Goal: Task Accomplishment & Management: Use online tool/utility

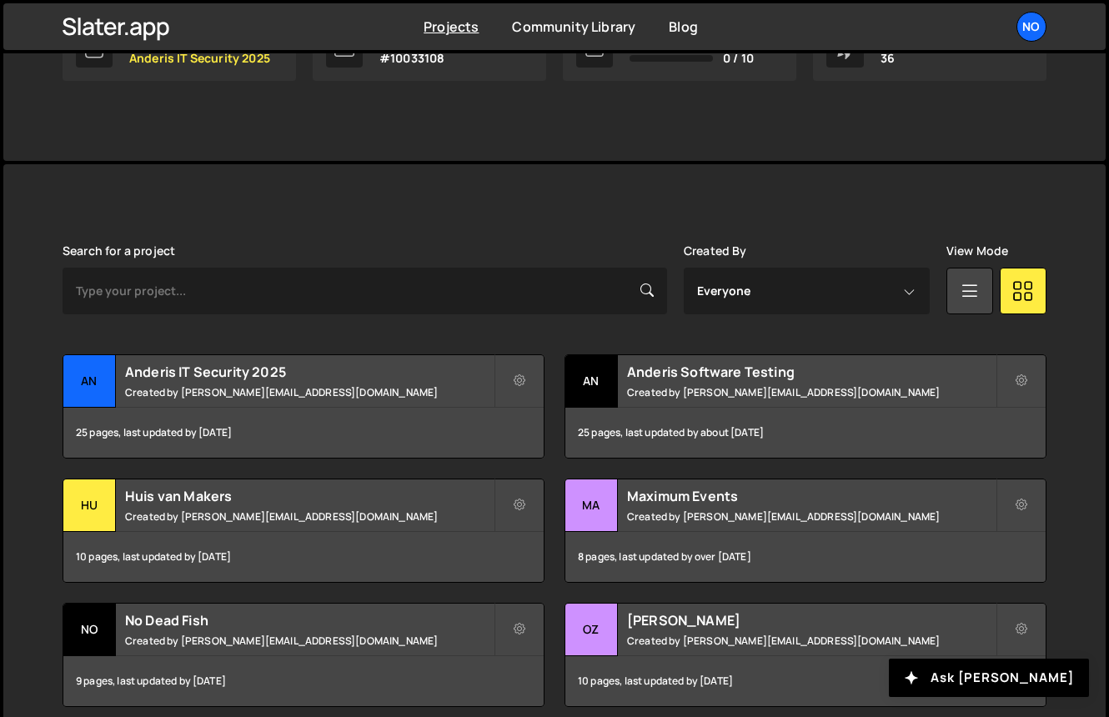
scroll to position [318, 0]
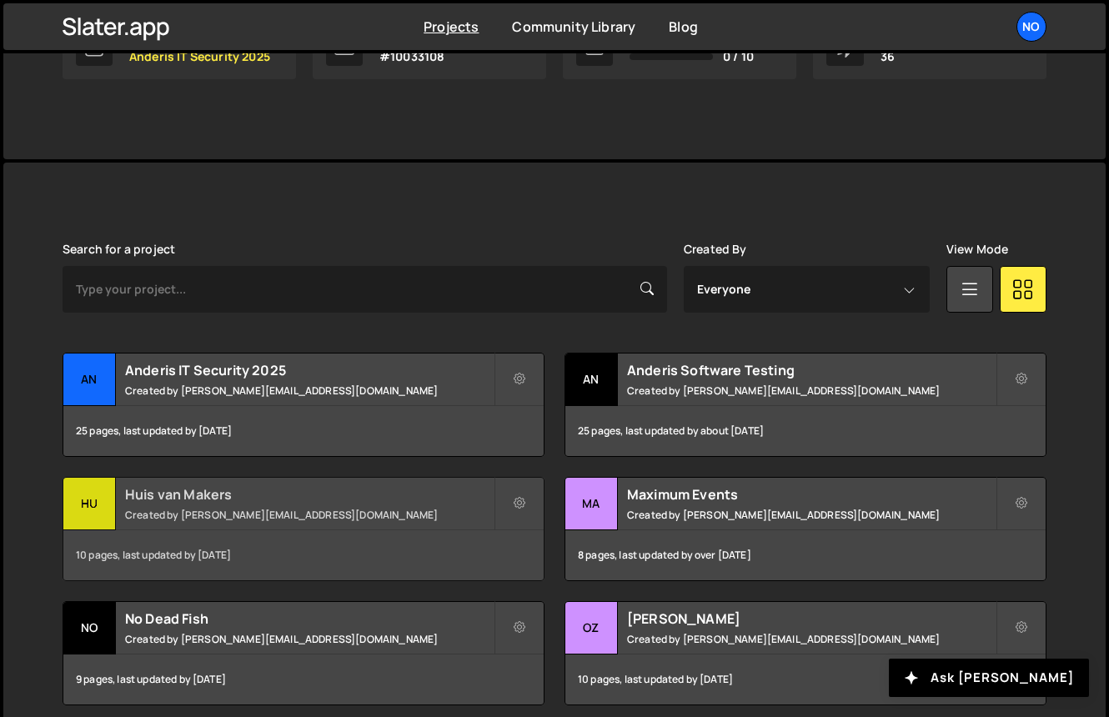
click at [214, 499] on h2 "Huis van Makers" at bounding box center [309, 494] width 368 height 18
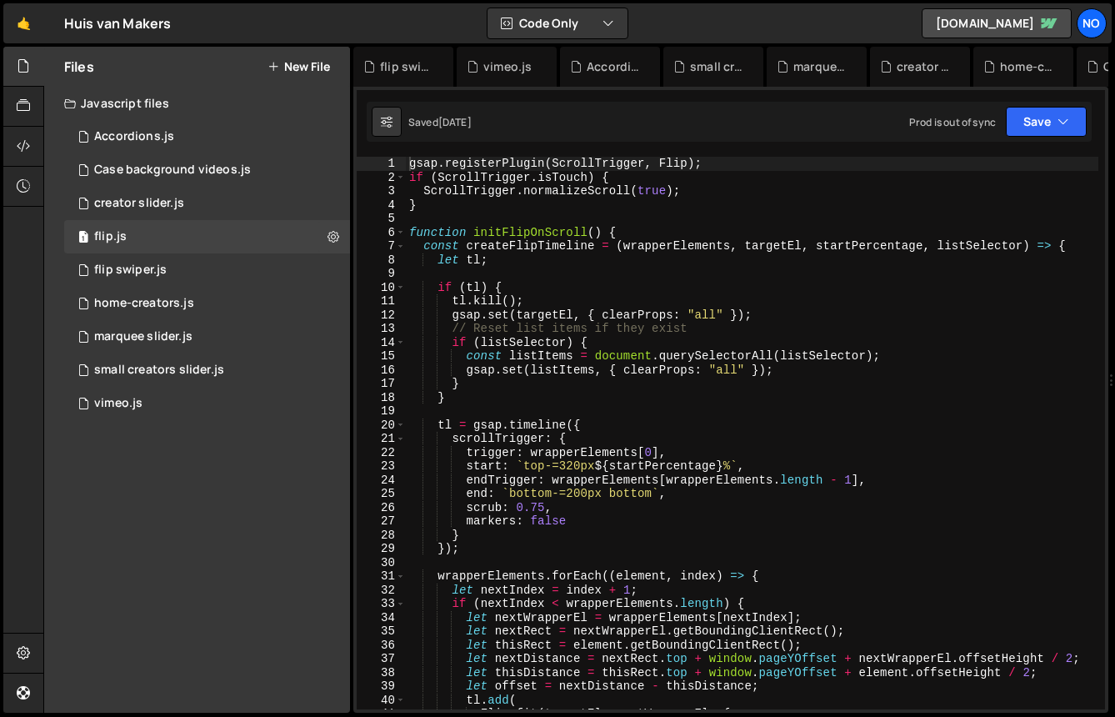
scroll to position [56416, 0]
click at [235, 198] on div "3 creator slider.js 0" at bounding box center [207, 203] width 286 height 33
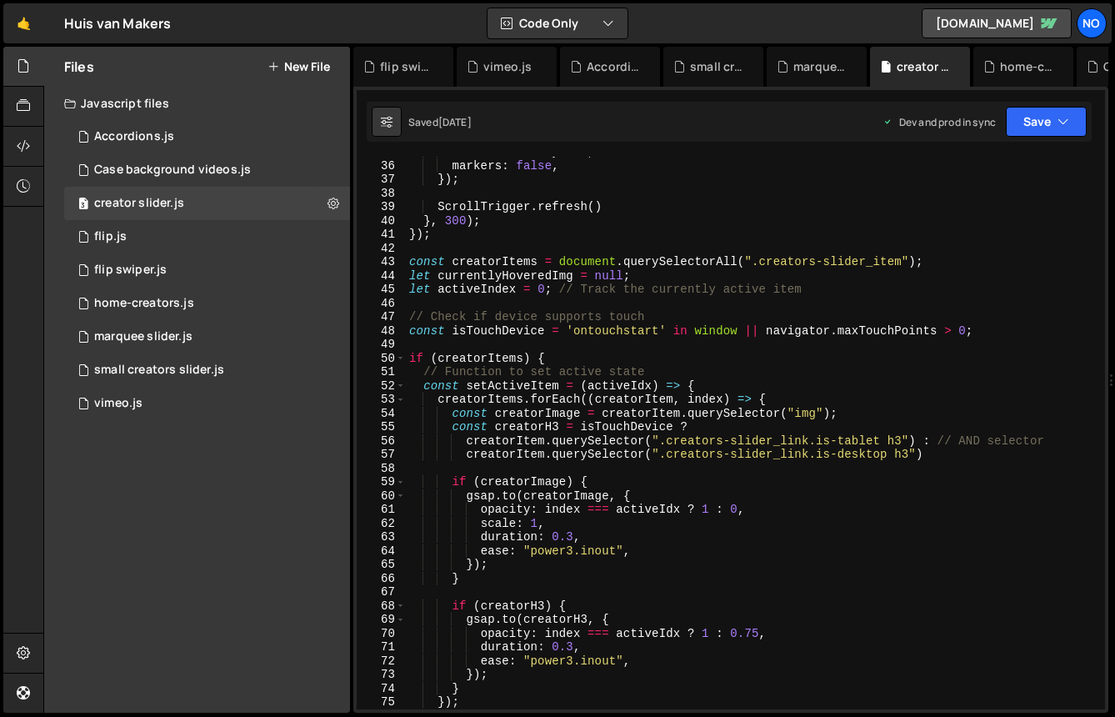
scroll to position [487, 0]
type textarea "let activeIndex = 0; // Track the currently active item"
click at [584, 287] on div "refreshPriority : 10 , markers : false , }) ; ScrollTrigger . refresh ( ) } , 3…" at bounding box center [752, 435] width 693 height 580
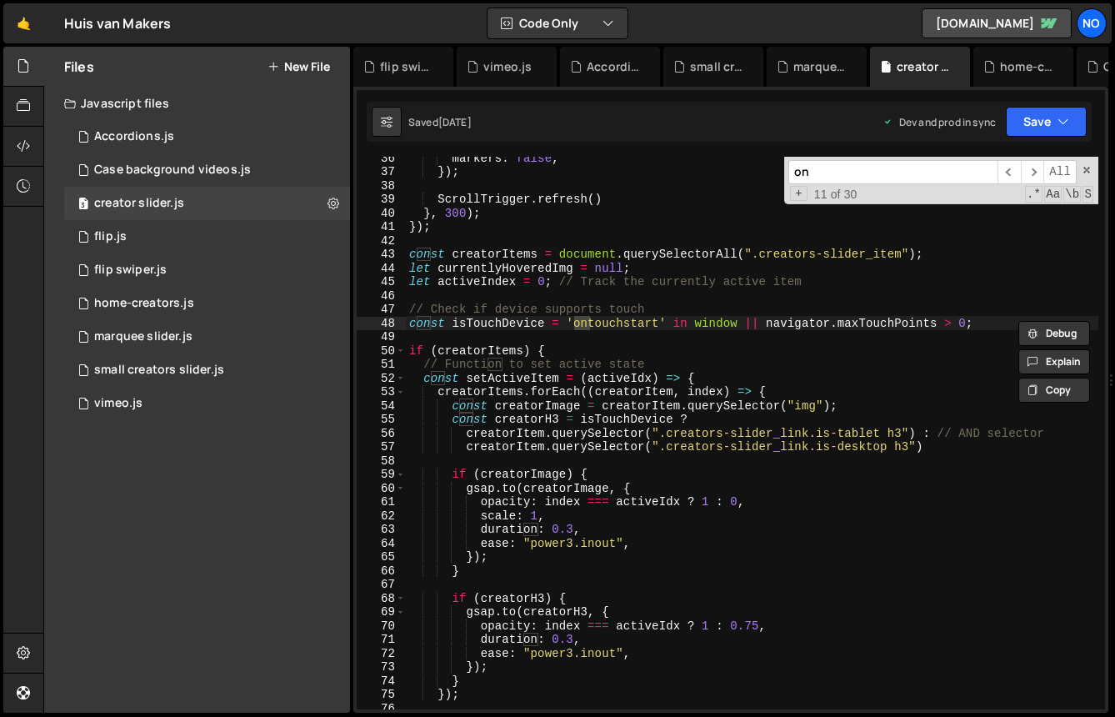
type input "onC"
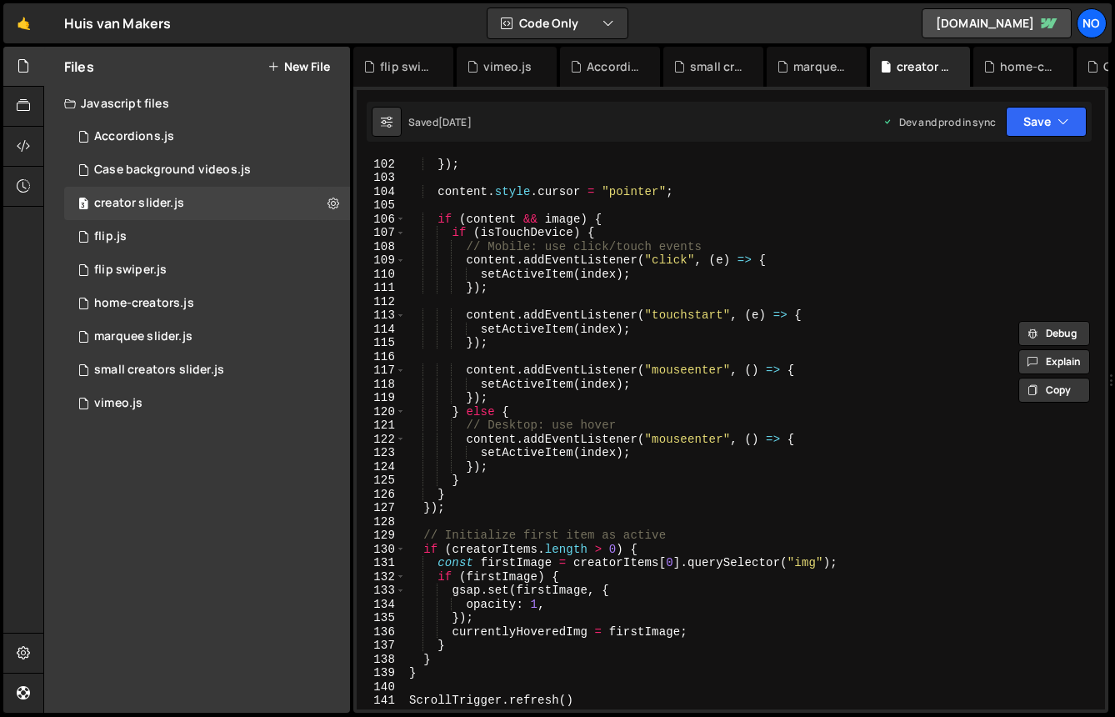
scroll to position [1330, 0]
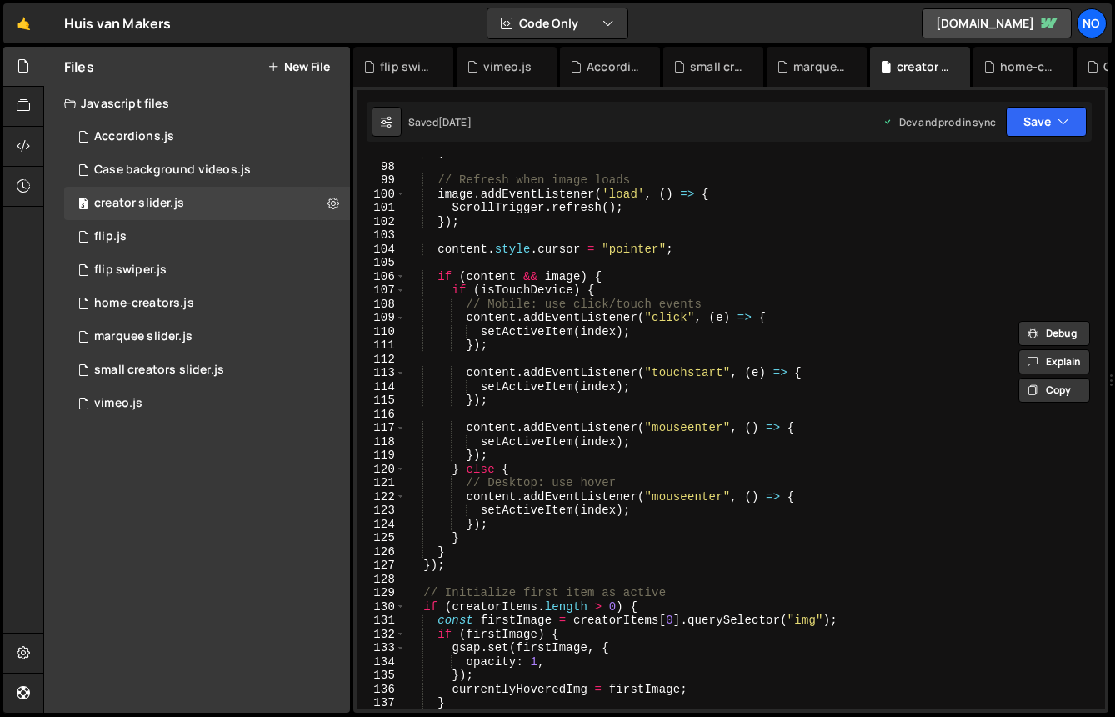
click at [544, 327] on div "} // Refresh when image loads image . addEventListener ( 'load' , ( ) => { Scro…" at bounding box center [752, 436] width 693 height 580
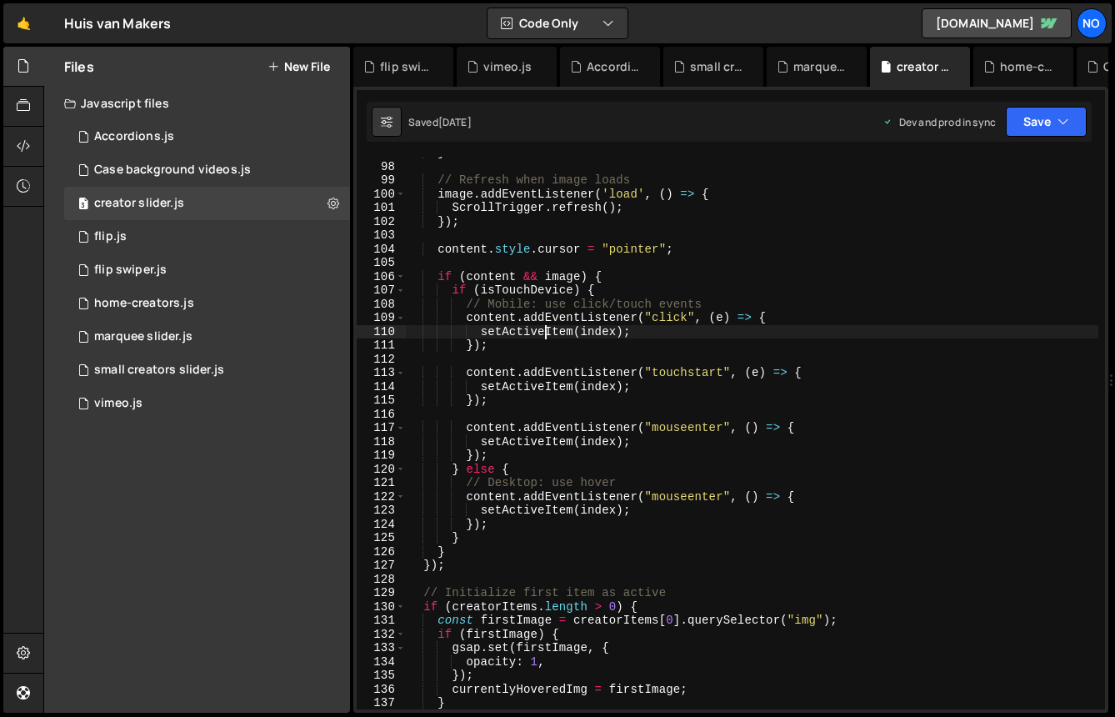
click at [544, 327] on div "} // Refresh when image loads image . addEventListener ( 'load' , ( ) => { Scro…" at bounding box center [752, 436] width 693 height 580
click at [544, 327] on div "} // Refresh when image loads image . addEventListener ( 'load' , ( ) => { Scro…" at bounding box center [752, 433] width 693 height 553
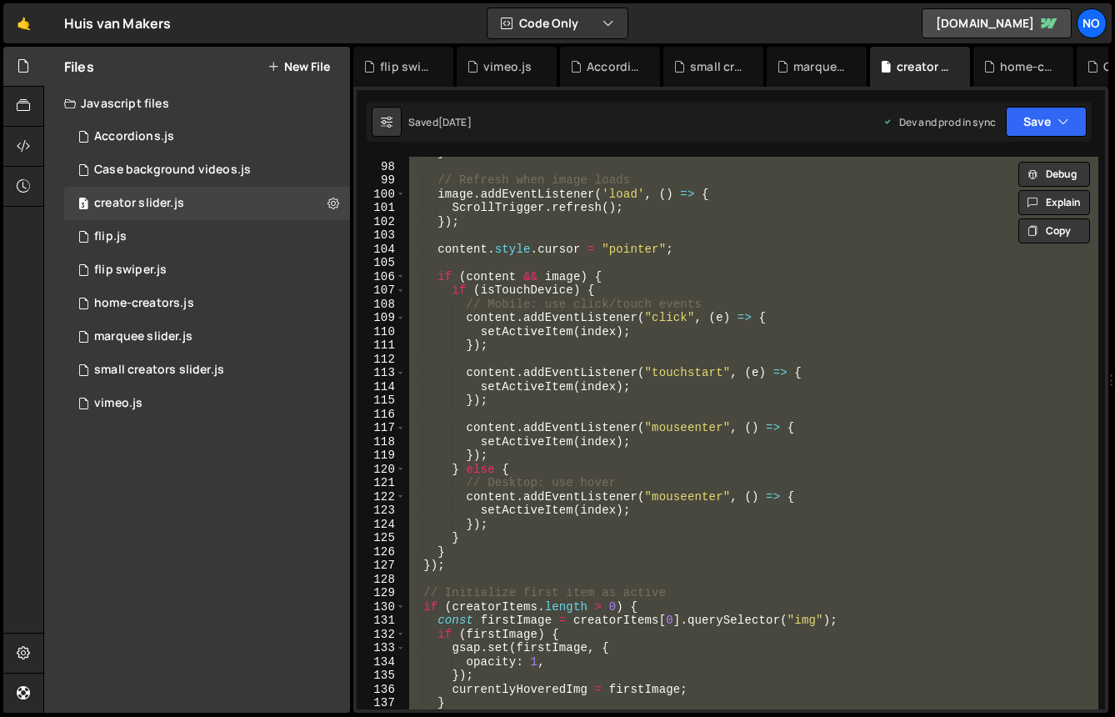
click at [539, 332] on div "} // Refresh when image loads image . addEventListener ( 'load' , ( ) => { Scro…" at bounding box center [752, 433] width 693 height 553
type textarea "setActiveItem(index);"
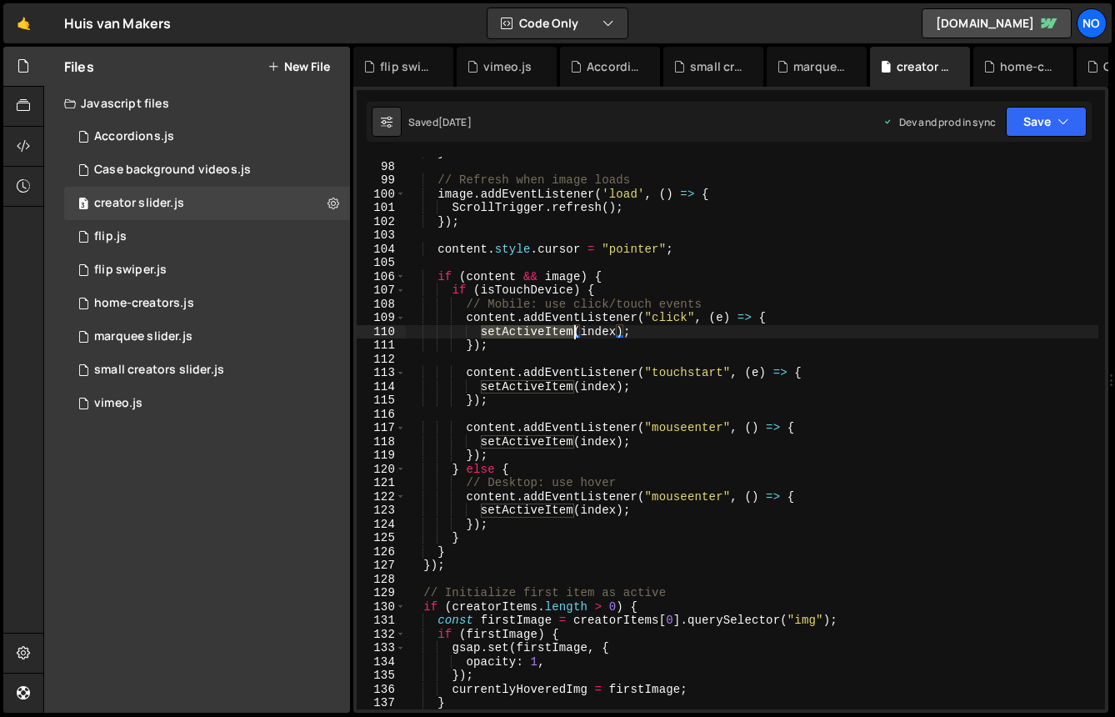
click at [539, 332] on div "} // Refresh when image loads image . addEventListener ( 'load' , ( ) => { Scro…" at bounding box center [752, 436] width 693 height 580
type input "setActiveItem"
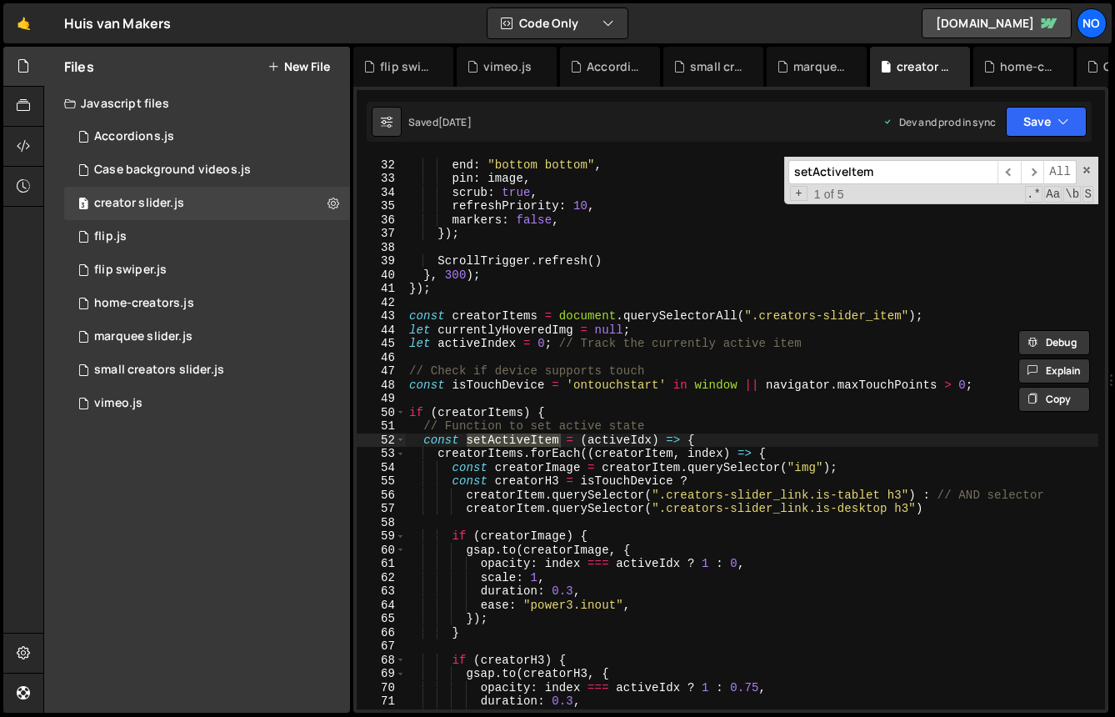
scroll to position [1236, 0]
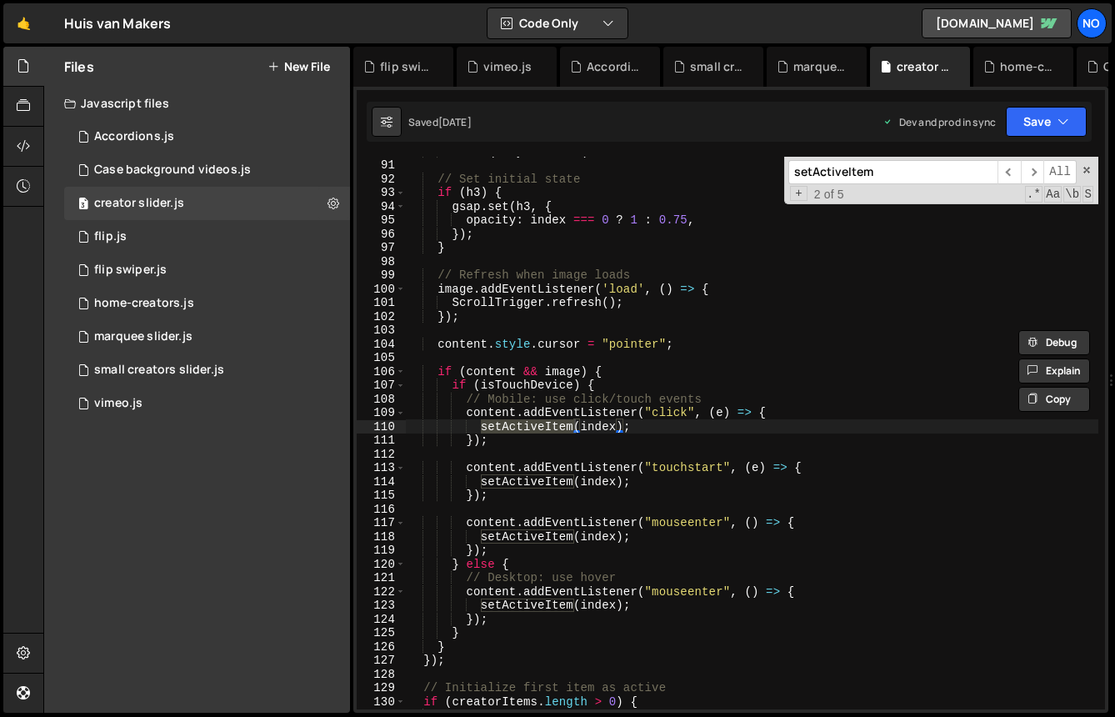
click at [549, 403] on div "item . querySelector ( ".creators-slider_link.is-desktop h3" ) // Set initial s…" at bounding box center [752, 434] width 693 height 580
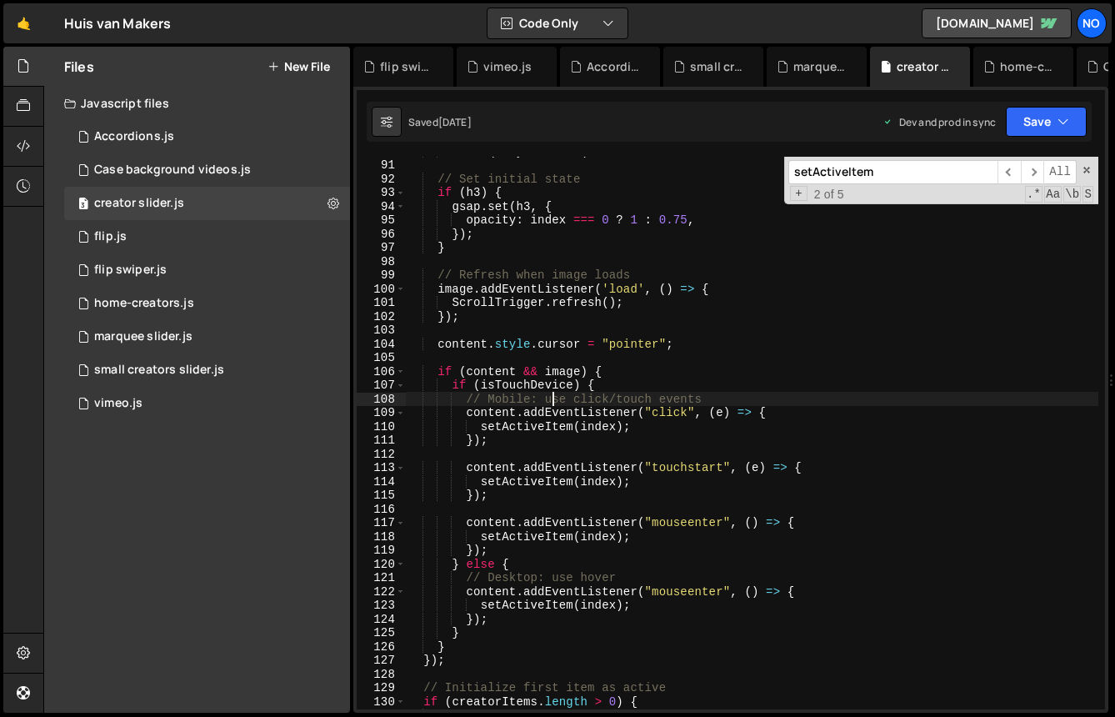
click at [603, 322] on div "item . querySelector ( ".creators-slider_link.is-desktop h3" ) // Set initial s…" at bounding box center [752, 434] width 693 height 580
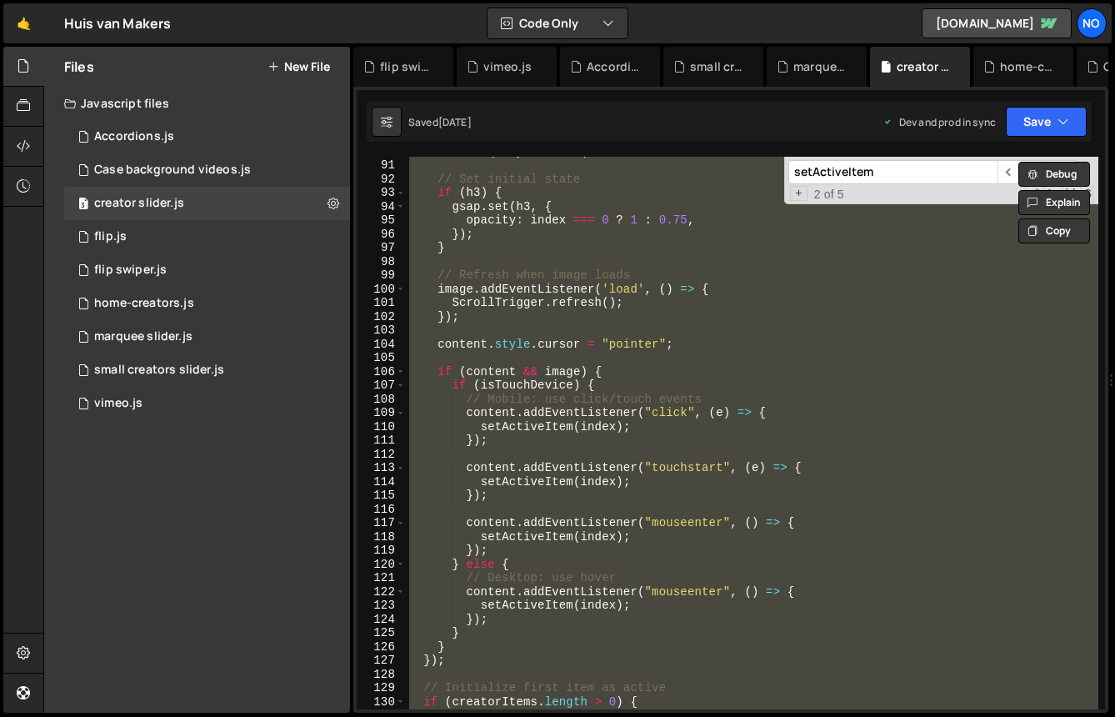
paste textarea
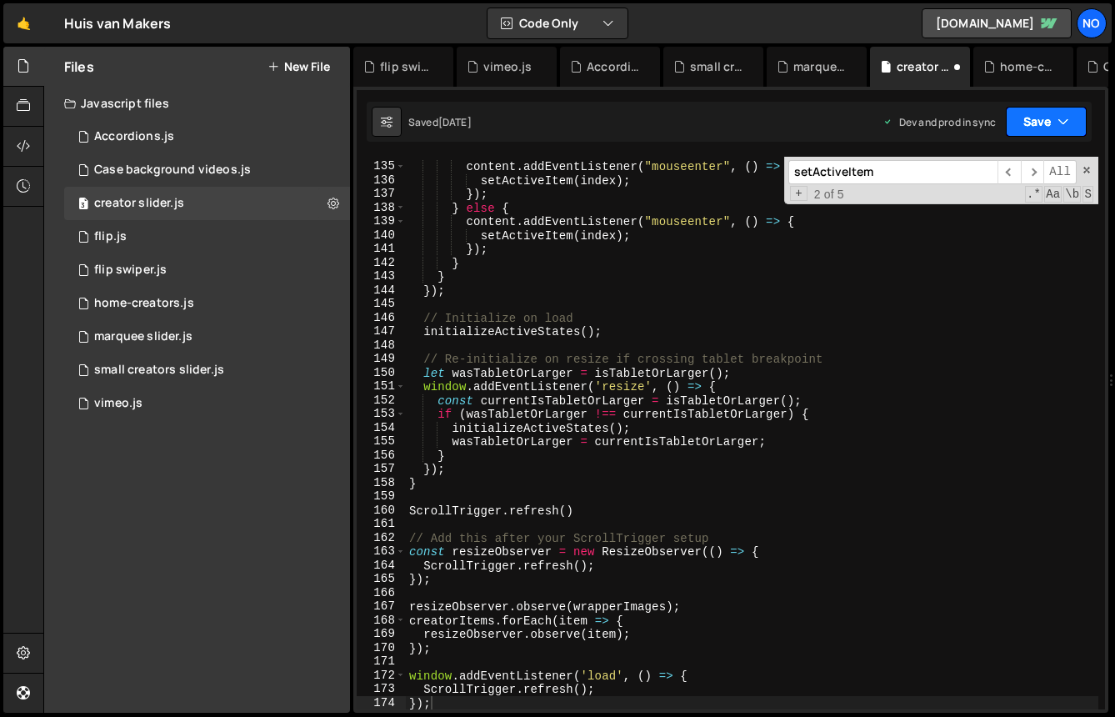
click at [1064, 125] on icon "button" at bounding box center [1064, 121] width 12 height 17
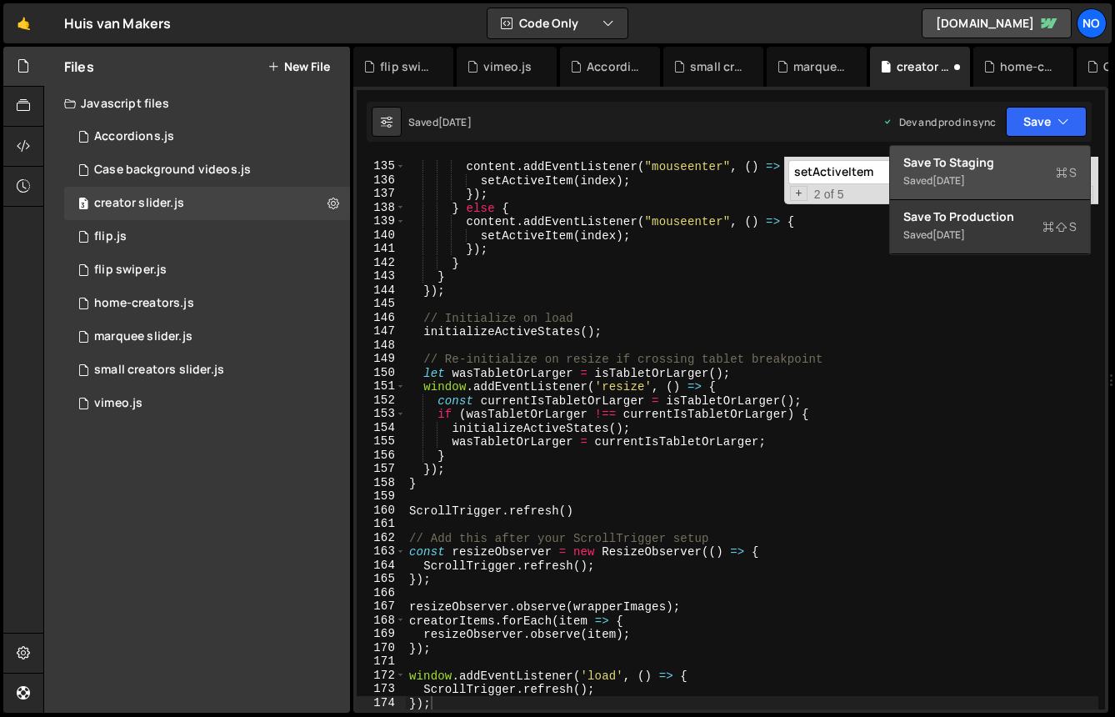
click at [1010, 173] on div "Saved 2 days ago" at bounding box center [990, 181] width 173 height 20
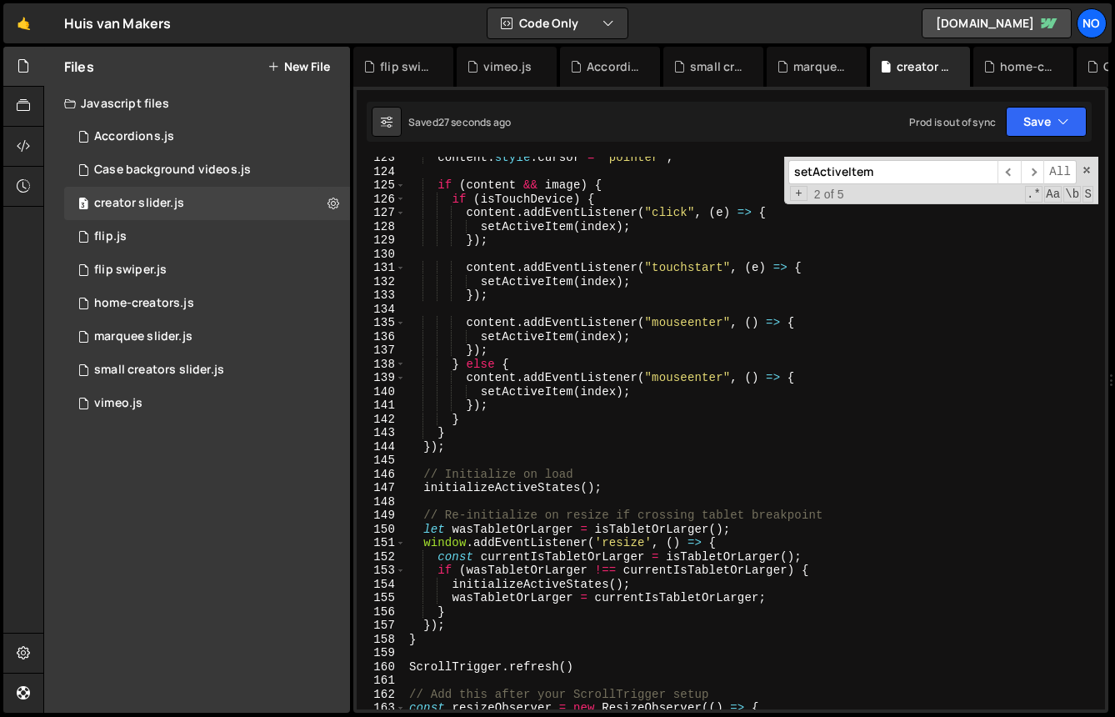
scroll to position [1622, 0]
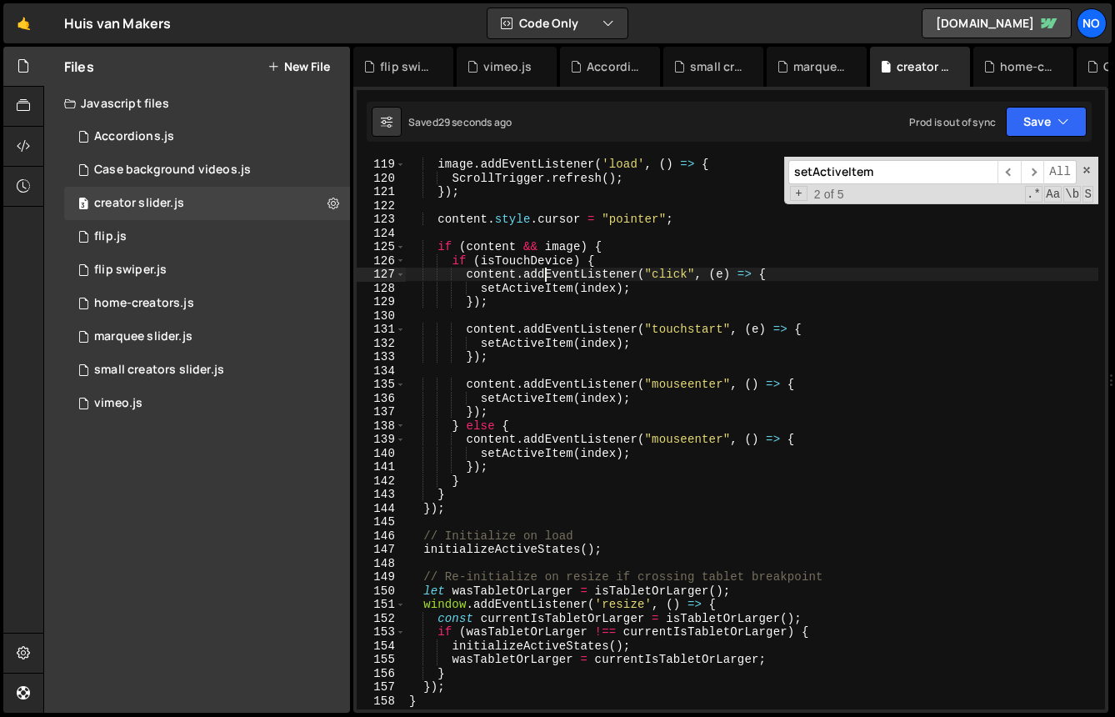
click at [547, 268] on div "// Refresh when image loads image . addEventListener ( 'load' , ( ) => { Scroll…" at bounding box center [752, 433] width 693 height 580
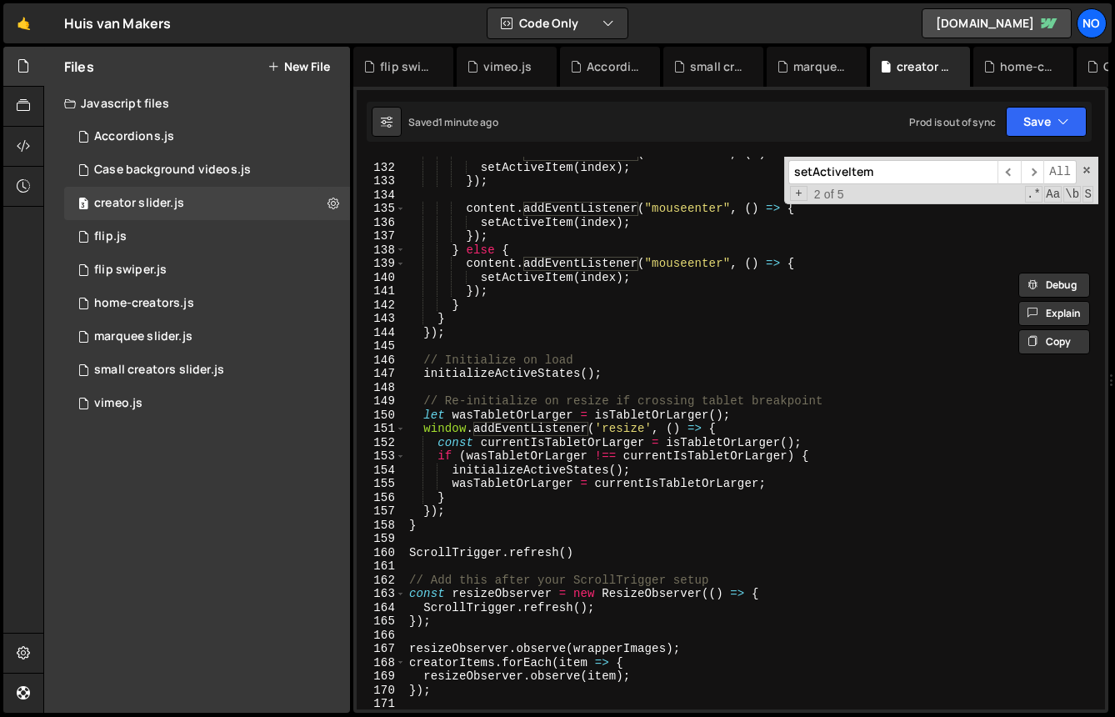
scroll to position [1783, 0]
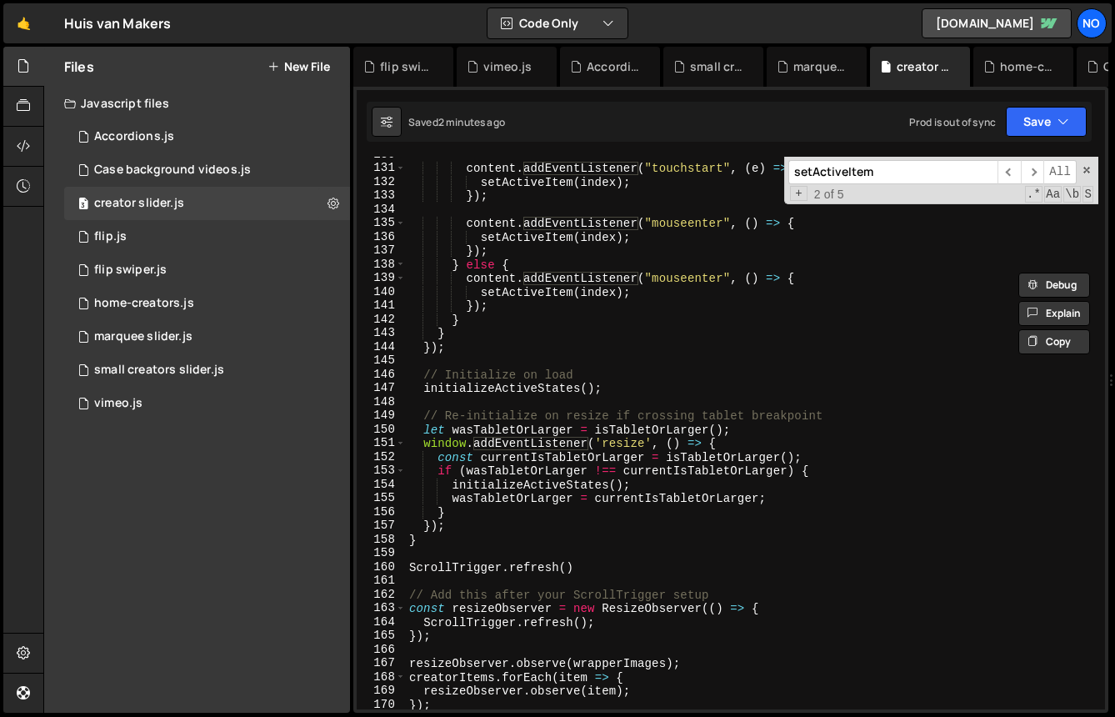
click at [610, 453] on div "content . addEventListener ( "touchstart" , ( e ) => { setActiveItem ( index ) …" at bounding box center [752, 438] width 693 height 580
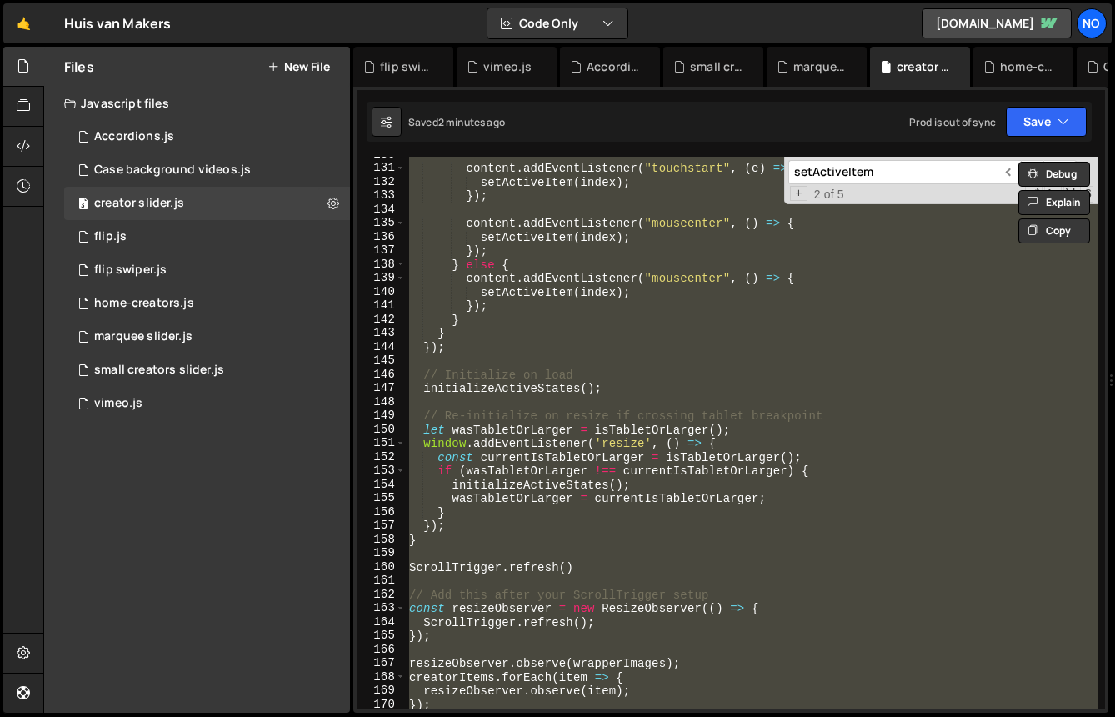
paste textarea
type textarea "});"
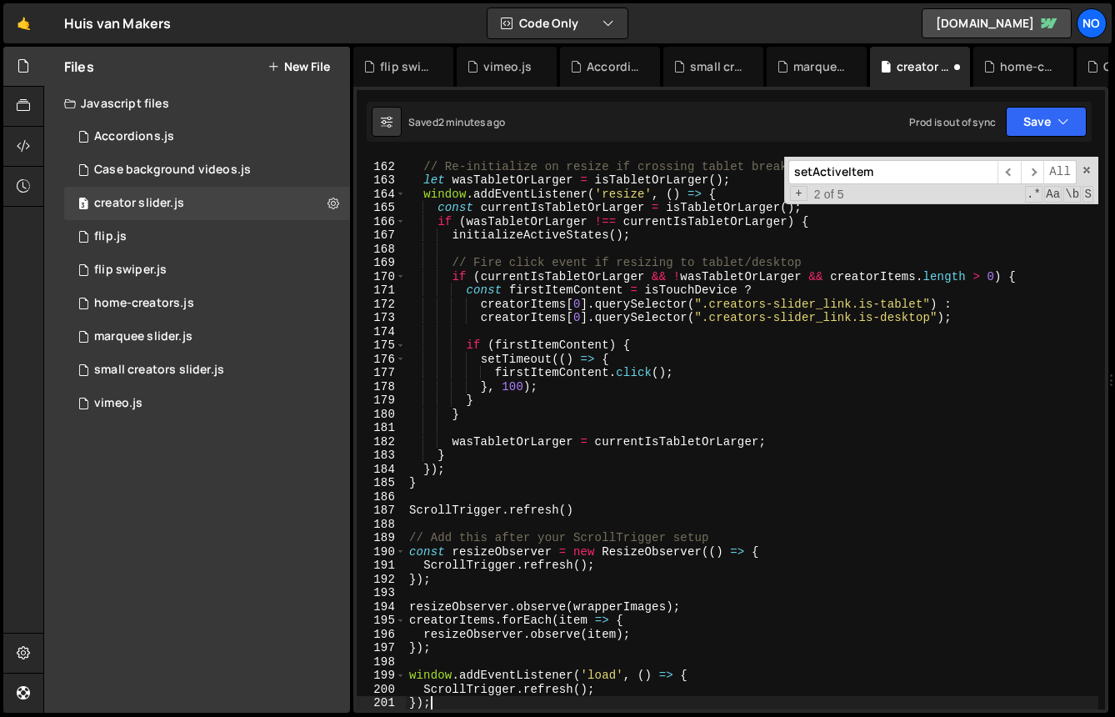
scroll to position [2212, 0]
click at [1060, 130] on button "Save" at bounding box center [1046, 122] width 81 height 30
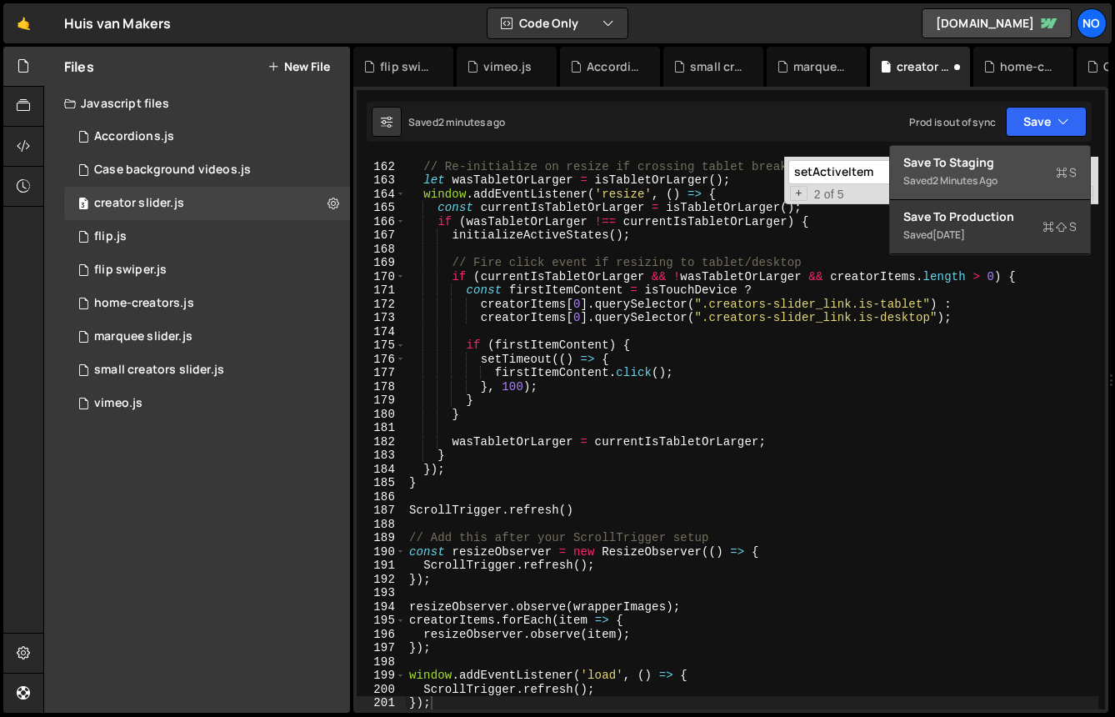
click at [1039, 158] on div "Save to Staging S" at bounding box center [990, 162] width 173 height 17
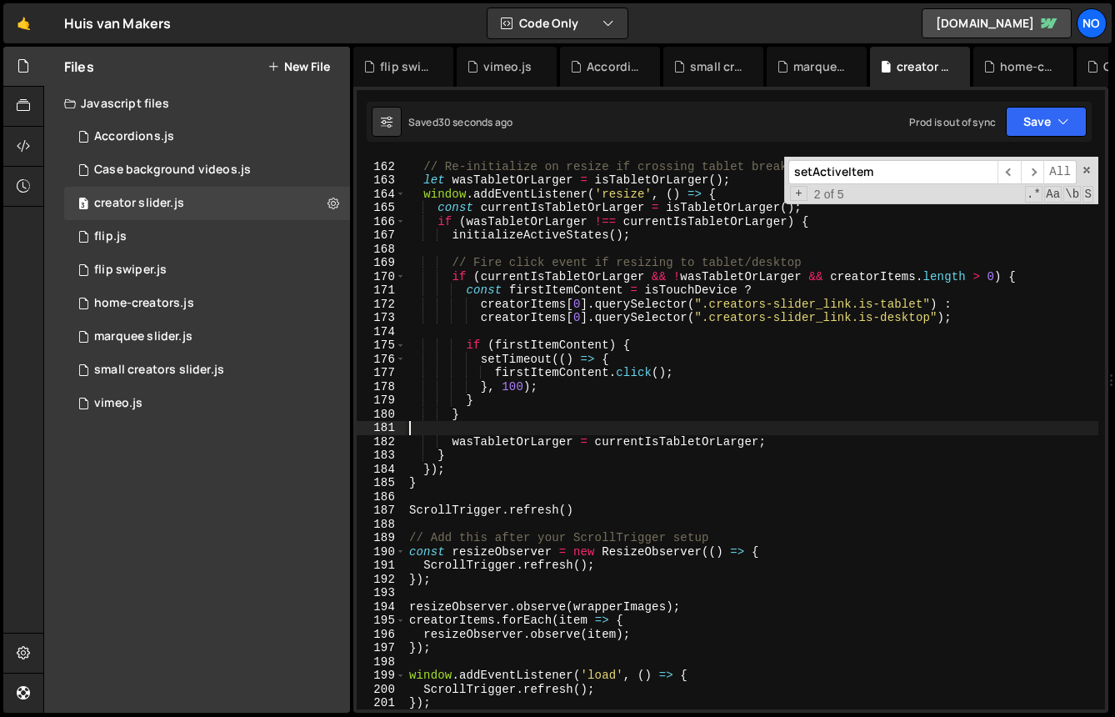
click at [489, 432] on div "// Re-initialize on resize if crossing tablet breakpoint let wasTabletOrLarger …" at bounding box center [752, 436] width 693 height 580
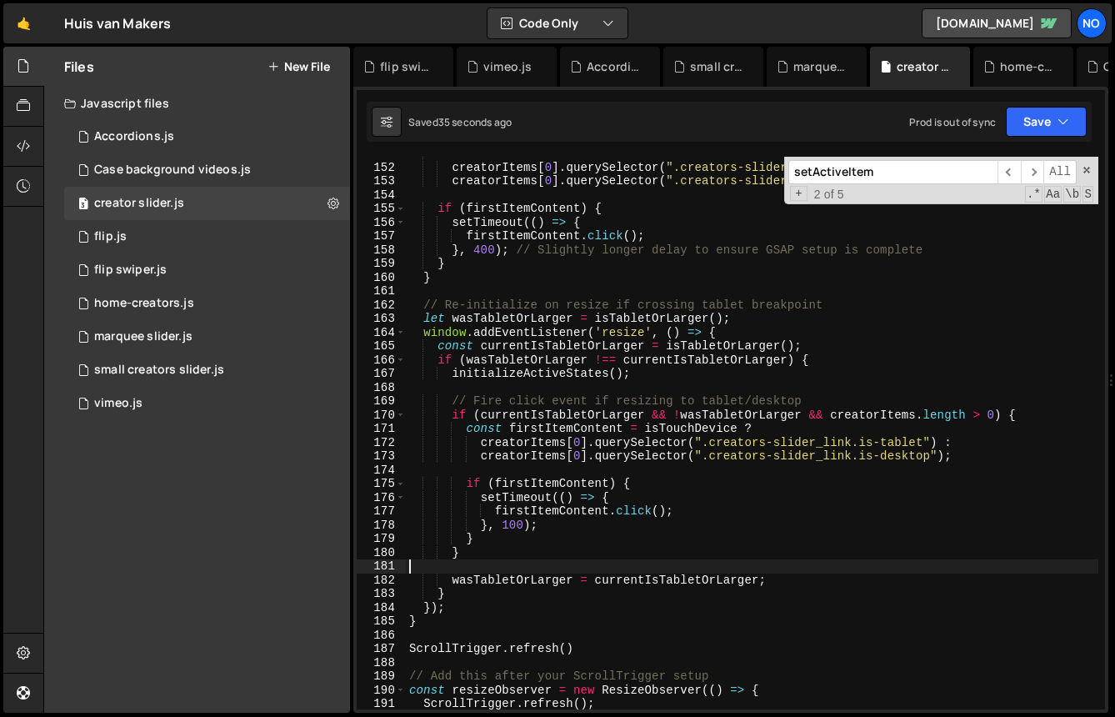
scroll to position [2072, 0]
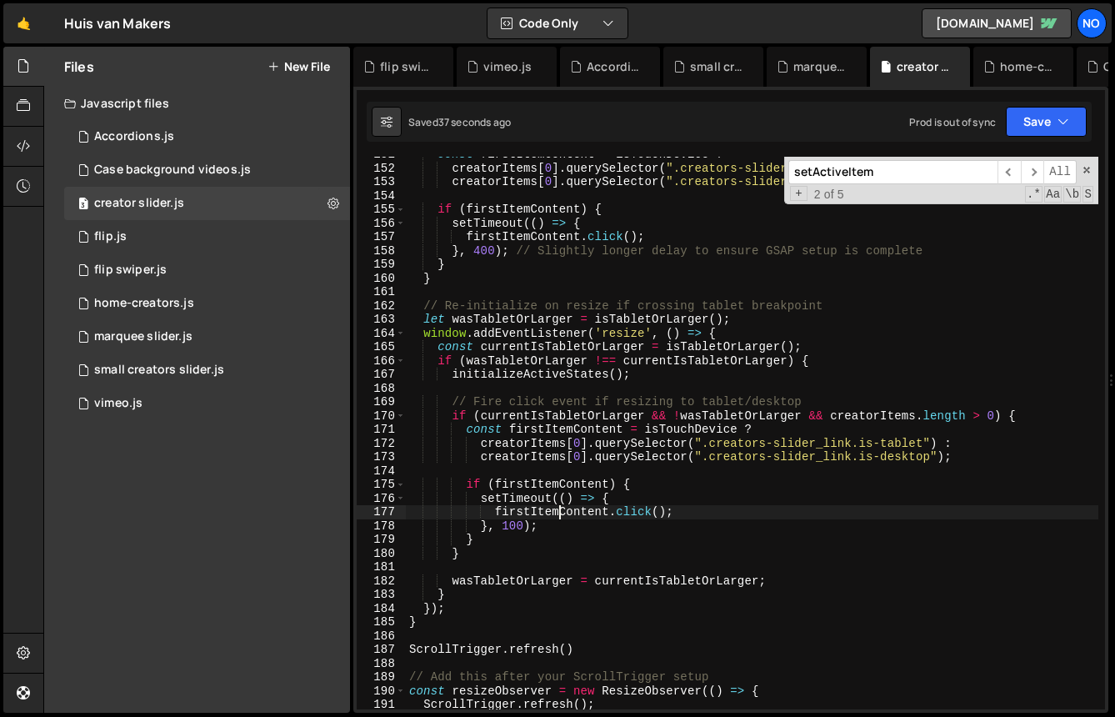
click at [557, 511] on div "const firstItemContent = isTouchDevice ? creatorItems [ 0 ] . querySelector ( "…" at bounding box center [752, 438] width 693 height 580
click at [598, 514] on div "const firstItemContent = isTouchDevice ? creatorItems [ 0 ] . querySelector ( "…" at bounding box center [752, 433] width 693 height 553
click at [624, 492] on div "const firstItemContent = isTouchDevice ? creatorItems [ 0 ] . querySelector ( "…" at bounding box center [752, 438] width 693 height 580
type textarea "setTimeout(() => {"
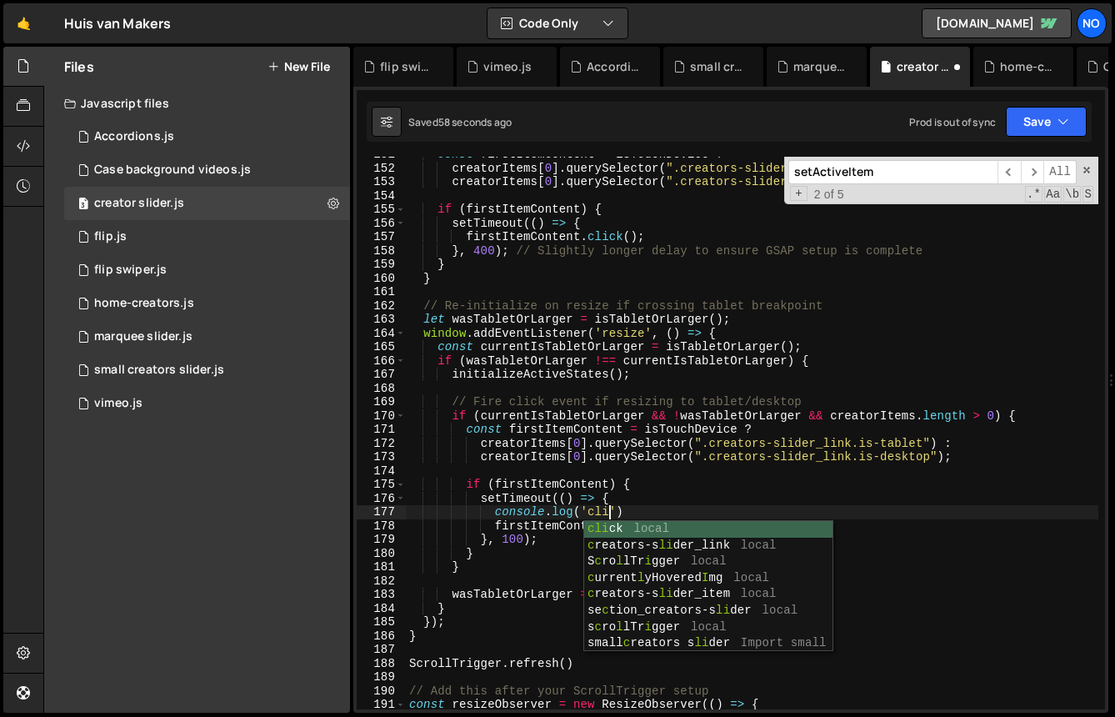
scroll to position [0, 14]
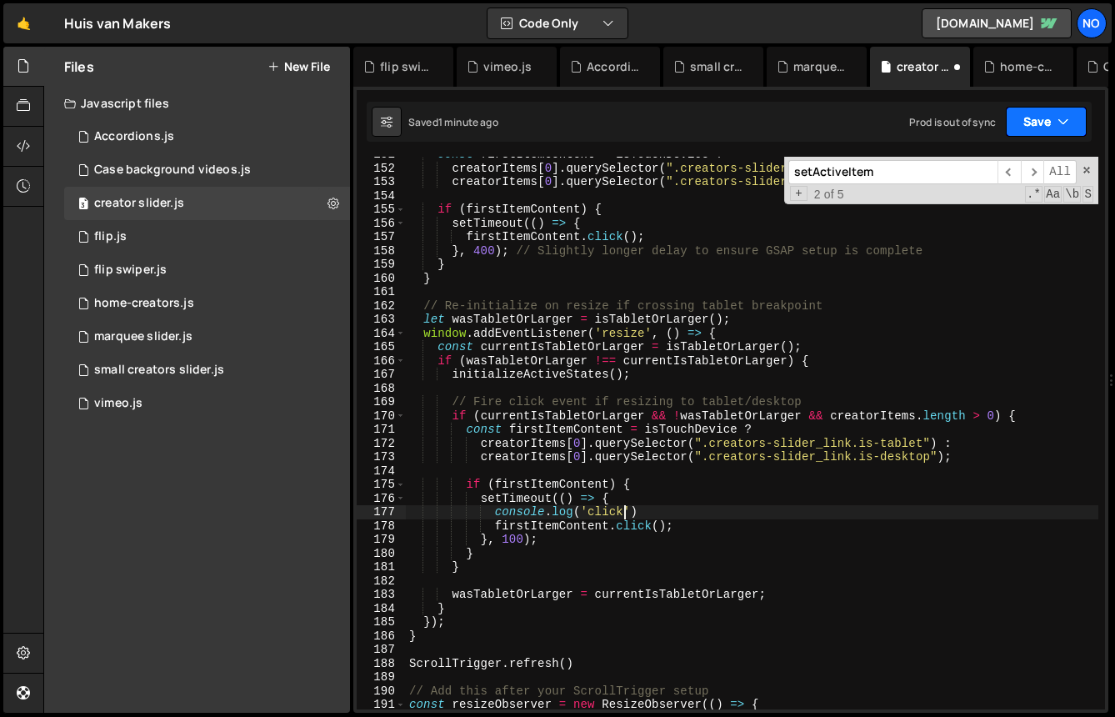
type textarea "console.log('click"
click at [1044, 116] on button "Save" at bounding box center [1046, 122] width 81 height 30
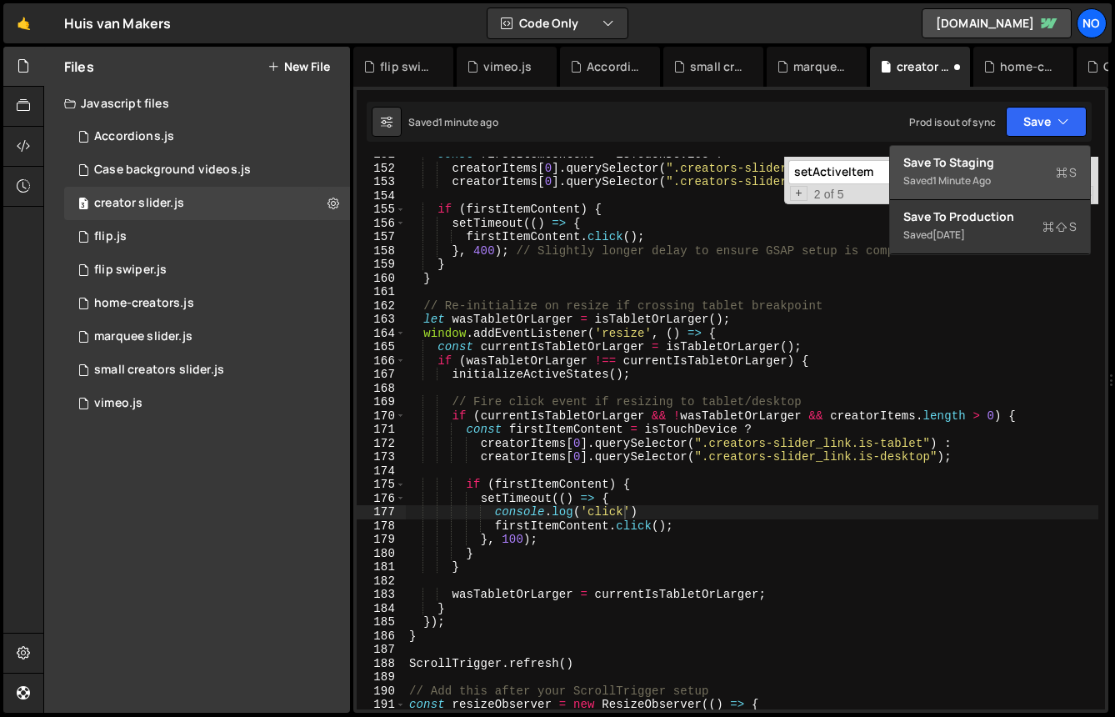
click at [1002, 174] on div "Saved 1 minute ago" at bounding box center [990, 181] width 173 height 20
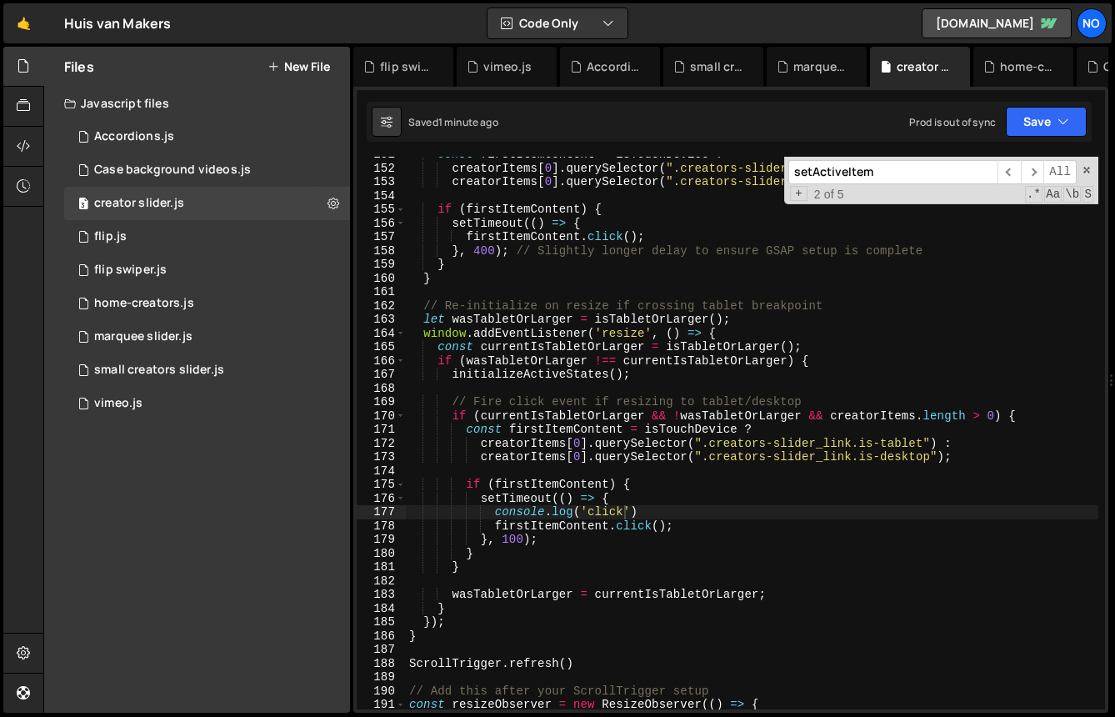
scroll to position [0, 0]
click at [895, 468] on div "const firstItemContent = isTouchDevice ? creatorItems [ 0 ] . querySelector ( "…" at bounding box center [752, 438] width 693 height 580
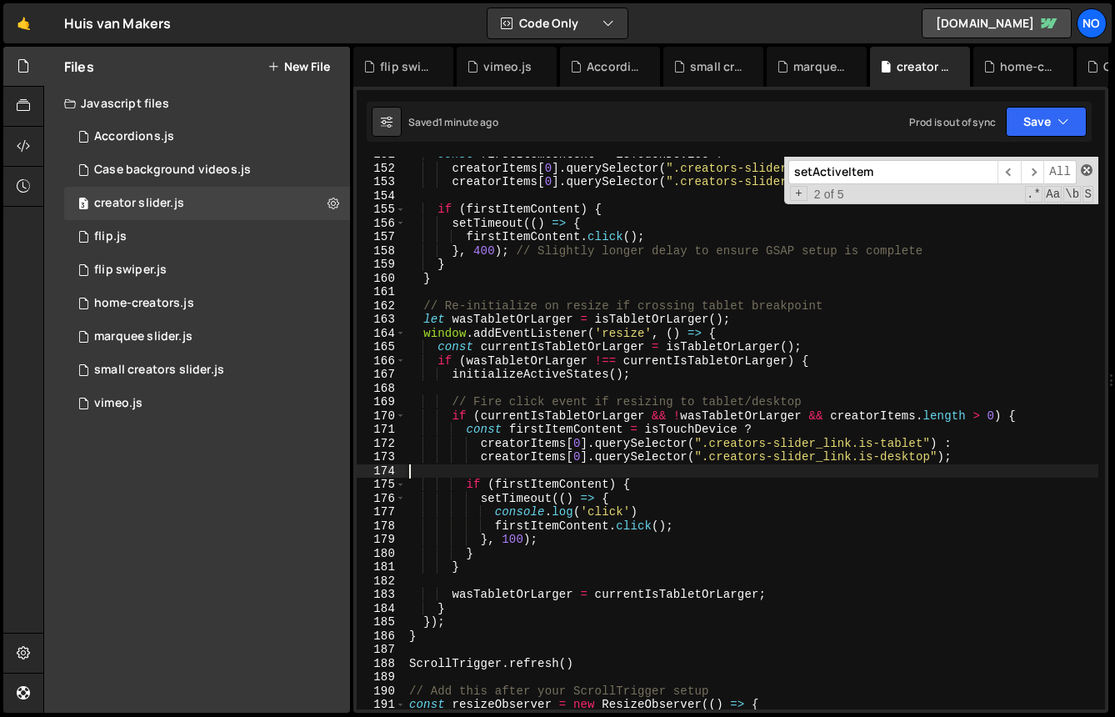
click at [1086, 170] on span at bounding box center [1087, 170] width 12 height 12
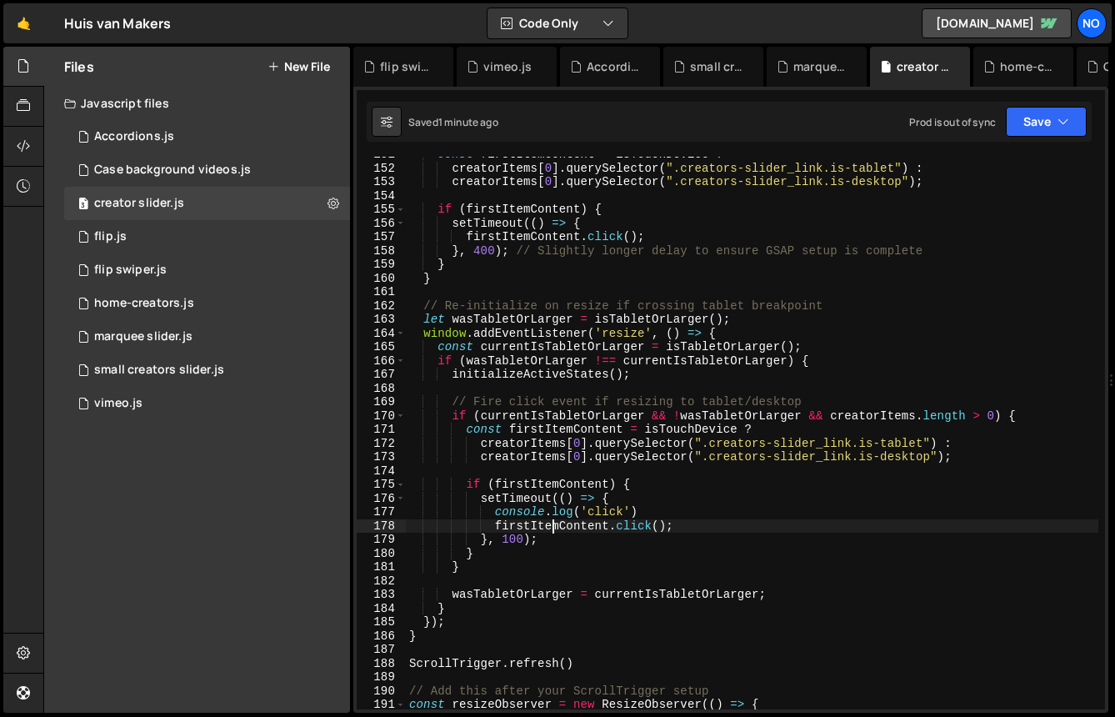
click at [549, 528] on div "const firstItemContent = isTouchDevice ? creatorItems [ 0 ] . querySelector ( "…" at bounding box center [752, 438] width 693 height 580
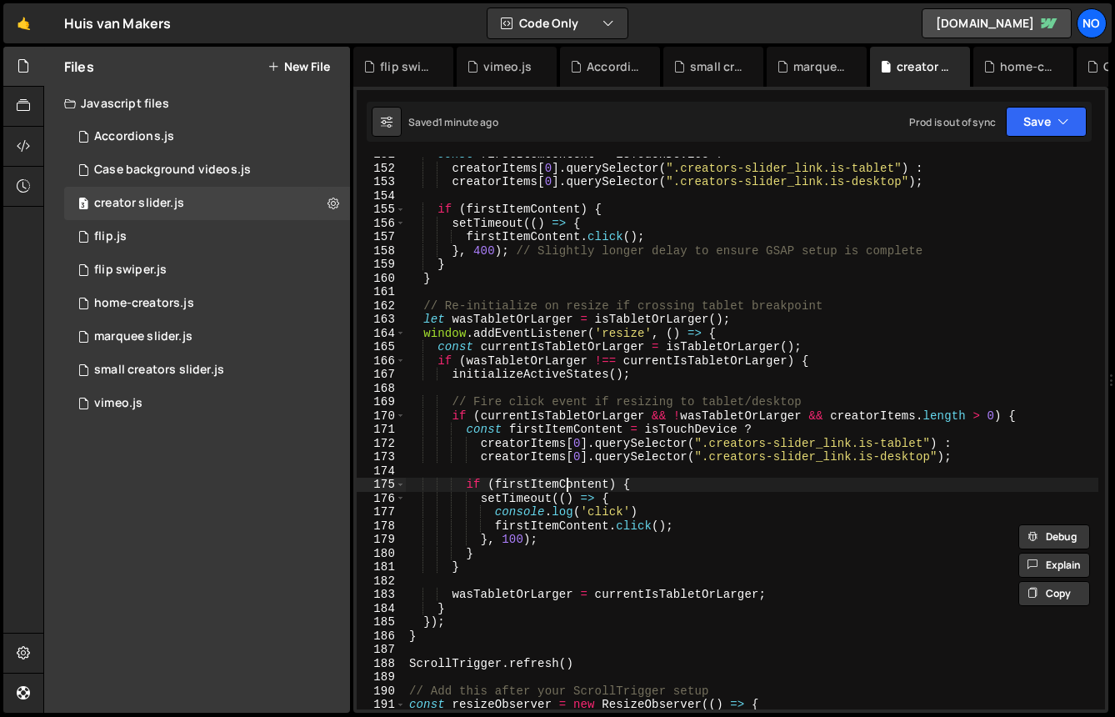
click at [567, 484] on div "const firstItemContent = isTouchDevice ? creatorItems [ 0 ] . querySelector ( "…" at bounding box center [752, 438] width 693 height 580
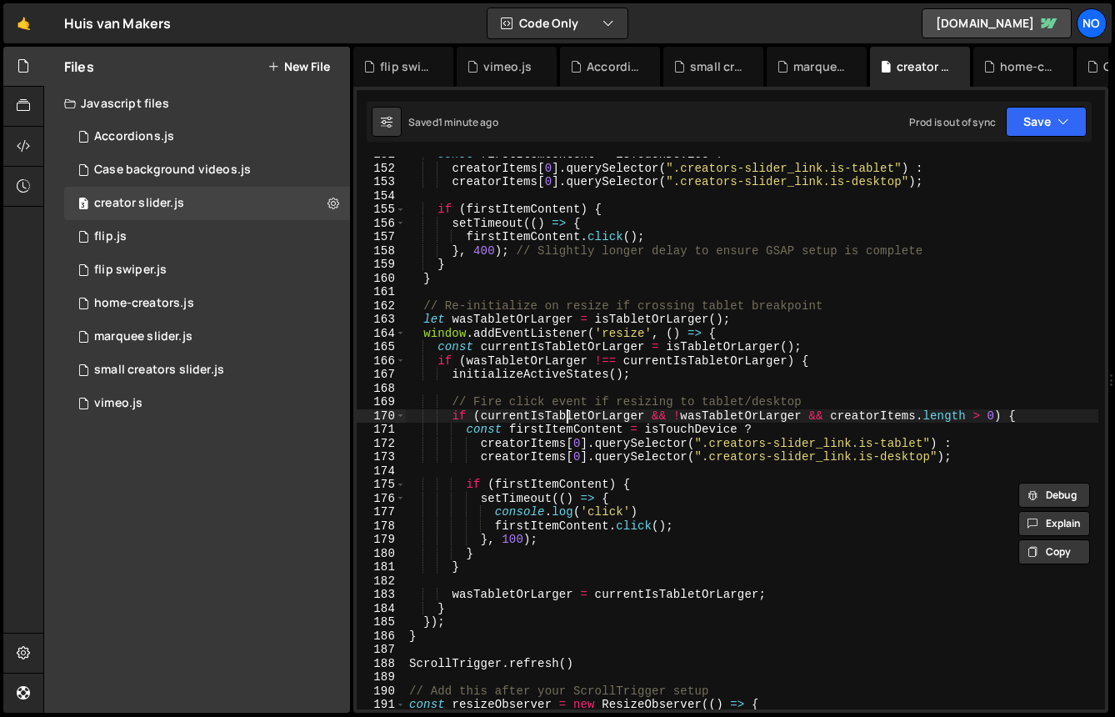
click at [569, 423] on div "const firstItemContent = isTouchDevice ? creatorItems [ 0 ] . querySelector ( "…" at bounding box center [752, 438] width 693 height 580
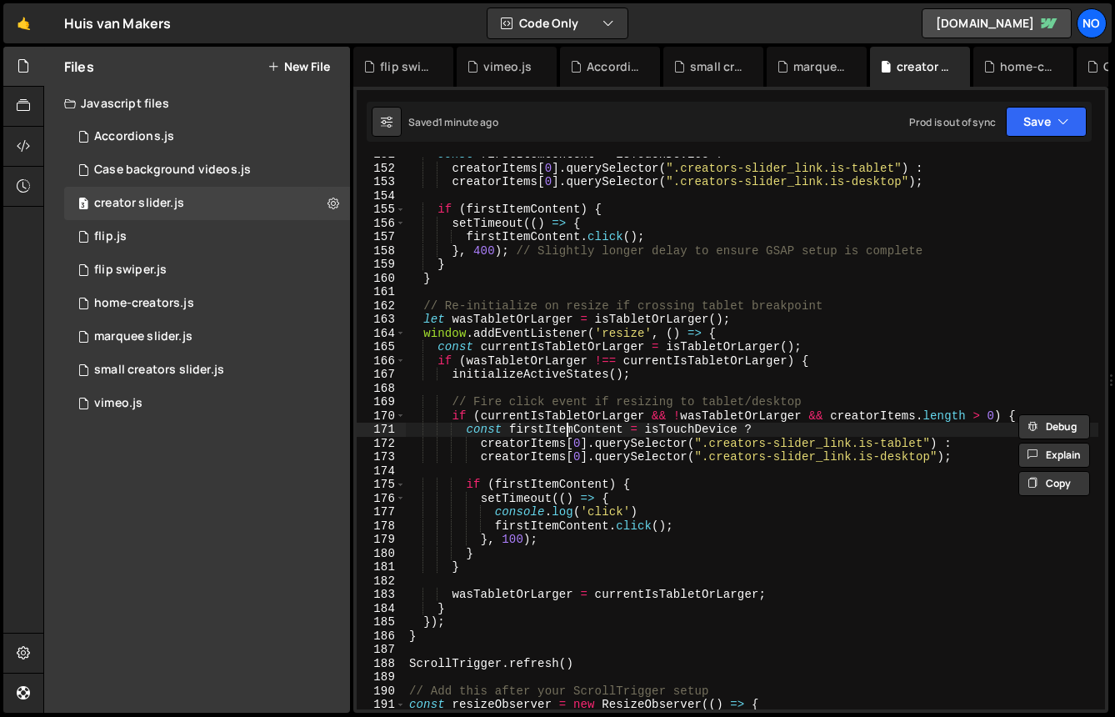
click at [569, 425] on div "const firstItemContent = isTouchDevice ? creatorItems [ 0 ] . querySelector ( "…" at bounding box center [752, 438] width 693 height 580
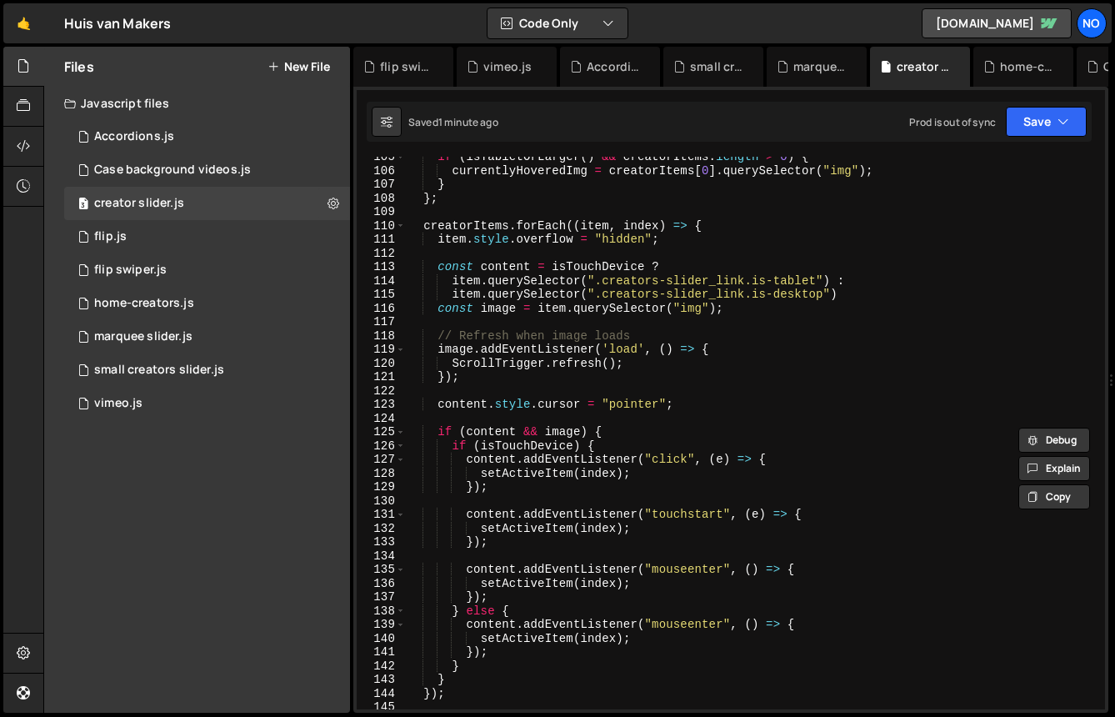
scroll to position [1437, 0]
click at [497, 516] on div "if ( isTabletOrLarger ( ) && creatorItems . length > 0 ) { currentlyHoveredImg …" at bounding box center [752, 440] width 693 height 580
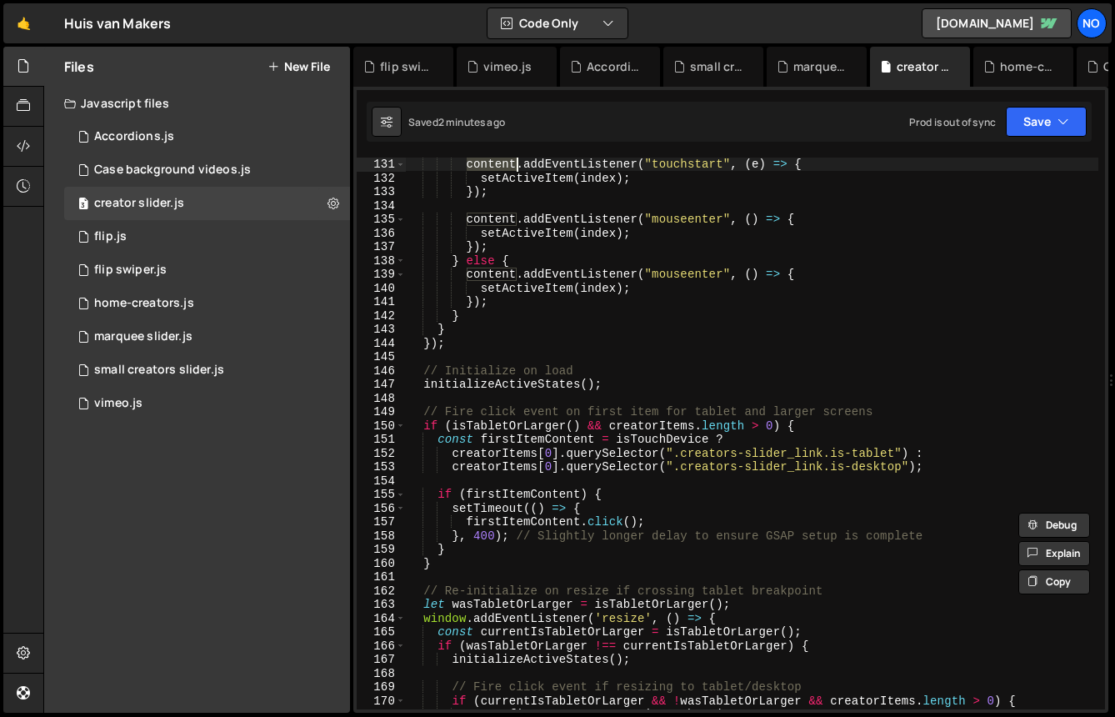
scroll to position [1800, 0]
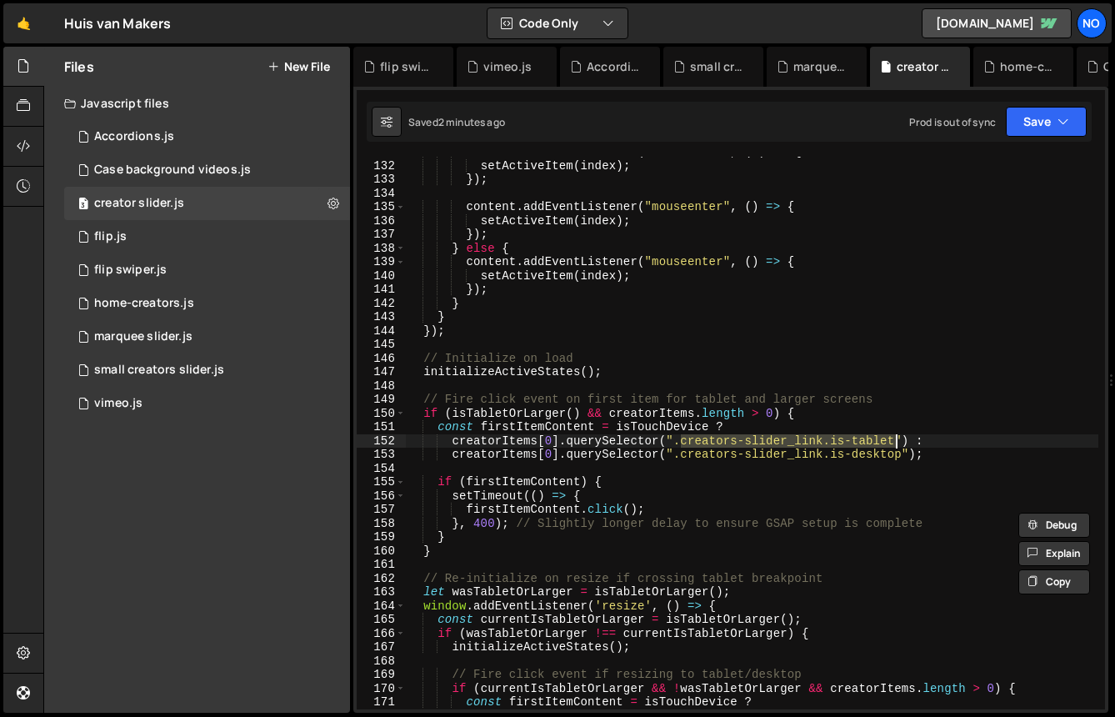
drag, startPoint x: 684, startPoint y: 439, endPoint x: 898, endPoint y: 441, distance: 214.2
click at [898, 441] on div "content . addEventListener ( "touchstart" , ( e ) => { setActiveItem ( index ) …" at bounding box center [752, 435] width 693 height 580
paste textarea "conten"
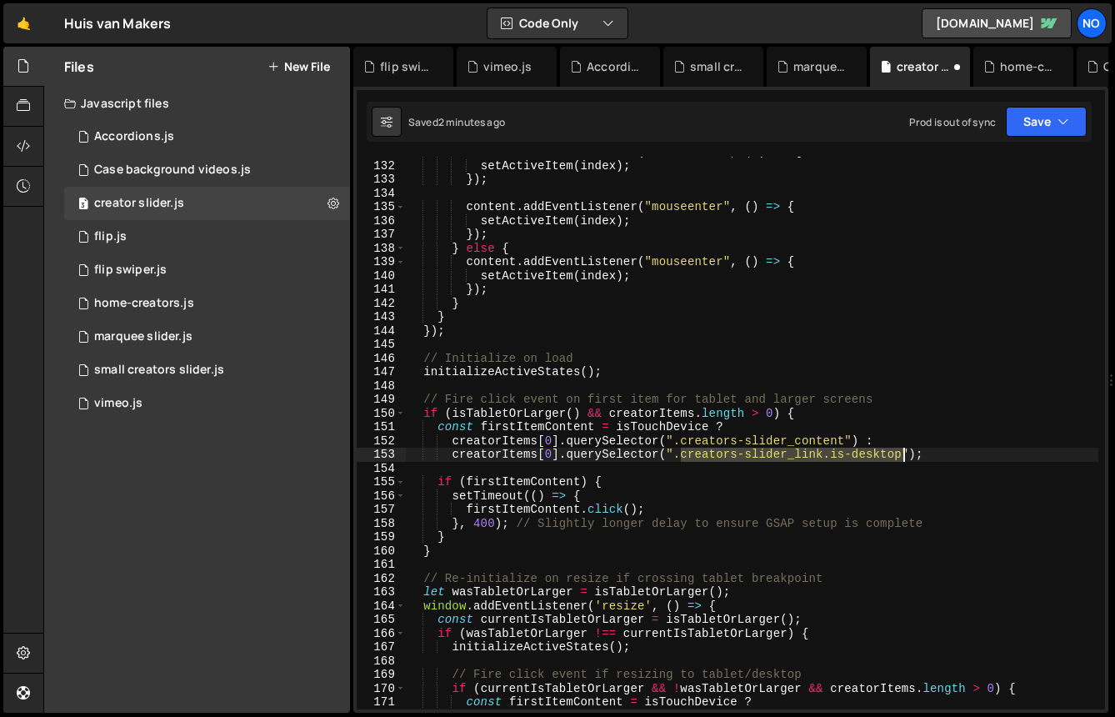
drag, startPoint x: 683, startPoint y: 454, endPoint x: 906, endPoint y: 450, distance: 223.4
click at [906, 450] on div "content . addEventListener ( "touchstart" , ( e ) => { setActiveItem ( index ) …" at bounding box center [752, 435] width 693 height 580
paste textarea "content"
click at [1027, 111] on button "Save" at bounding box center [1046, 122] width 81 height 30
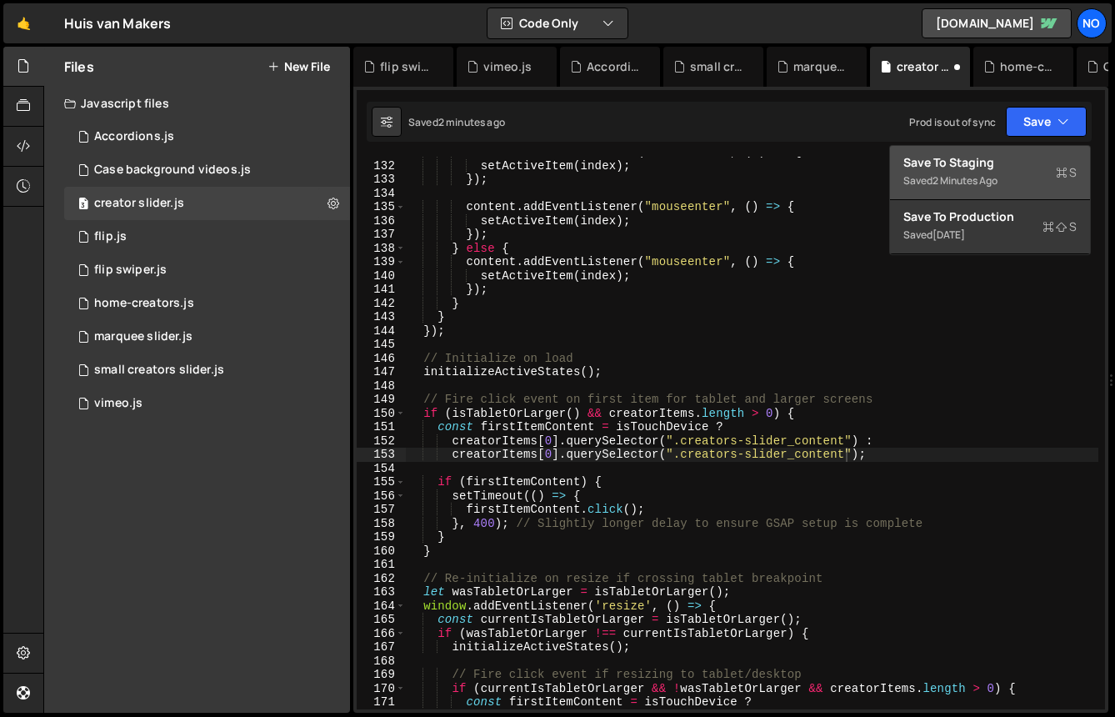
click at [1009, 178] on div "Saved 2 minutes ago" at bounding box center [990, 181] width 173 height 20
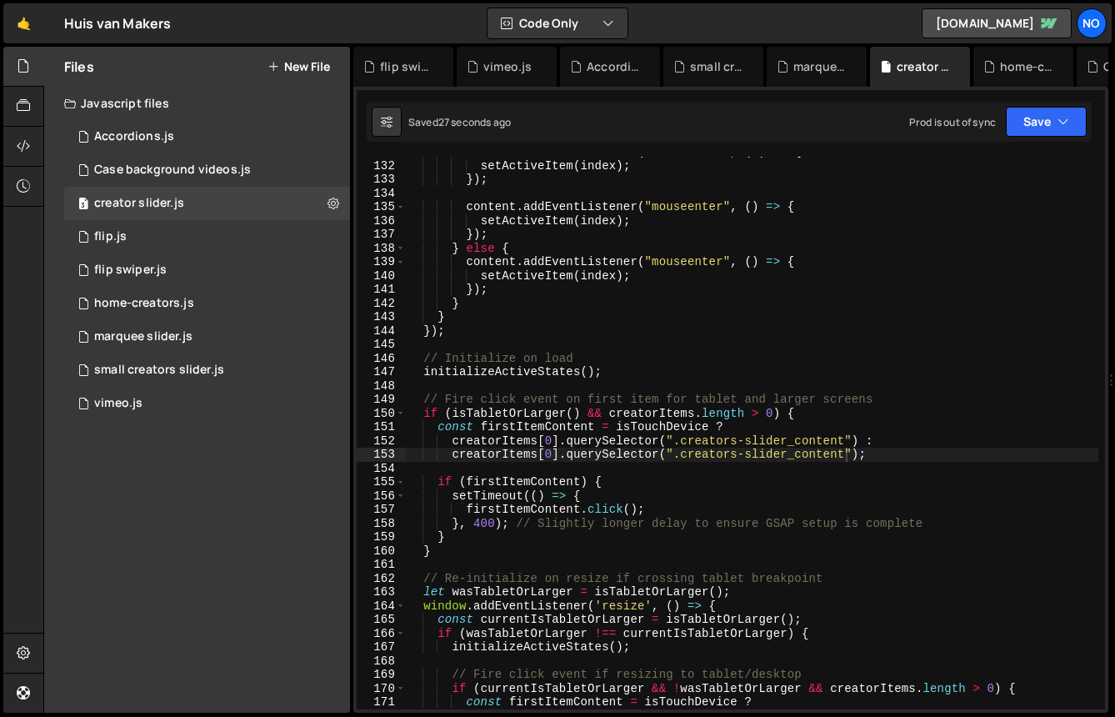
click at [674, 477] on div "content . addEventListener ( "touchstart" , ( e ) => { setActiveItem ( index ) …" at bounding box center [752, 435] width 693 height 580
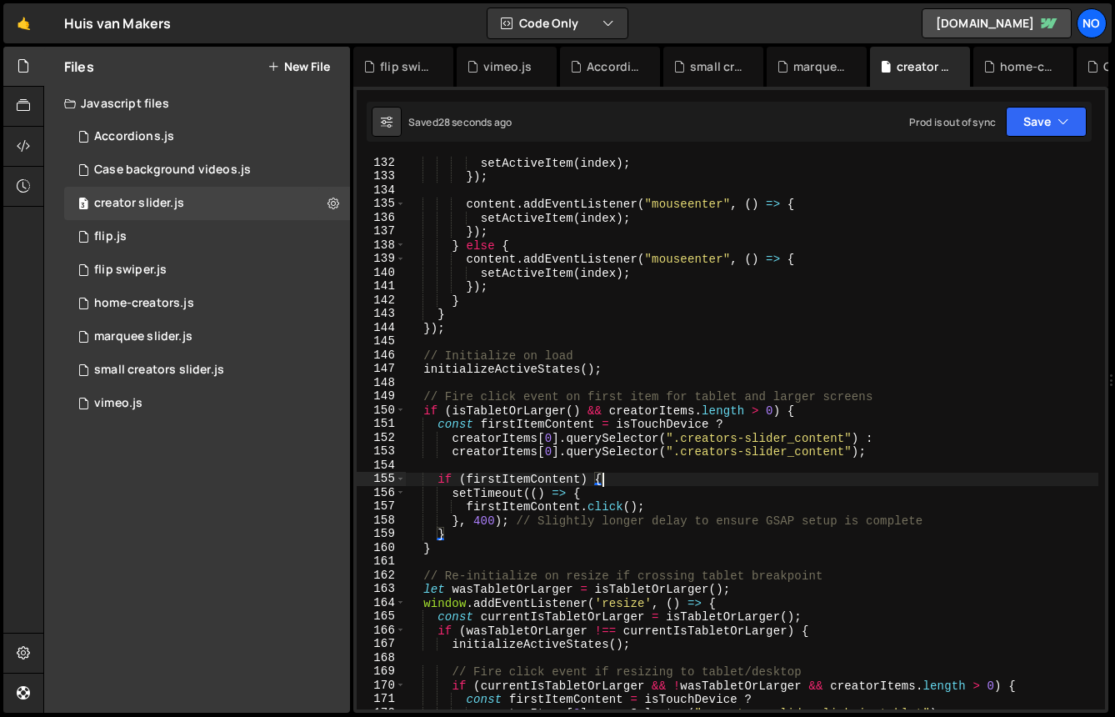
scroll to position [1814, 0]
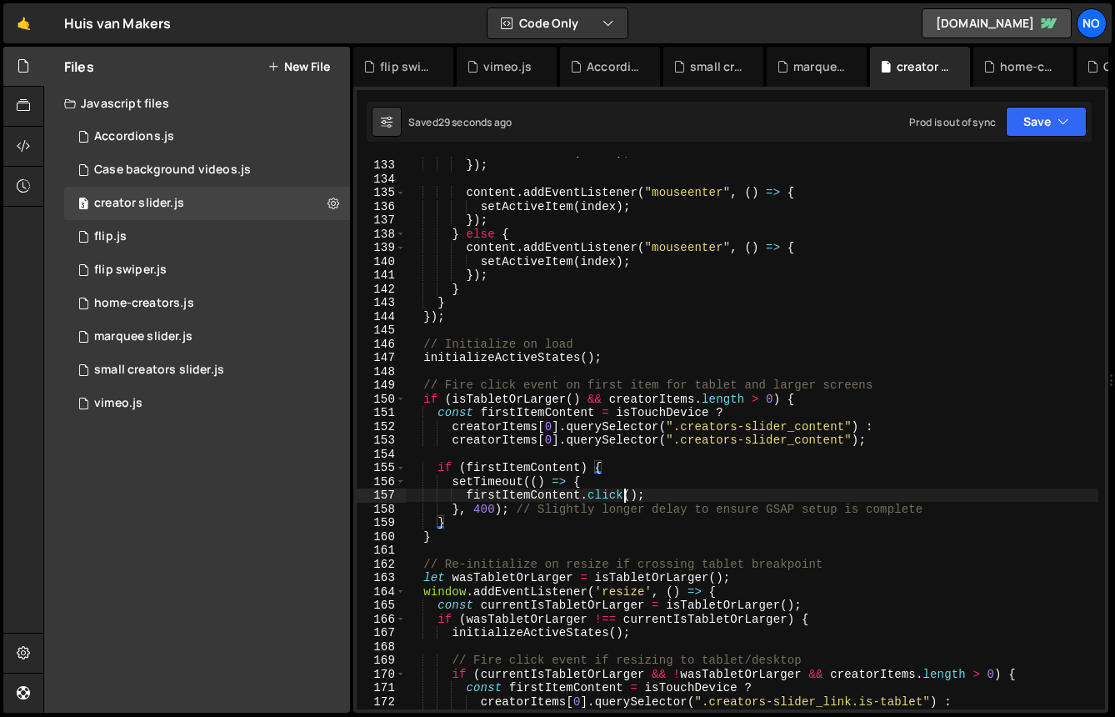
click at [627, 500] on div "setActiveItem ( index ) ; }) ; content . addEventListener ( "mouseenter" , ( ) …" at bounding box center [752, 434] width 693 height 580
click at [1039, 118] on button "Save" at bounding box center [1046, 122] width 81 height 30
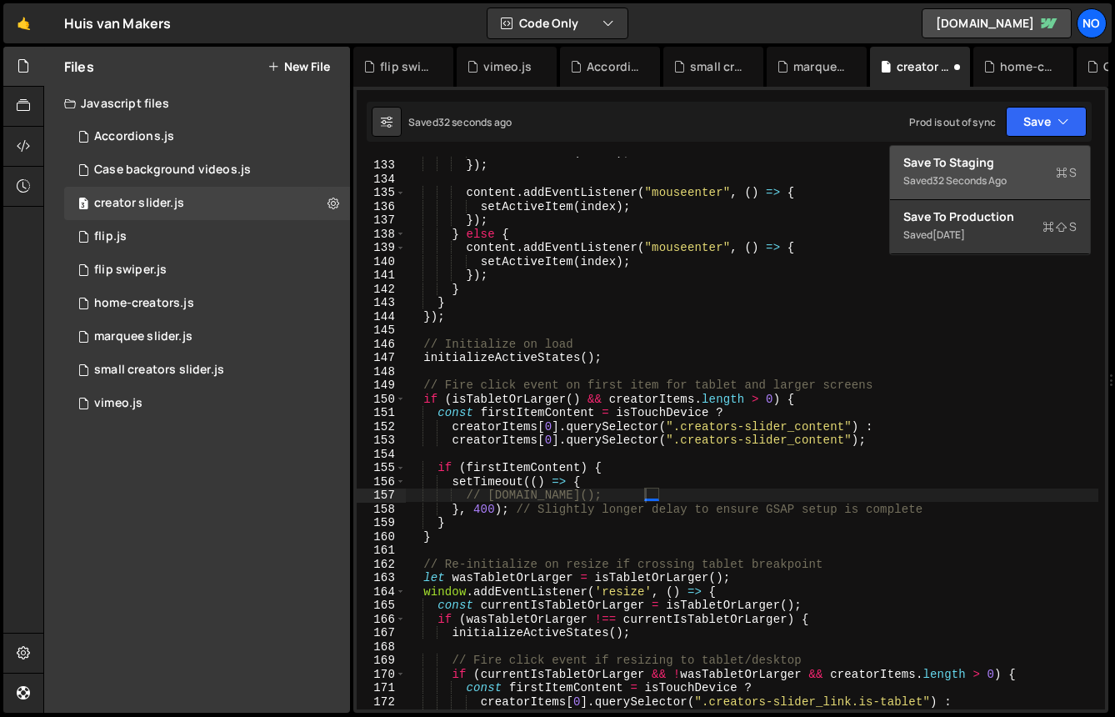
click at [1010, 156] on div "Save to Staging S" at bounding box center [990, 162] width 173 height 17
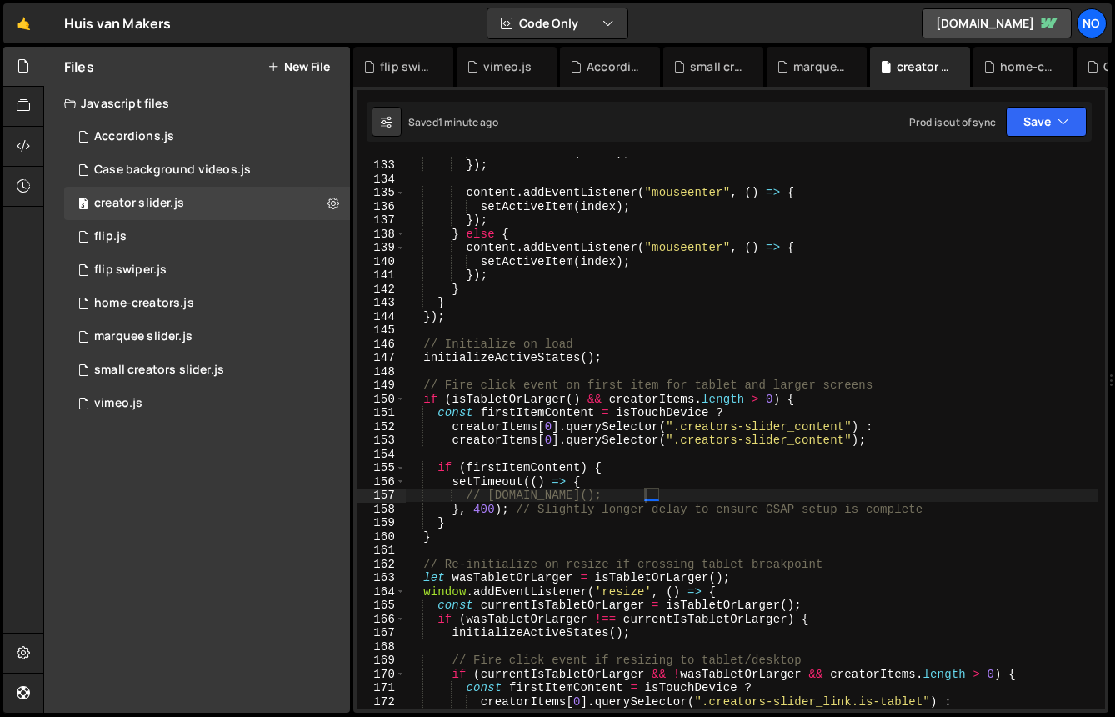
click at [664, 433] on div "setActiveItem ( index ) ; }) ; content . addEventListener ( "mouseenter" , ( ) …" at bounding box center [752, 434] width 693 height 580
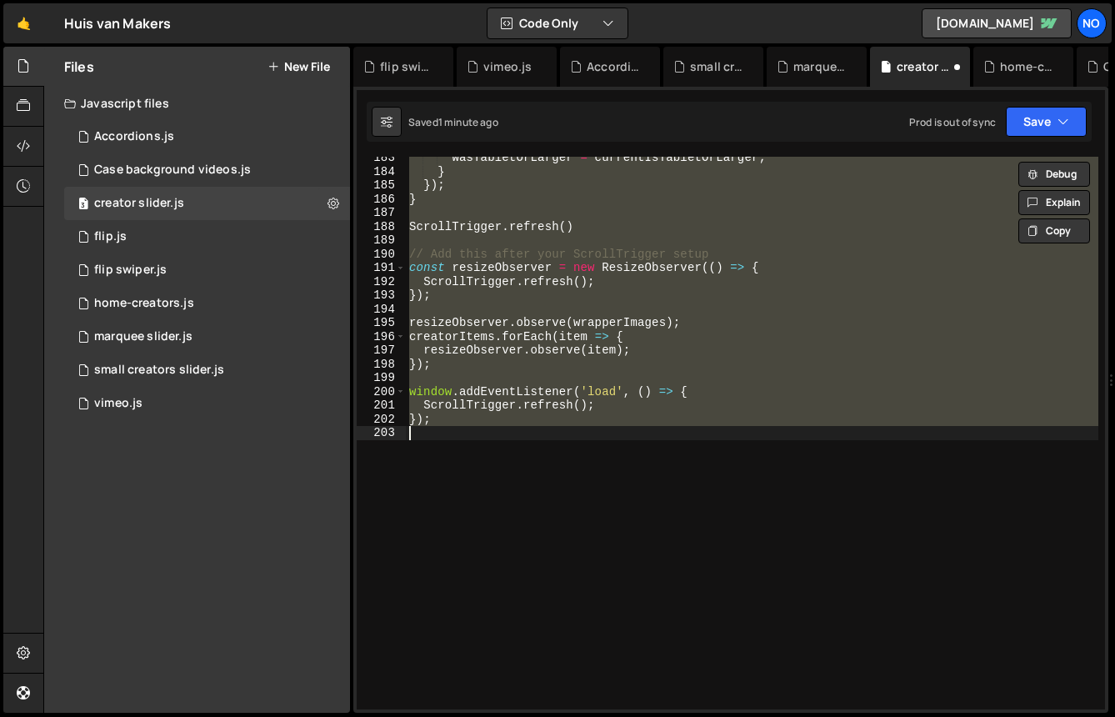
scroll to position [2144, 0]
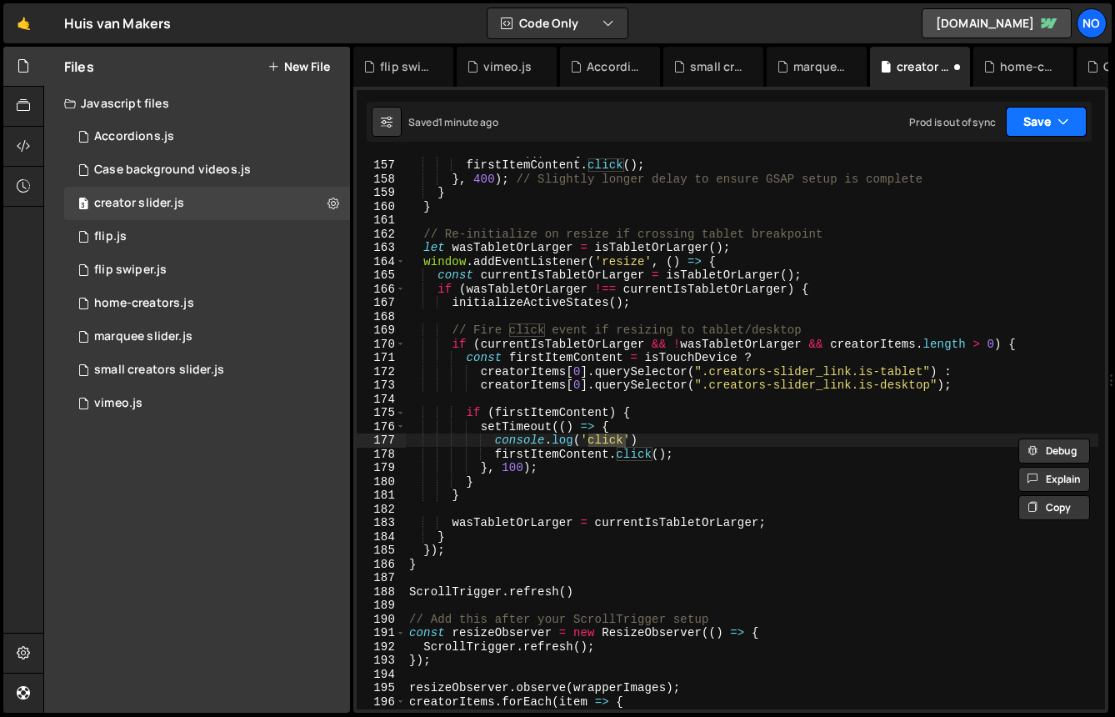
click at [1047, 132] on button "Save" at bounding box center [1046, 122] width 81 height 30
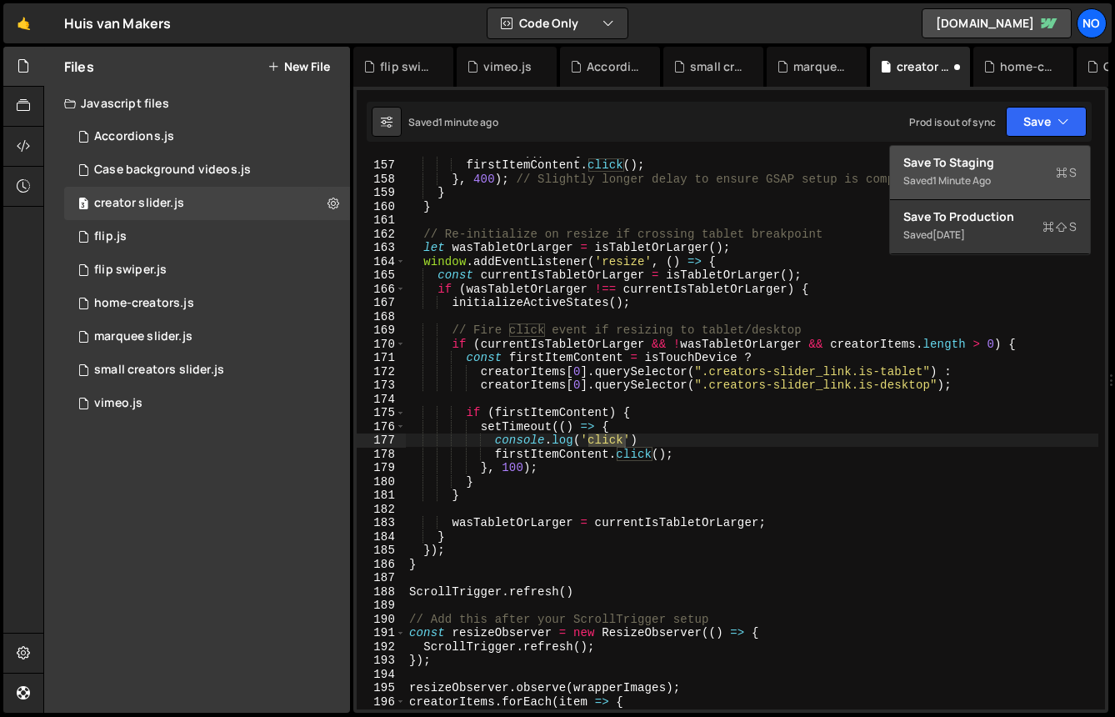
click at [1020, 170] on div "Save to Staging S" at bounding box center [990, 162] width 173 height 17
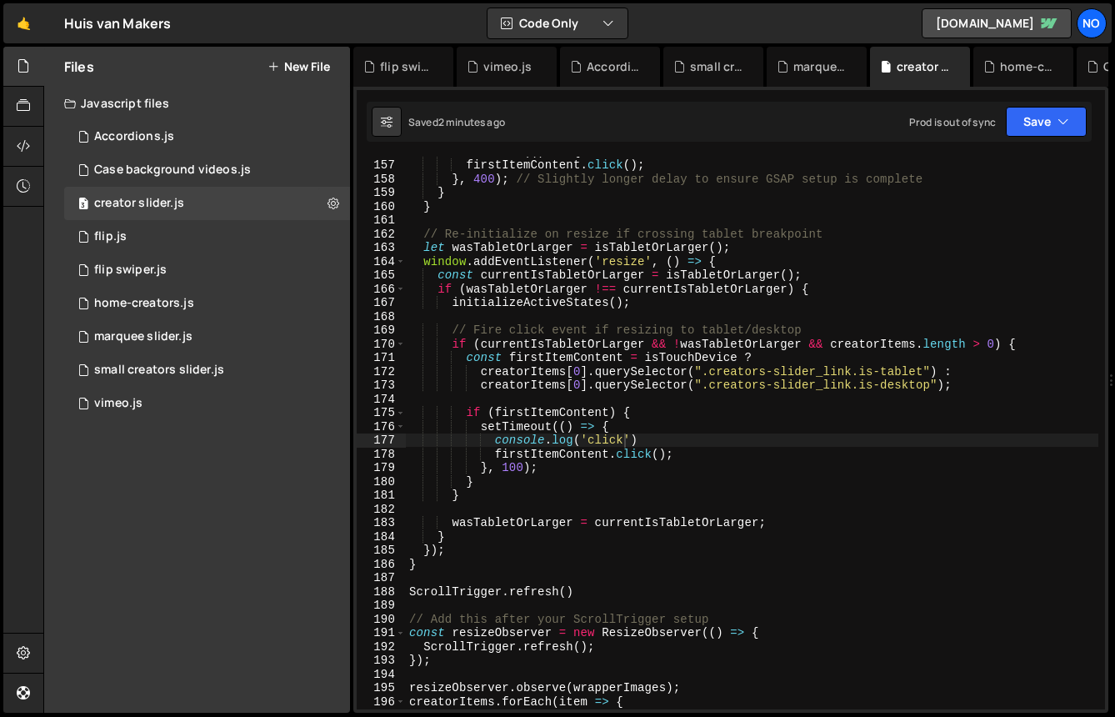
type textarea "const firstItemContent = isTouchDevice ?"
click at [590, 357] on div "setTimeout (( ) => { firstItemContent . click ( ) ; } , 400 ) ; // Slightly lon…" at bounding box center [752, 434] width 693 height 580
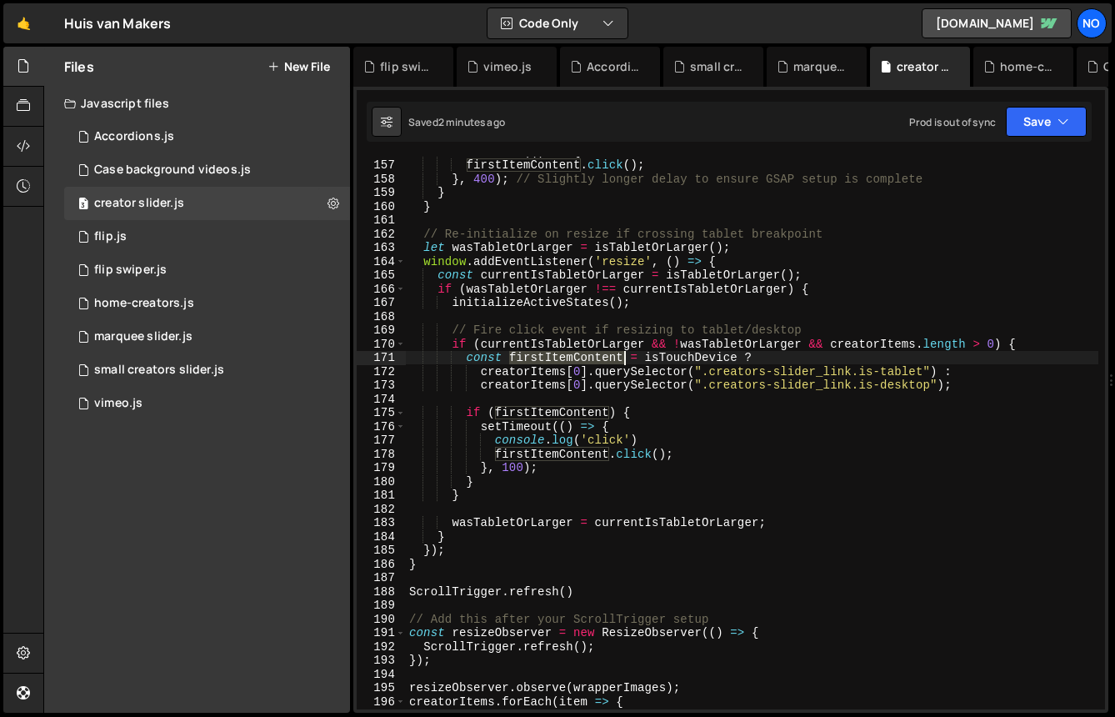
click at [590, 357] on div "setTimeout (( ) => { firstItemContent . click ( ) ; } , 400 ) ; // Slightly lon…" at bounding box center [752, 434] width 693 height 580
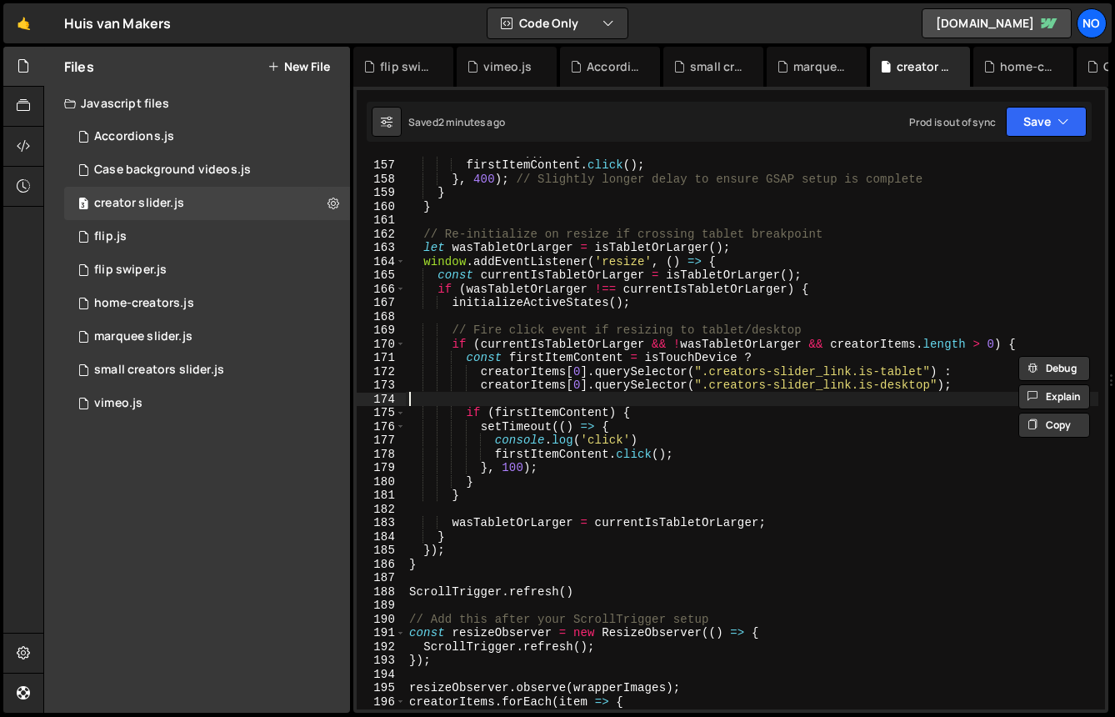
click at [582, 398] on div "setTimeout (( ) => { firstItemContent . click ( ) ; } , 400 ) ; // Slightly lon…" at bounding box center [752, 434] width 693 height 580
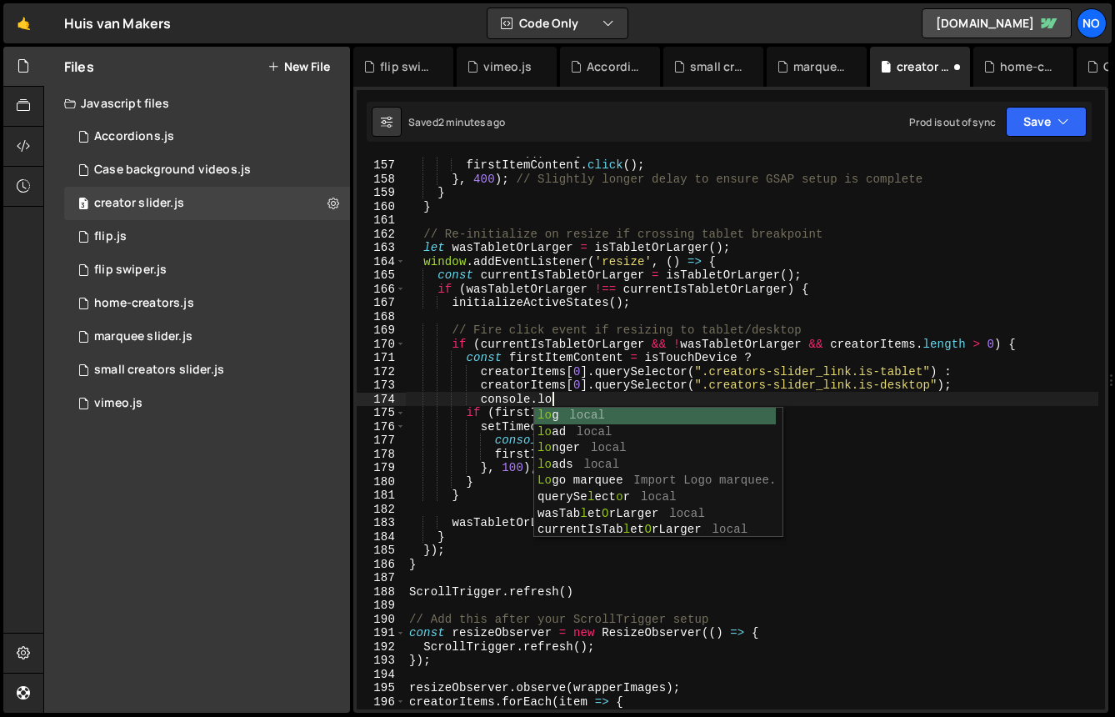
scroll to position [0, 9]
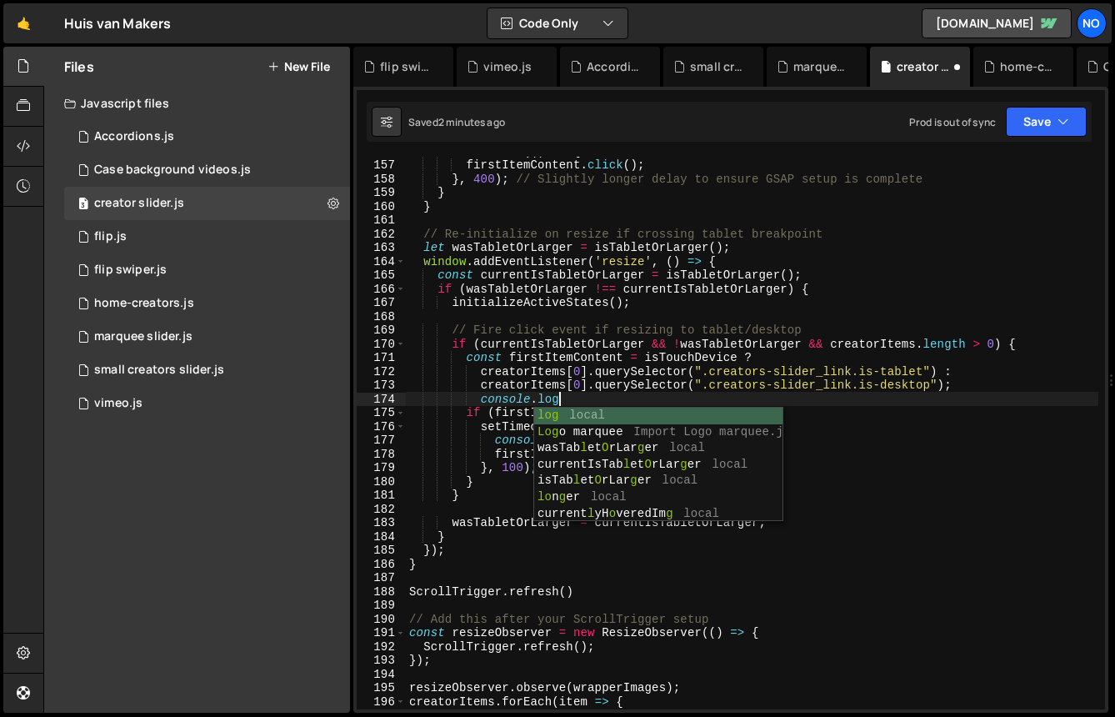
type textarea "console."
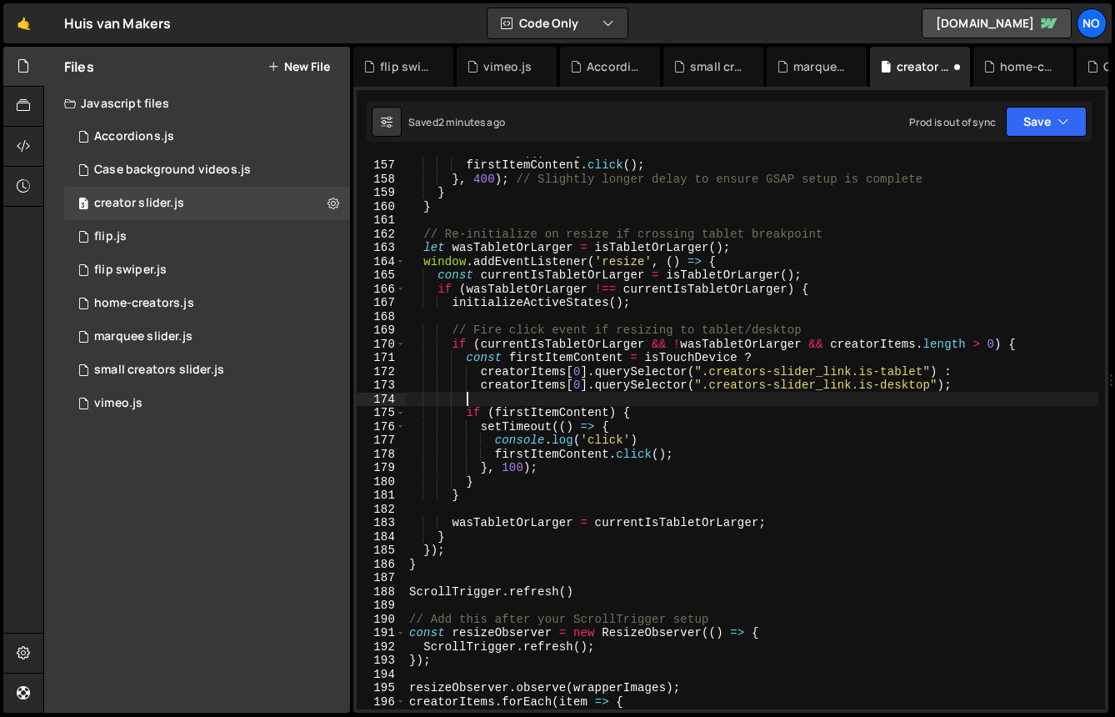
scroll to position [0, 2]
click at [616, 244] on div "setTimeout (( ) => { firstItemContent . click ( ) ; } , 400 ) ; // Slightly lon…" at bounding box center [752, 434] width 693 height 580
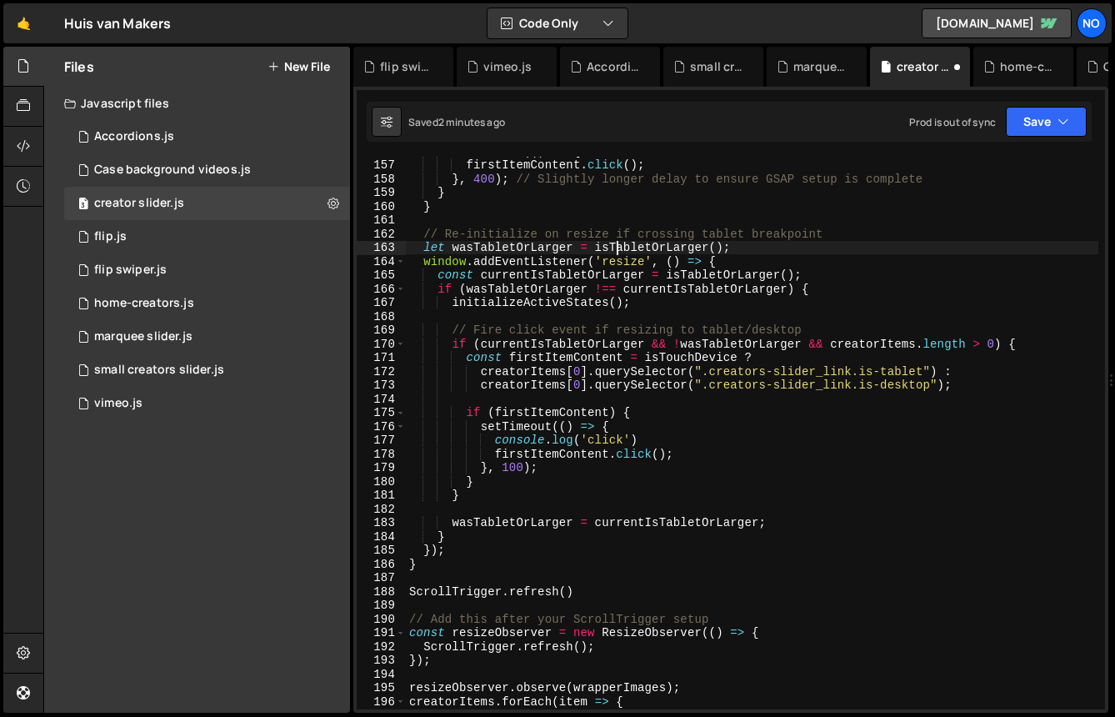
click at [616, 244] on div "setTimeout (( ) => { firstItemContent . click ( ) ; } , 400 ) ; // Slightly lon…" at bounding box center [752, 434] width 693 height 580
click at [616, 244] on div "setTimeout (( ) => { firstItemContent . click ( ) ; } , 400 ) ; // Slightly lon…" at bounding box center [752, 433] width 693 height 553
click at [530, 432] on div "setTimeout (( ) => { firstItemContent . click ( ) ; } , 400 ) ; // Slightly lon…" at bounding box center [752, 434] width 693 height 580
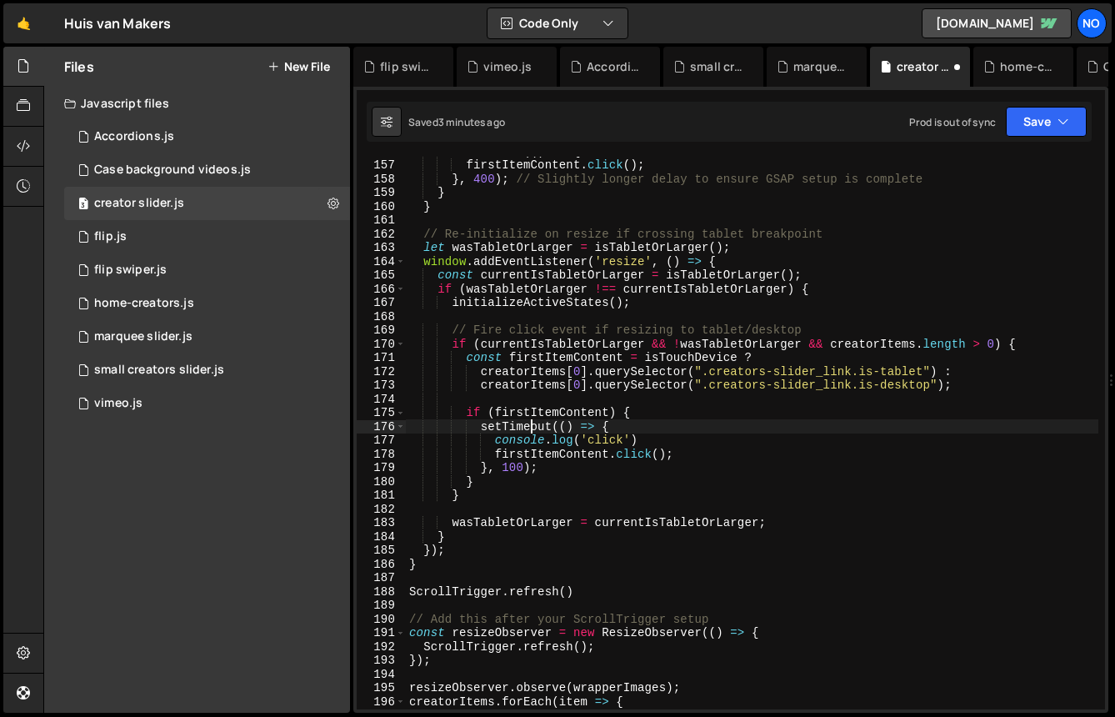
scroll to position [0, 1]
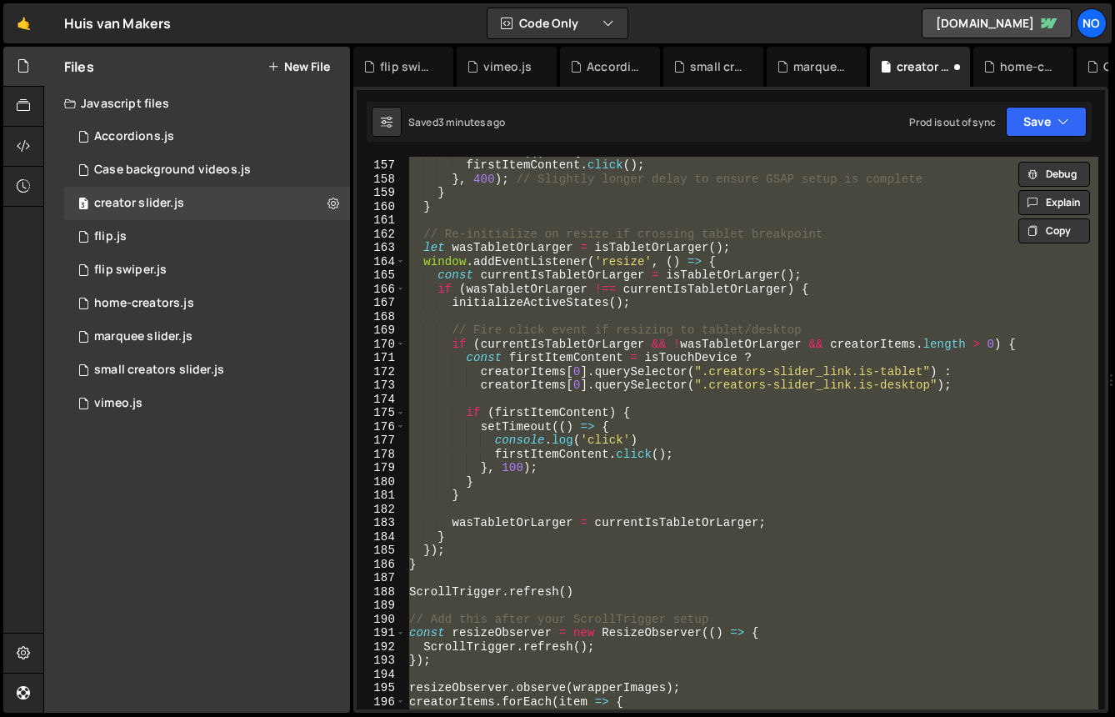
paste textarea
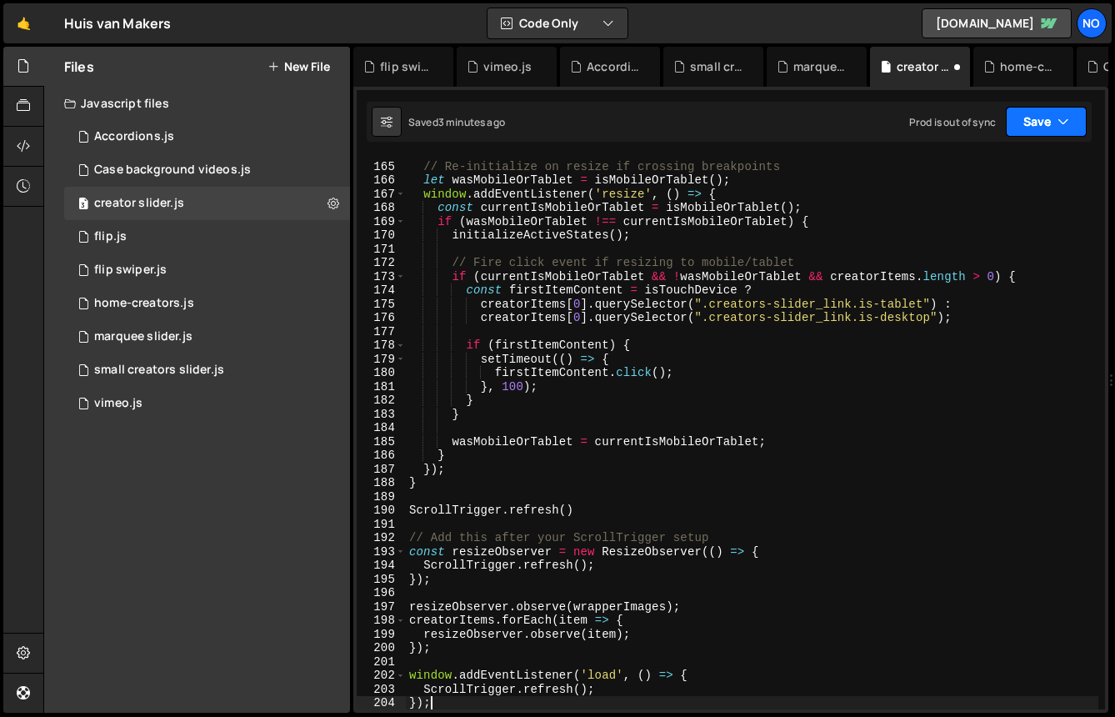
click at [1045, 118] on button "Save" at bounding box center [1046, 122] width 81 height 30
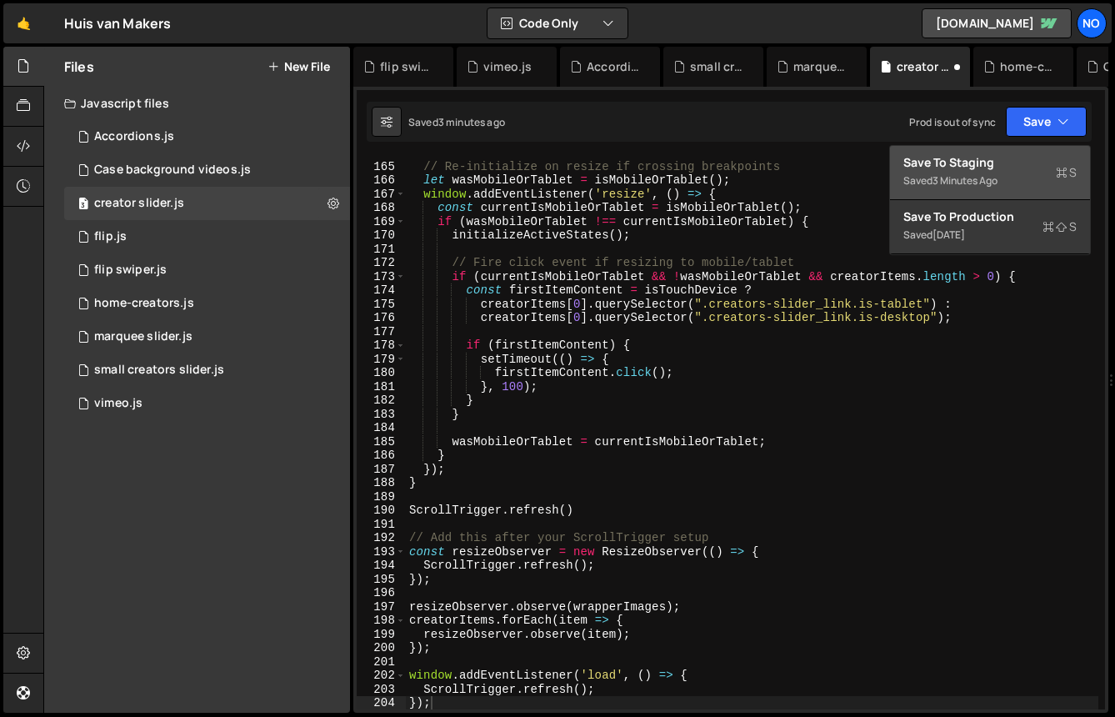
click at [1005, 168] on div "Save to Staging S" at bounding box center [990, 162] width 173 height 17
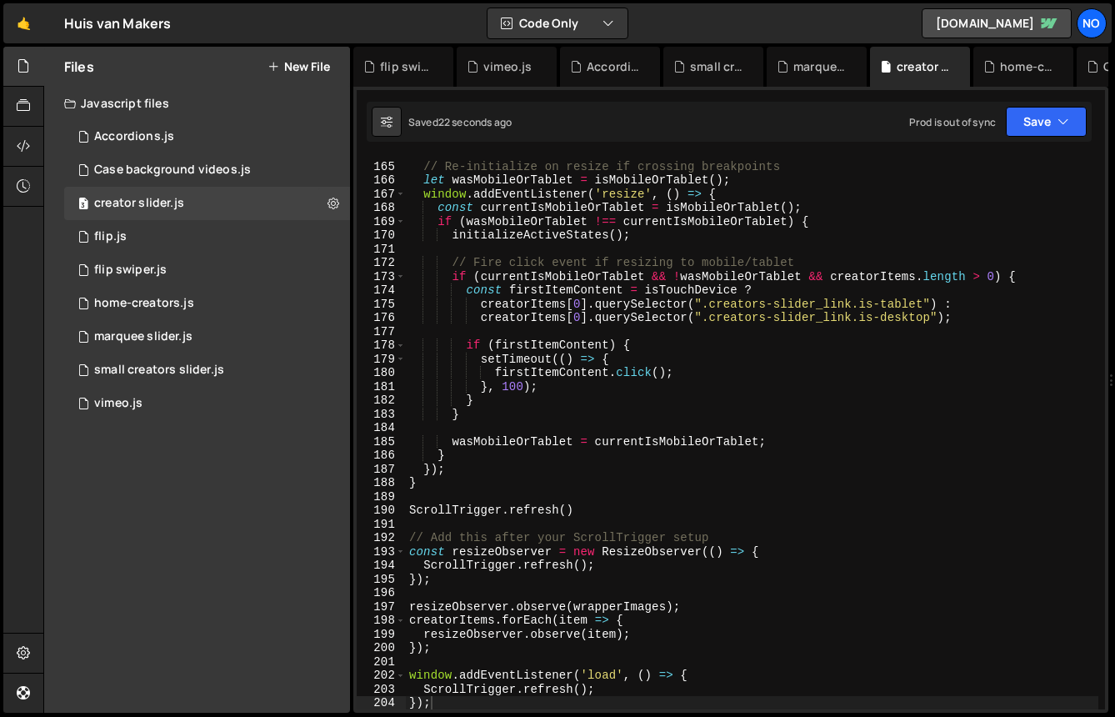
type textarea "if (firstItemContent) {"
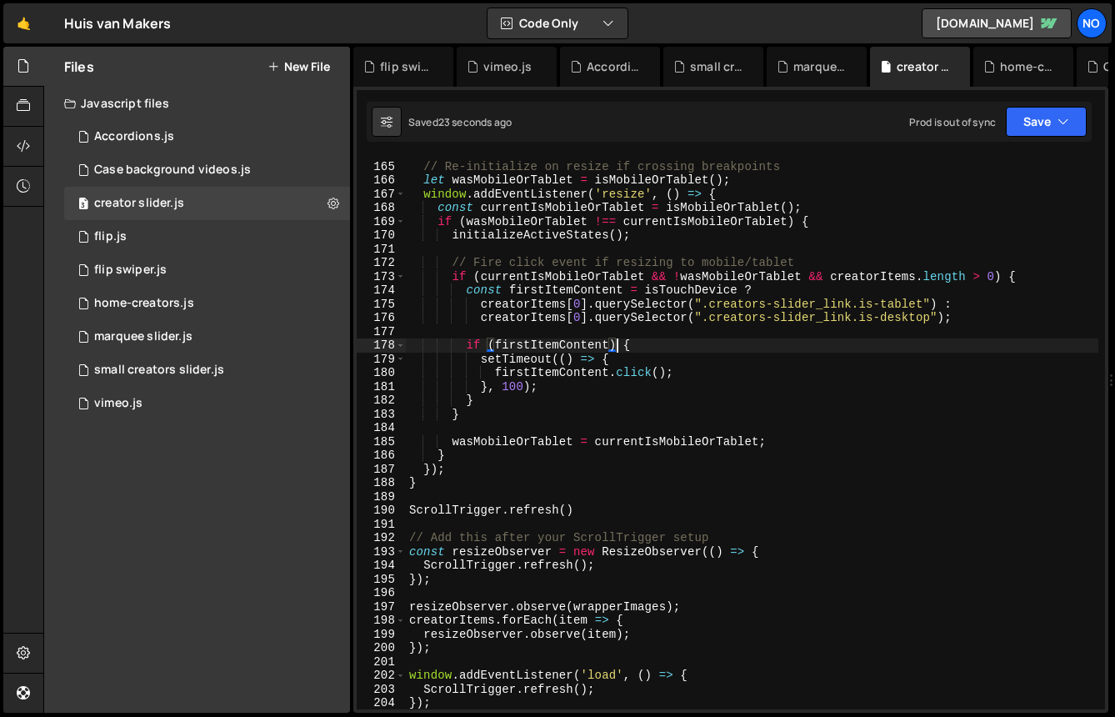
click at [614, 343] on div "// Re-initialize on resize if crossing breakpoints let wasMobileOrTablet = isMo…" at bounding box center [752, 436] width 693 height 580
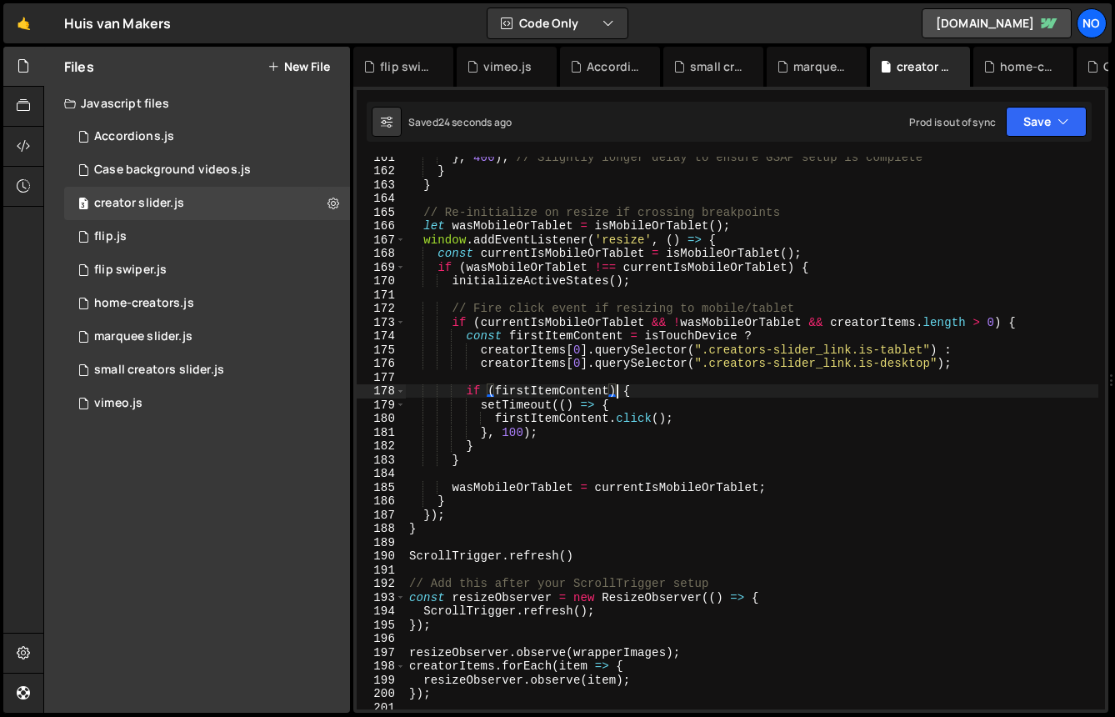
scroll to position [2221, 0]
click at [552, 388] on div "} , 400 ) ; // Slightly longer delay to ensure GSAP setup is complete } } // Re…" at bounding box center [752, 440] width 693 height 580
click at [551, 374] on div "} , 400 ) ; // Slightly longer delay to ensure GSAP setup is complete } } // Re…" at bounding box center [752, 440] width 693 height 580
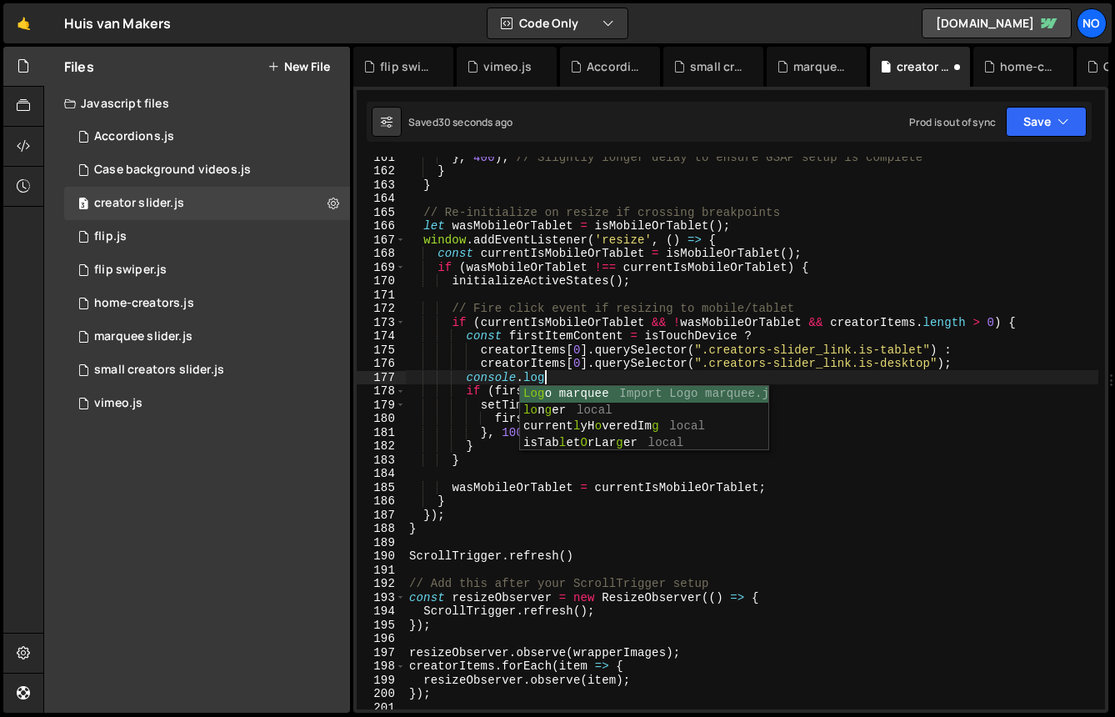
scroll to position [0, 9]
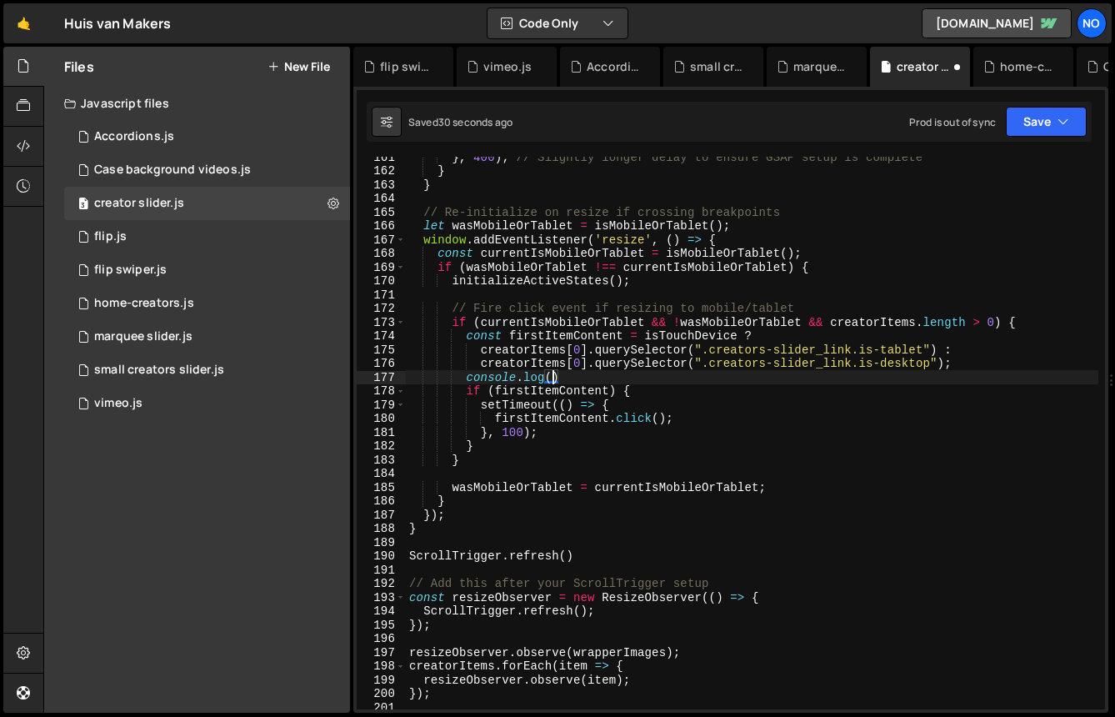
paste textarea "firstItemContent)"
click at [1045, 110] on button "Save" at bounding box center [1046, 122] width 81 height 30
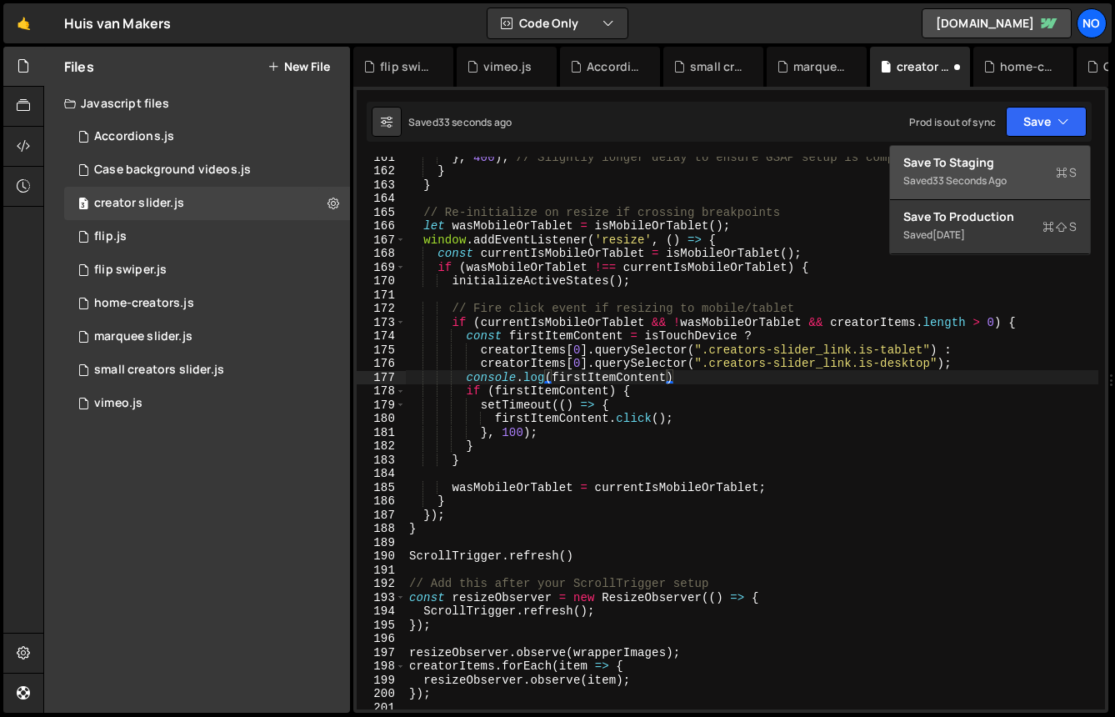
click at [1008, 164] on div "Save to Staging S" at bounding box center [990, 162] width 173 height 17
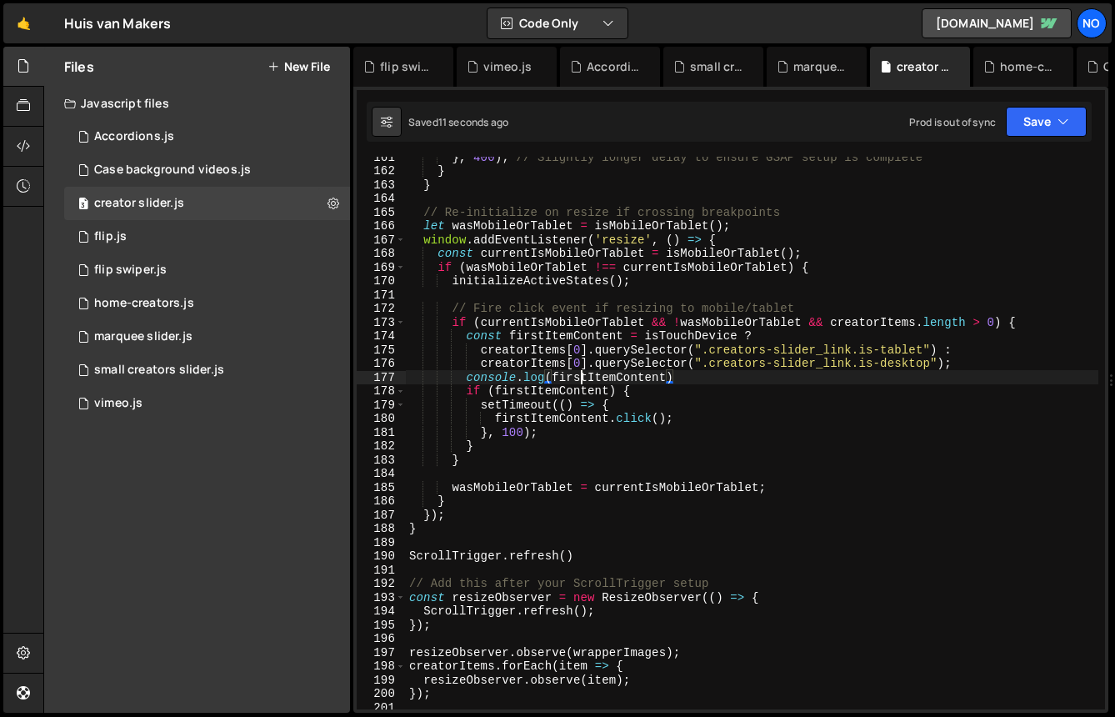
click at [582, 376] on div "} , 400 ) ; // Slightly longer delay to ensure GSAP setup is complete } } // Re…" at bounding box center [752, 440] width 693 height 580
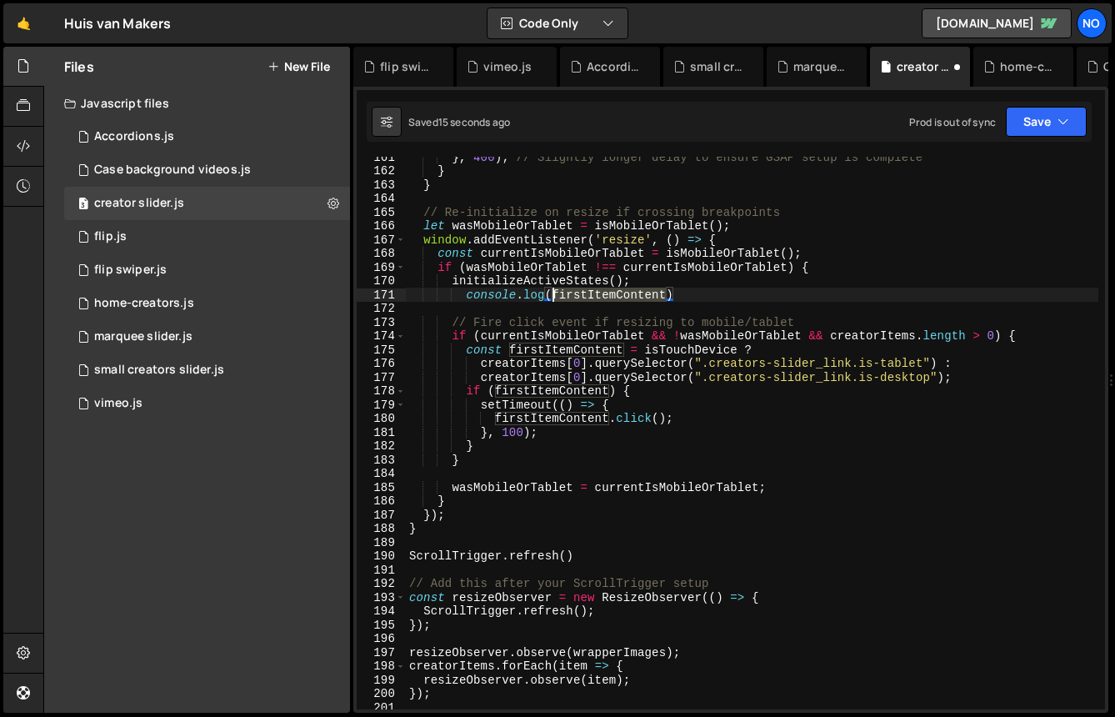
click at [582, 252] on div "} , 400 ) ; // Slightly longer delay to ensure GSAP setup is complete } } // Re…" at bounding box center [752, 440] width 693 height 580
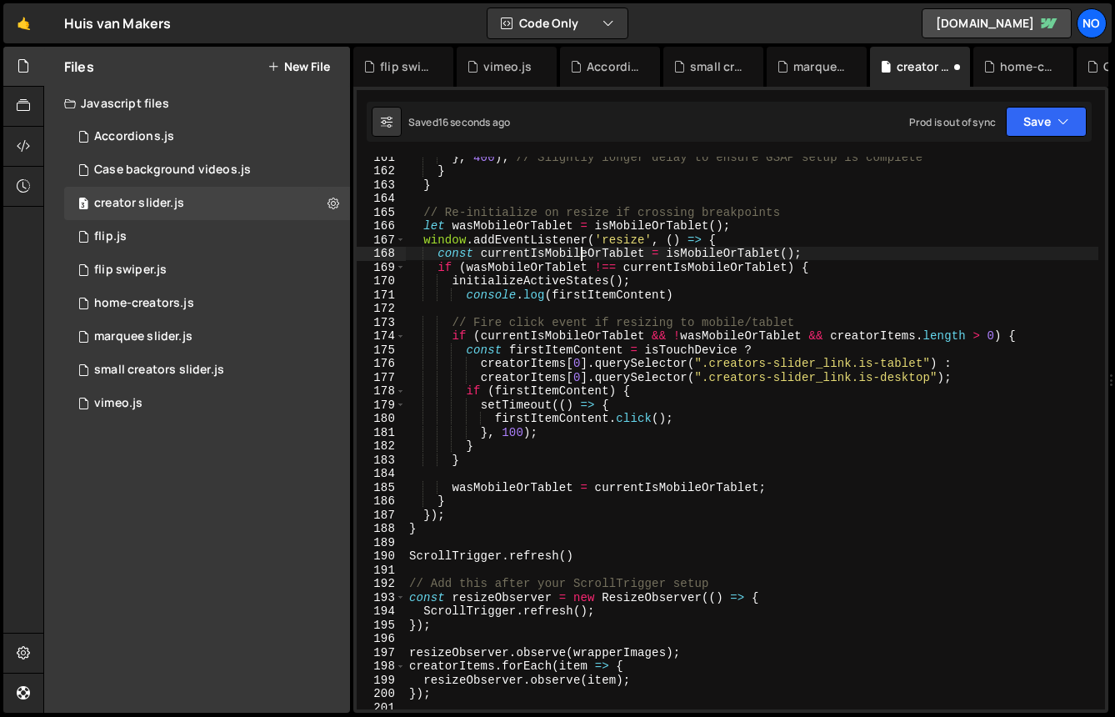
click at [582, 252] on div "} , 400 ) ; // Slightly longer delay to ensure GSAP setup is complete } } // Re…" at bounding box center [752, 440] width 693 height 580
click at [599, 298] on div "} , 400 ) ; // Slightly longer delay to ensure GSAP setup is complete } } // Re…" at bounding box center [752, 440] width 693 height 580
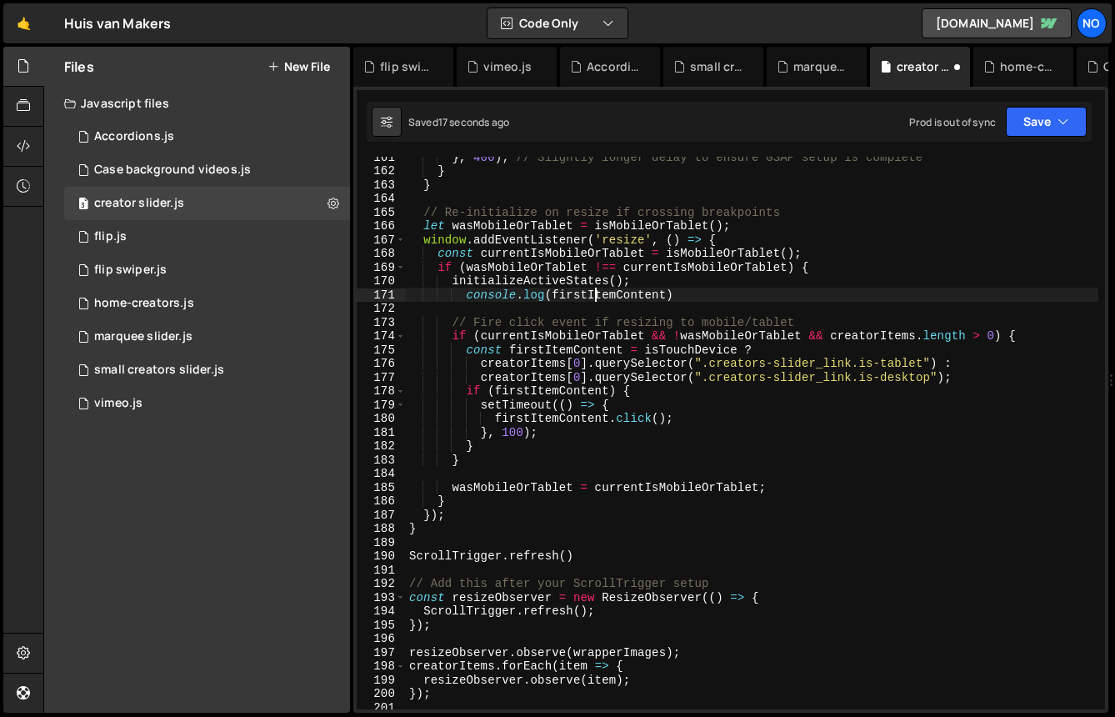
click at [599, 298] on div "} , 400 ) ; // Slightly longer delay to ensure GSAP setup is complete } } // Re…" at bounding box center [752, 440] width 693 height 580
paste textarea "currentIsMobileOrTable"
click at [1026, 109] on button "Save" at bounding box center [1046, 122] width 81 height 30
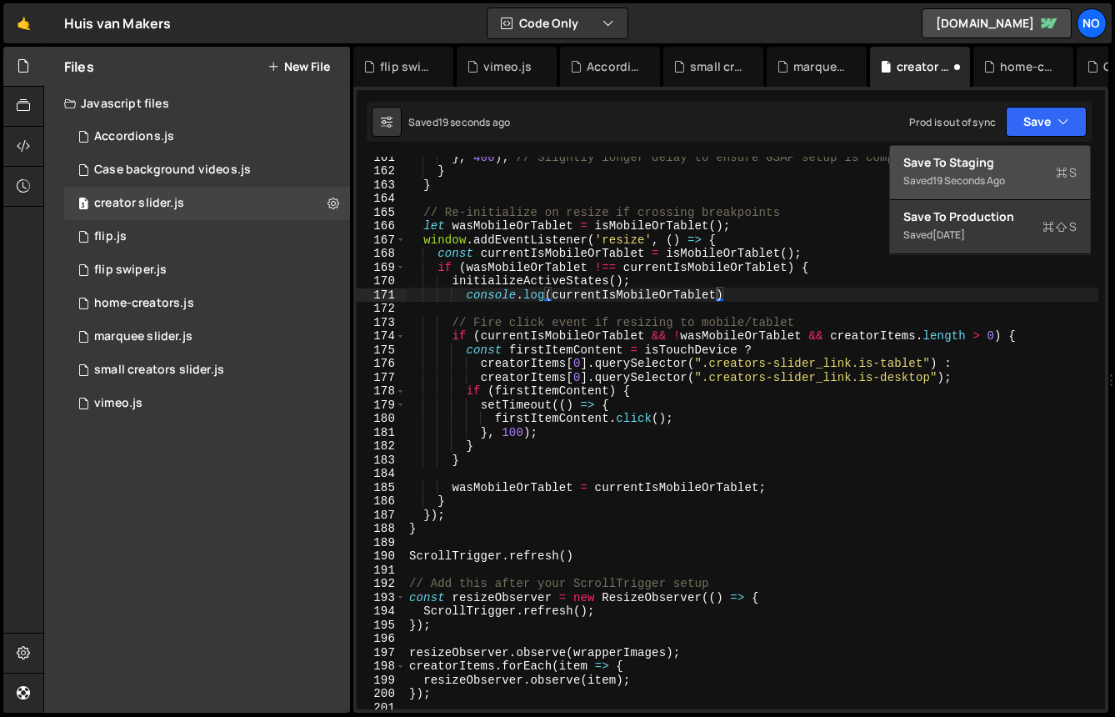
click at [1010, 165] on div "Save to Staging S" at bounding box center [990, 162] width 173 height 17
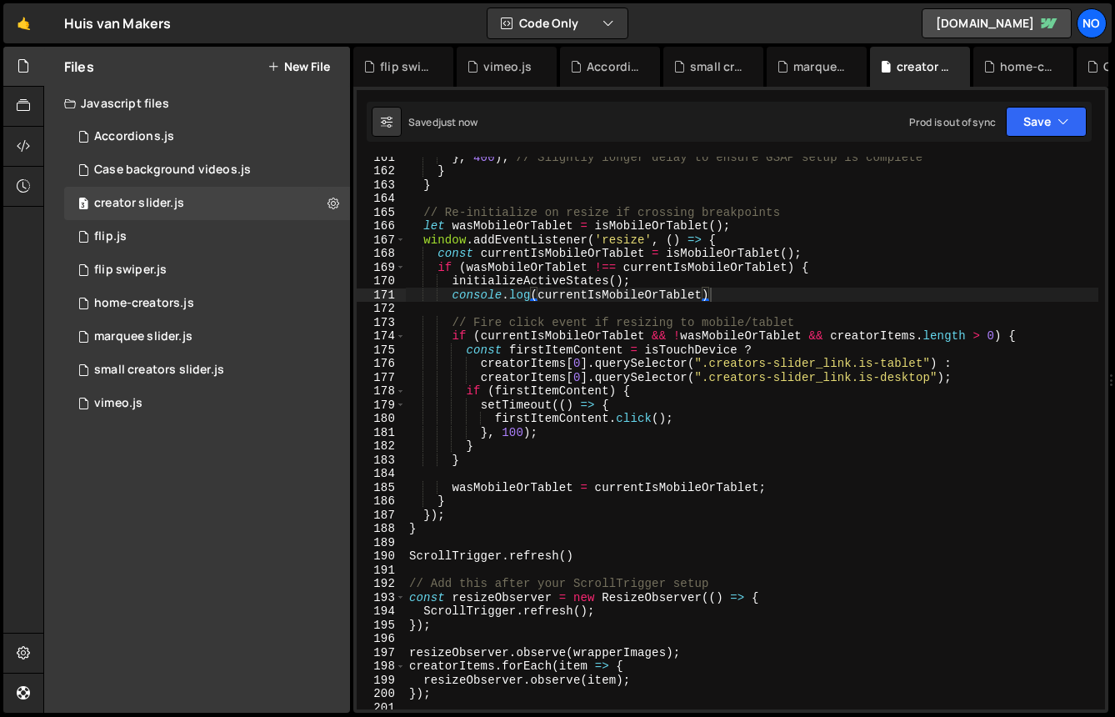
click at [527, 229] on div "} , 400 ) ; // Slightly longer delay to ensure GSAP setup is complete } } // Re…" at bounding box center [752, 440] width 693 height 580
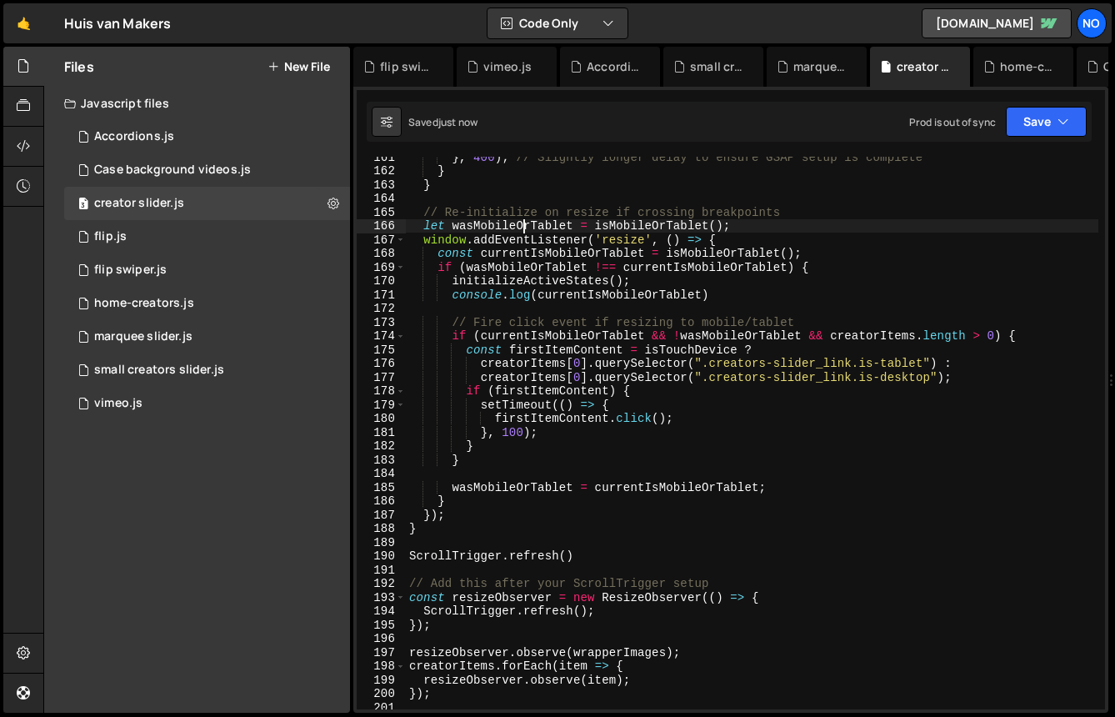
click at [527, 229] on div "} , 400 ) ; // Slightly longer delay to ensure GSAP setup is complete } } // Re…" at bounding box center [752, 440] width 693 height 580
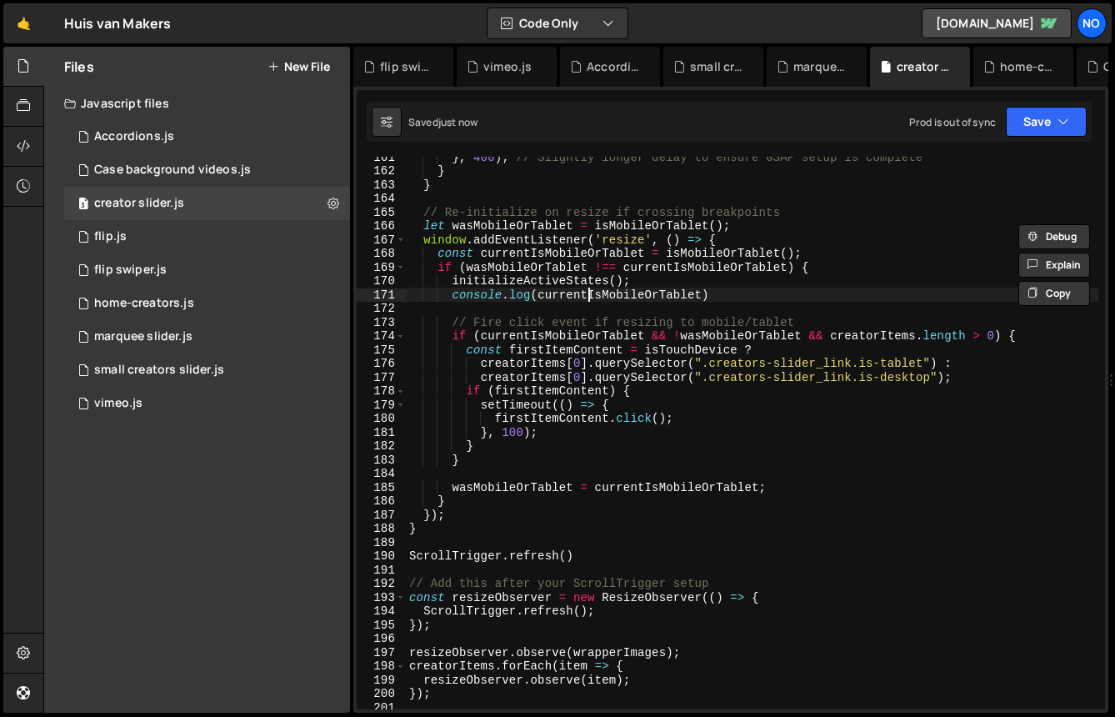
click at [586, 299] on div "} , 400 ) ; // Slightly longer delay to ensure GSAP setup is complete } } // Re…" at bounding box center [752, 440] width 693 height 580
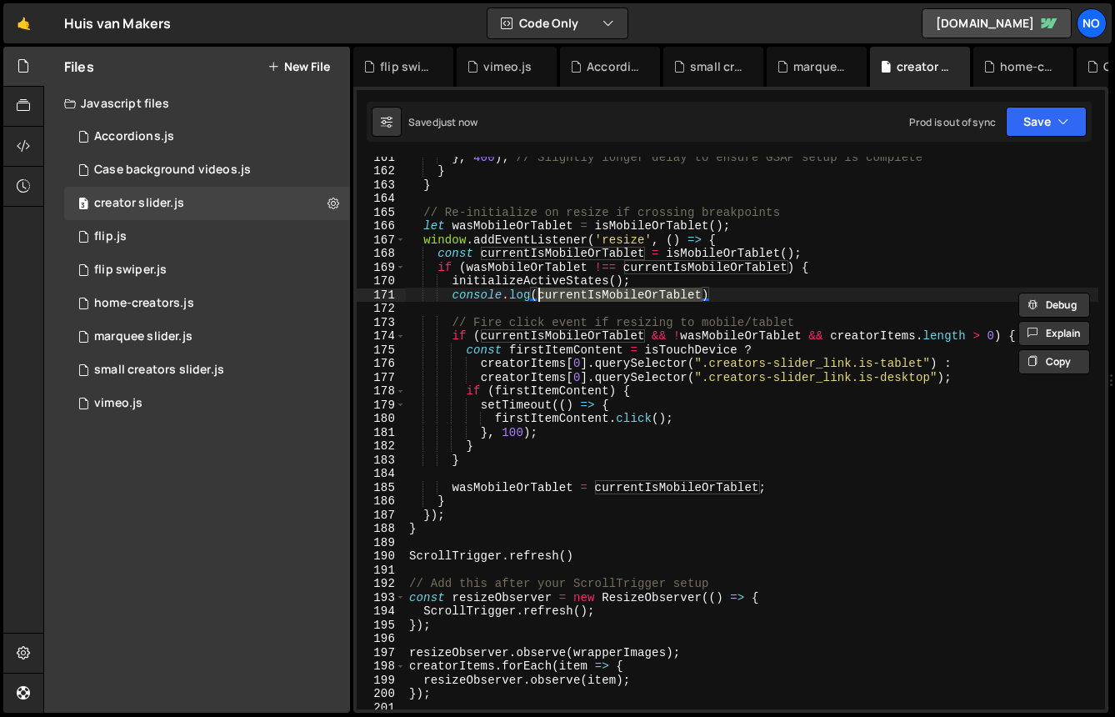
paste textarea "wa"
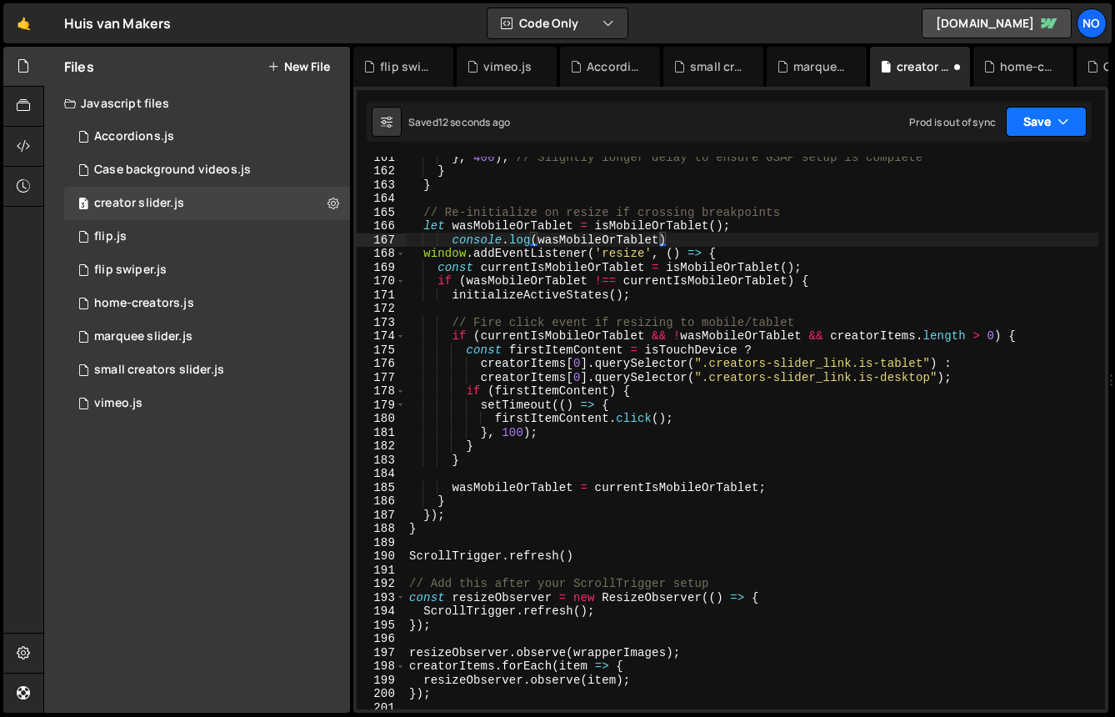
click at [1058, 123] on icon "button" at bounding box center [1064, 121] width 12 height 17
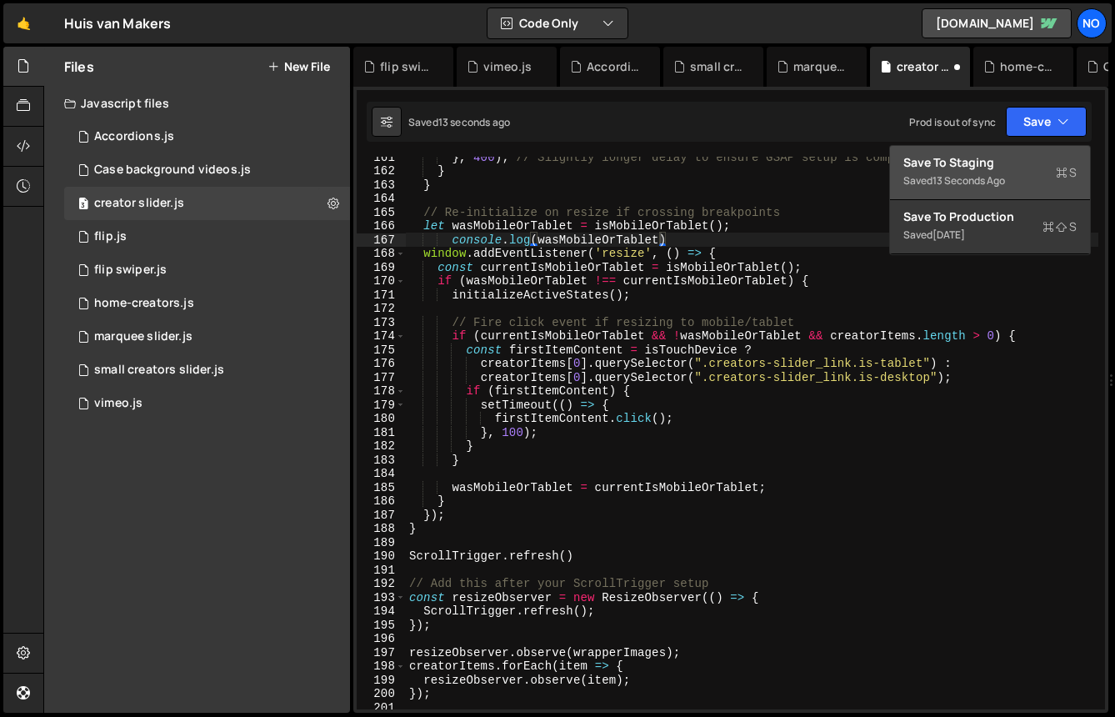
click at [970, 175] on div "13 seconds ago" at bounding box center [969, 180] width 73 height 14
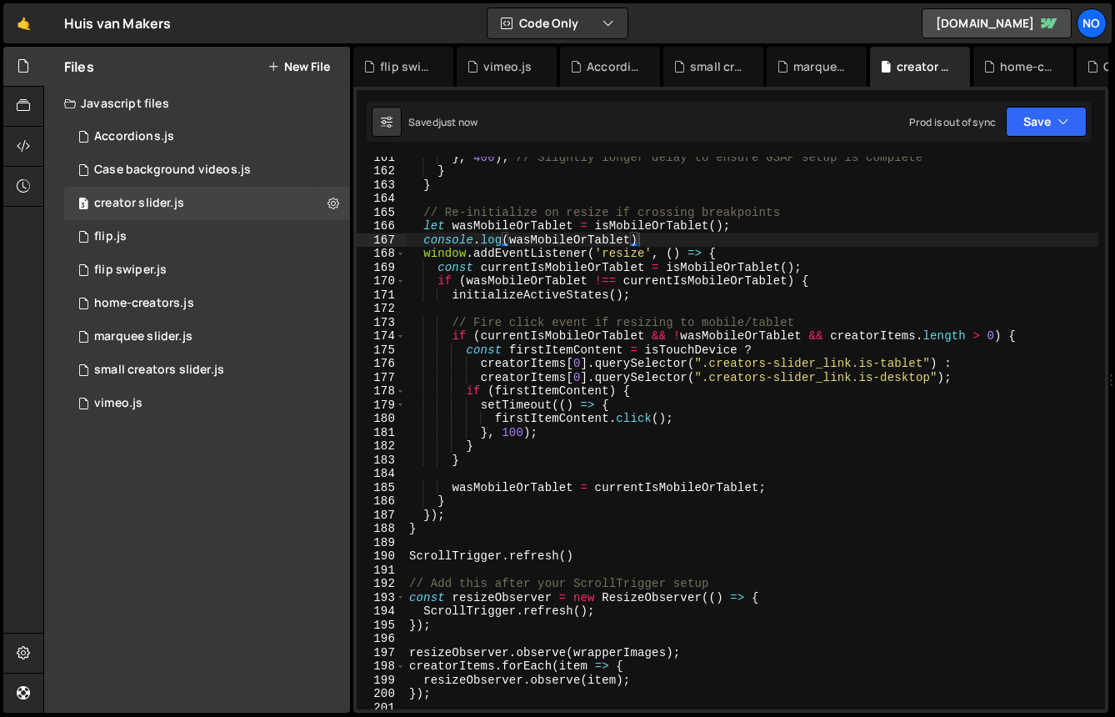
click at [527, 243] on div "} , 400 ) ; // Slightly longer delay to ensure GSAP setup is complete } } // Re…" at bounding box center [752, 440] width 693 height 580
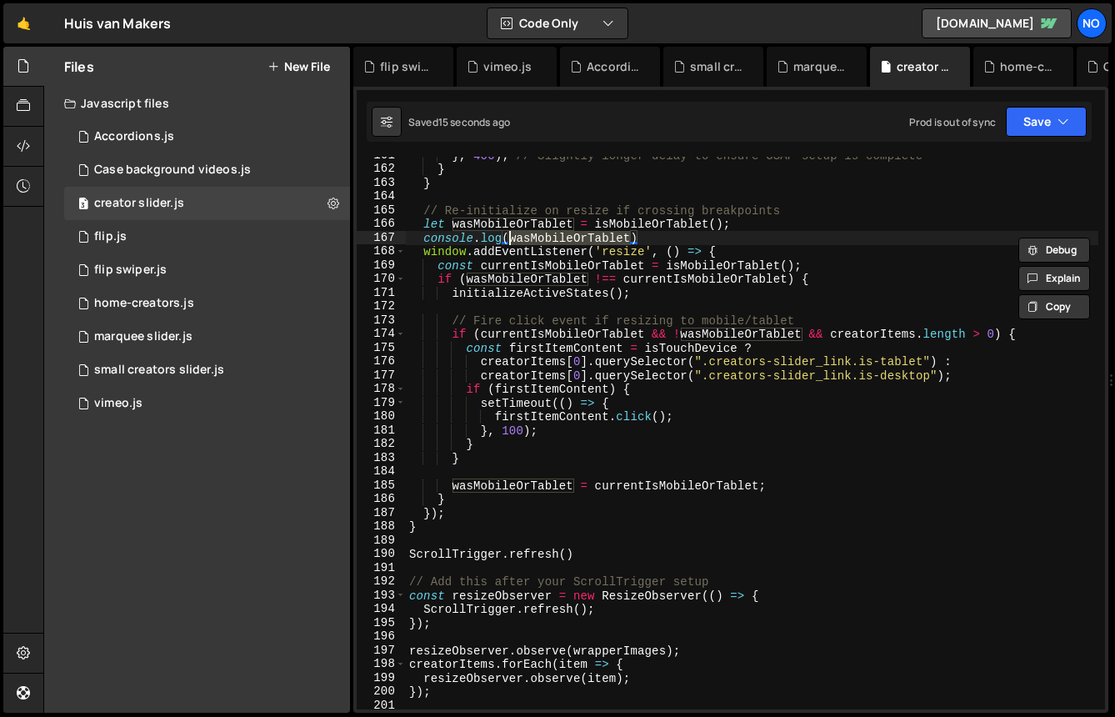
scroll to position [2217, 0]
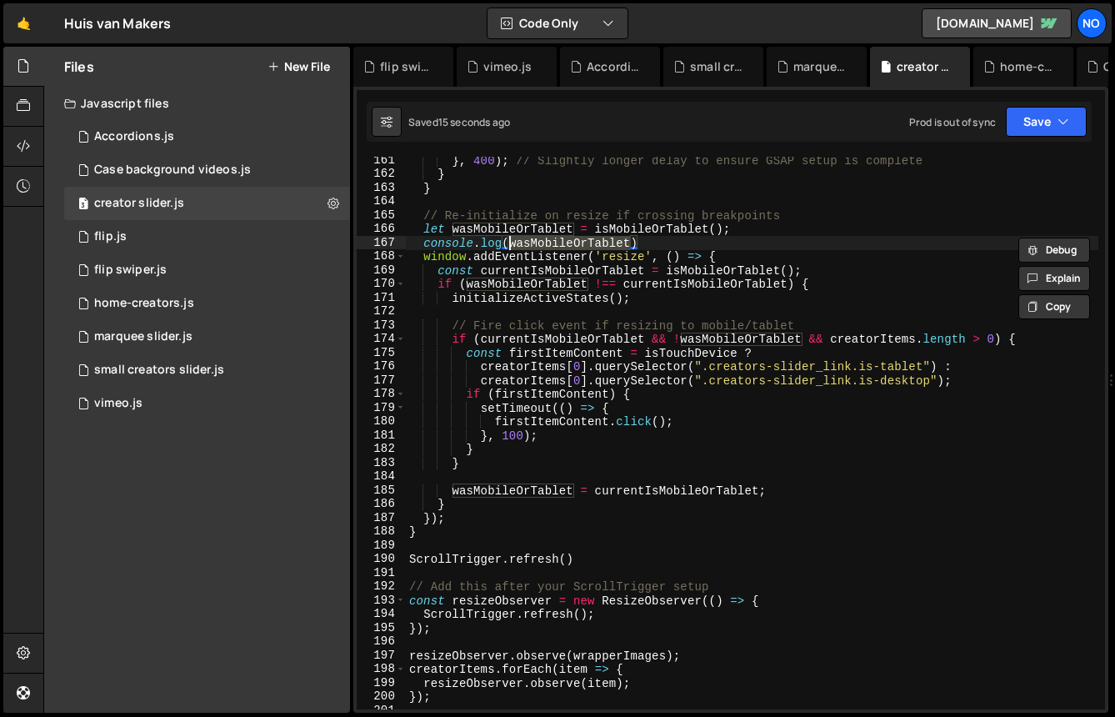
click at [600, 341] on div "} , 400 ) ; // Slightly longer delay to ensure GSAP setup is complete } } // Re…" at bounding box center [752, 443] width 693 height 580
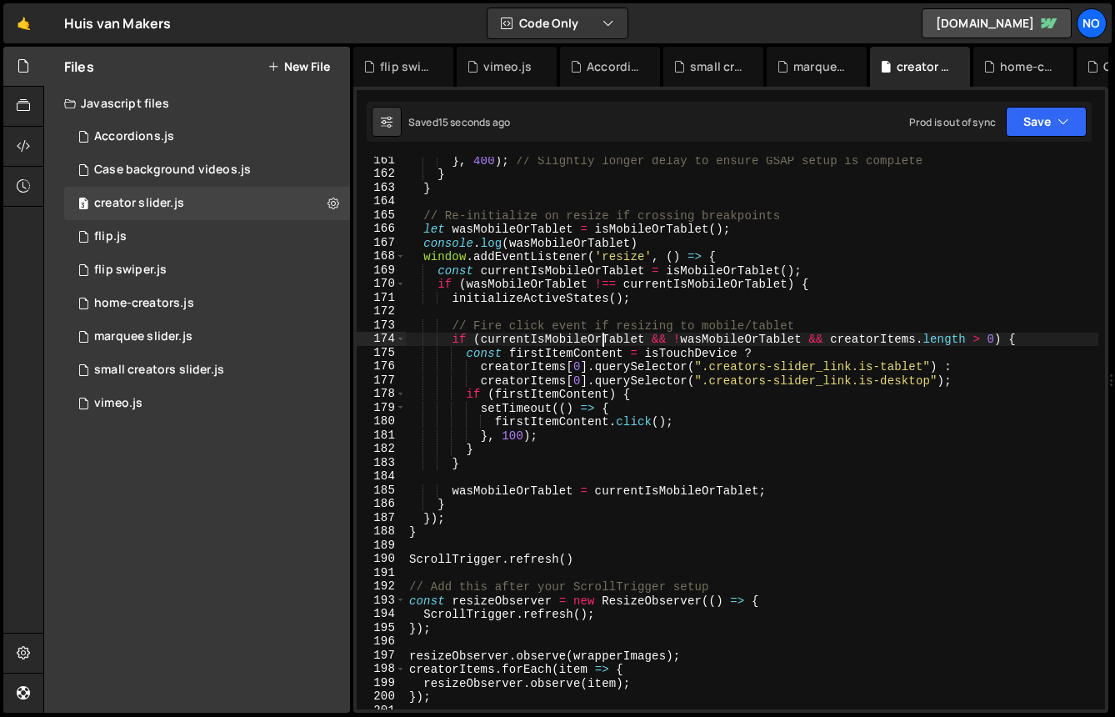
click at [600, 341] on div "} , 400 ) ; // Slightly longer delay to ensure GSAP setup is complete } } // Re…" at bounding box center [752, 443] width 693 height 580
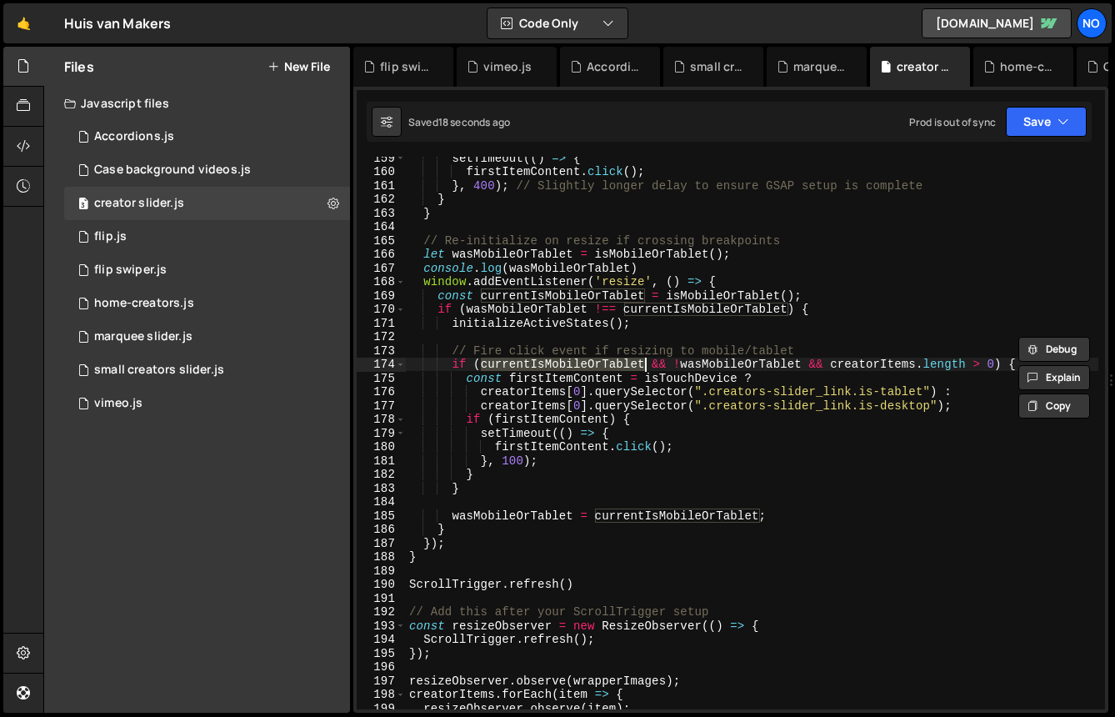
scroll to position [2192, 0]
click at [588, 371] on div "setTimeout (( ) => { firstItemContent . click ( ) ; } , 400 ) ; // Slightly lon…" at bounding box center [752, 433] width 693 height 553
click at [576, 296] on div "setTimeout (( ) => { firstItemContent . click ( ) ; } , 400 ) ; // Slightly lon…" at bounding box center [752, 441] width 693 height 580
type textarea "const currentIsMobileOrTablet = isMobileOrTablet();"
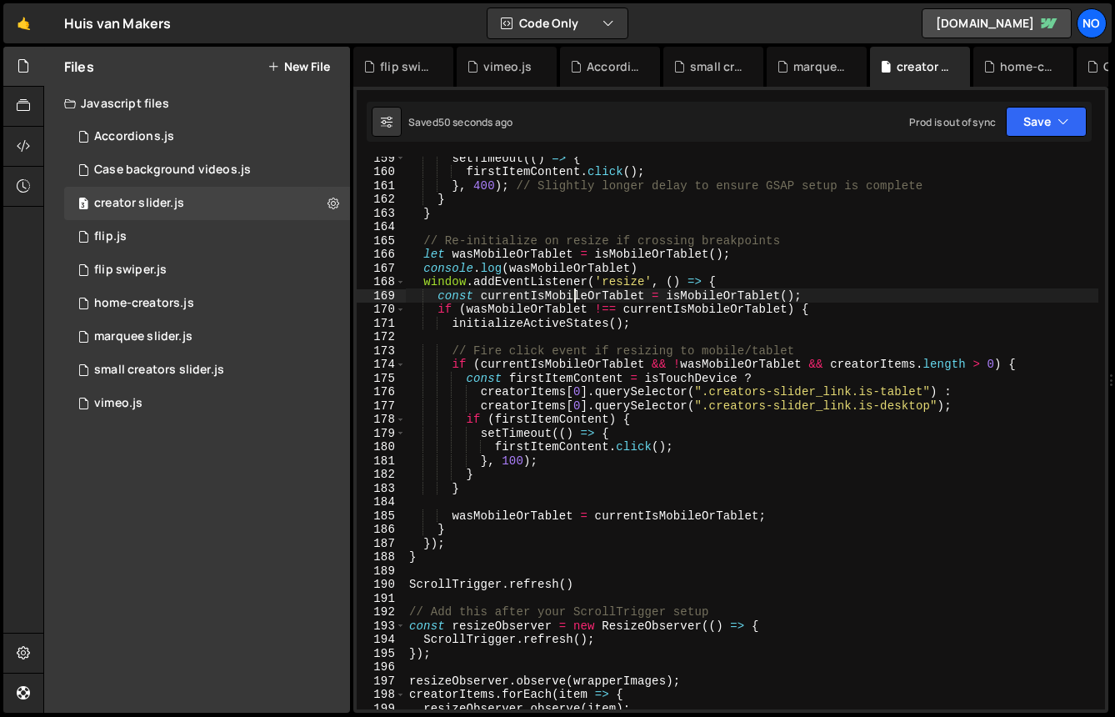
click at [576, 296] on div "setTimeout (( ) => { firstItemContent . click ( ) ; } , 400 ) ; // Slightly lon…" at bounding box center [752, 441] width 693 height 580
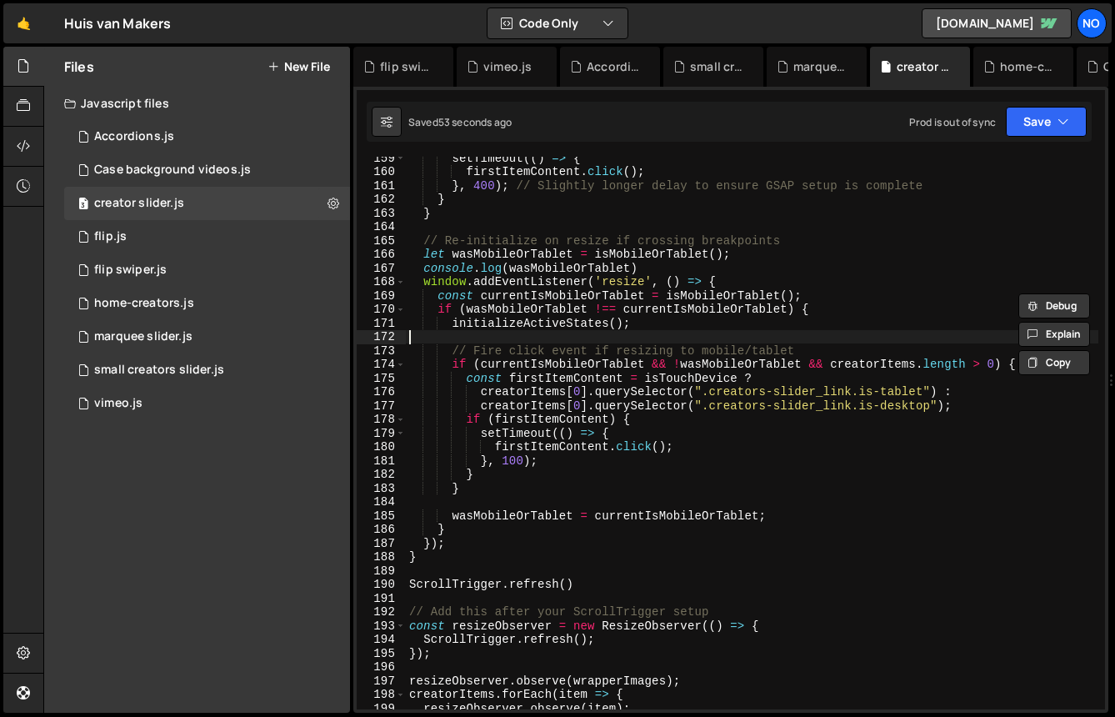
click at [559, 338] on div "setTimeout (( ) => { firstItemContent . click ( ) ; } , 400 ) ; // Slightly lon…" at bounding box center [752, 441] width 693 height 580
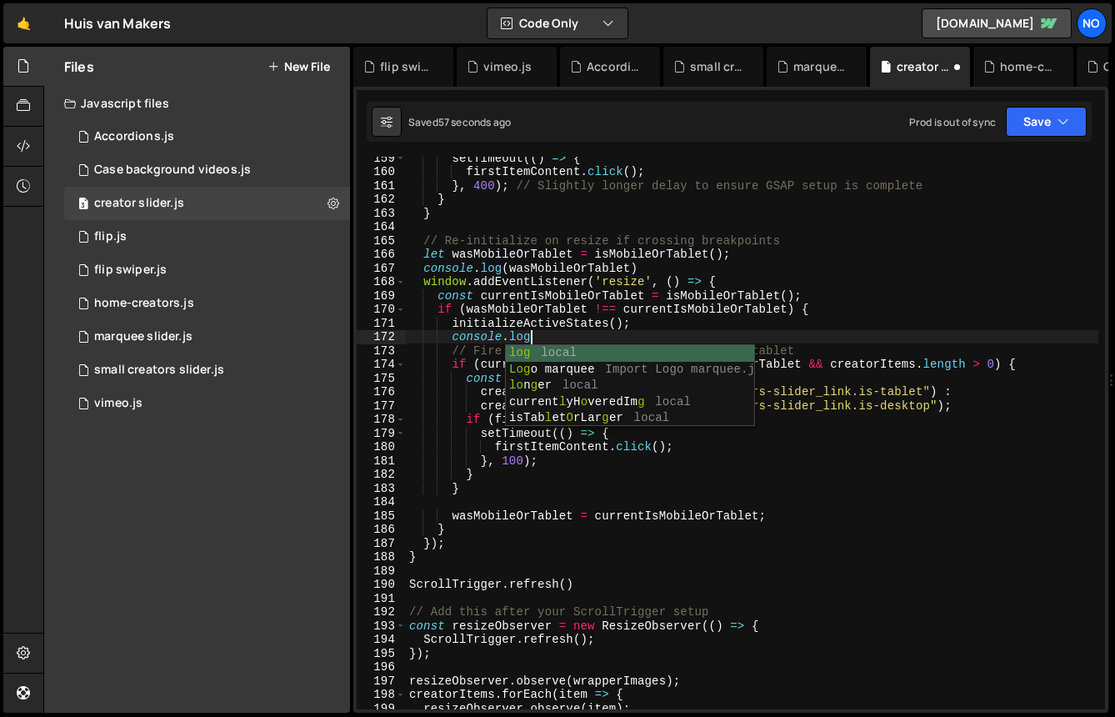
scroll to position [0, 8]
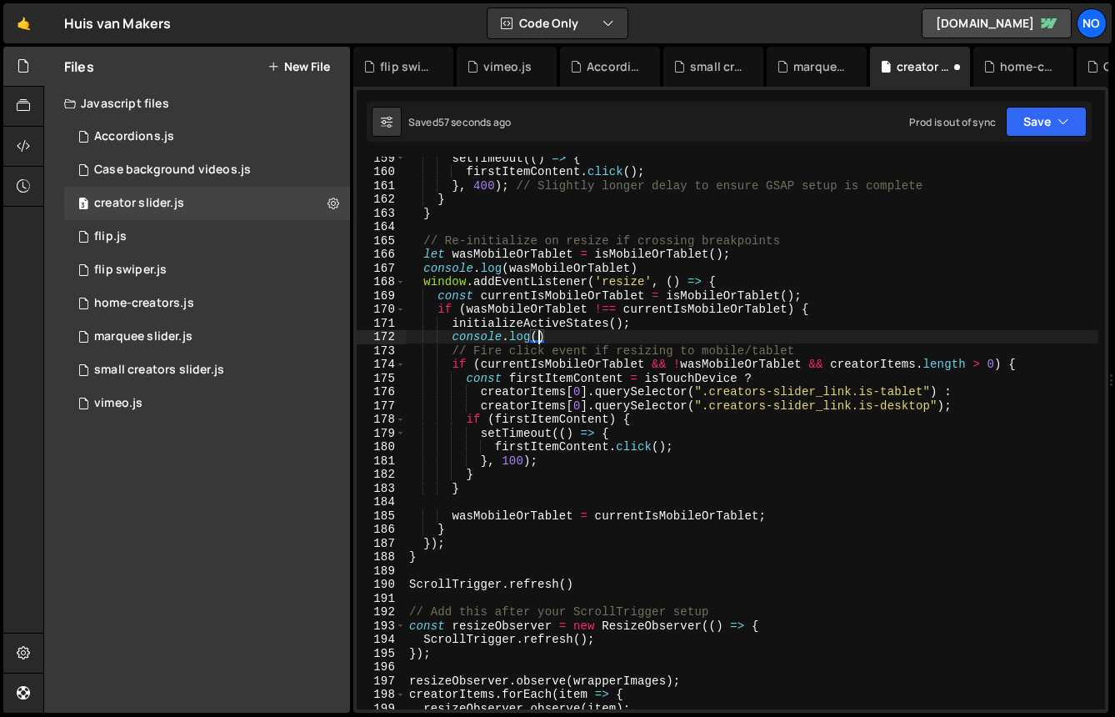
paste textarea "currentIsMobileOrTablet)"
click at [1064, 128] on icon "button" at bounding box center [1064, 121] width 12 height 17
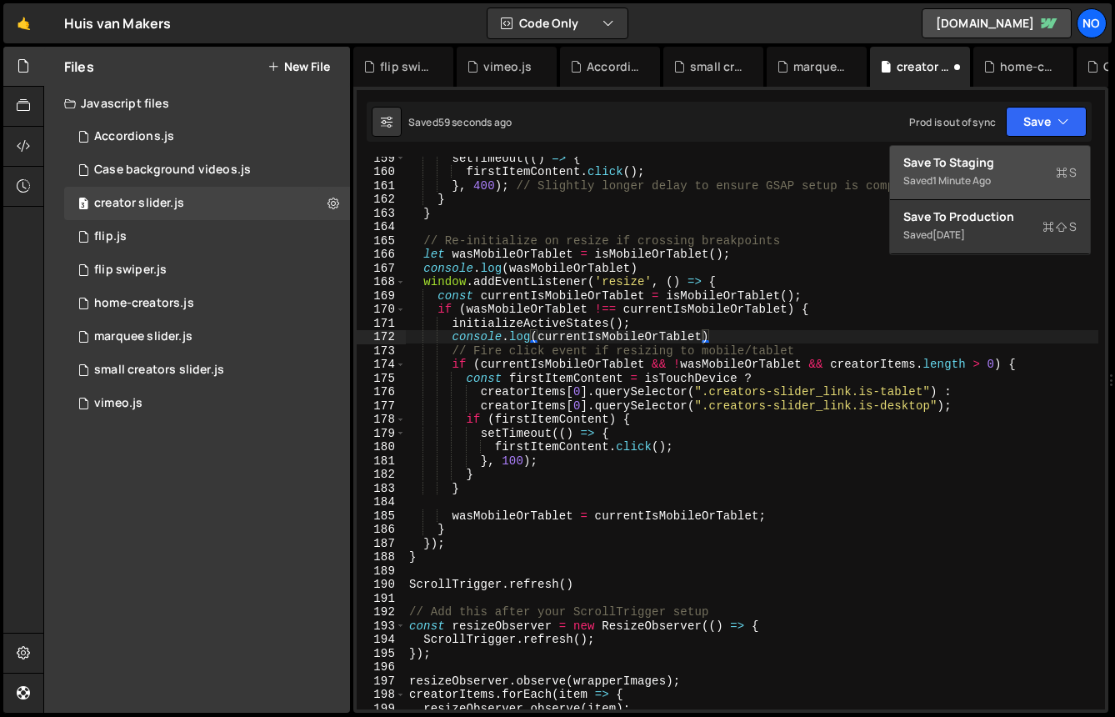
click at [972, 163] on div "Save to Staging S" at bounding box center [990, 162] width 173 height 17
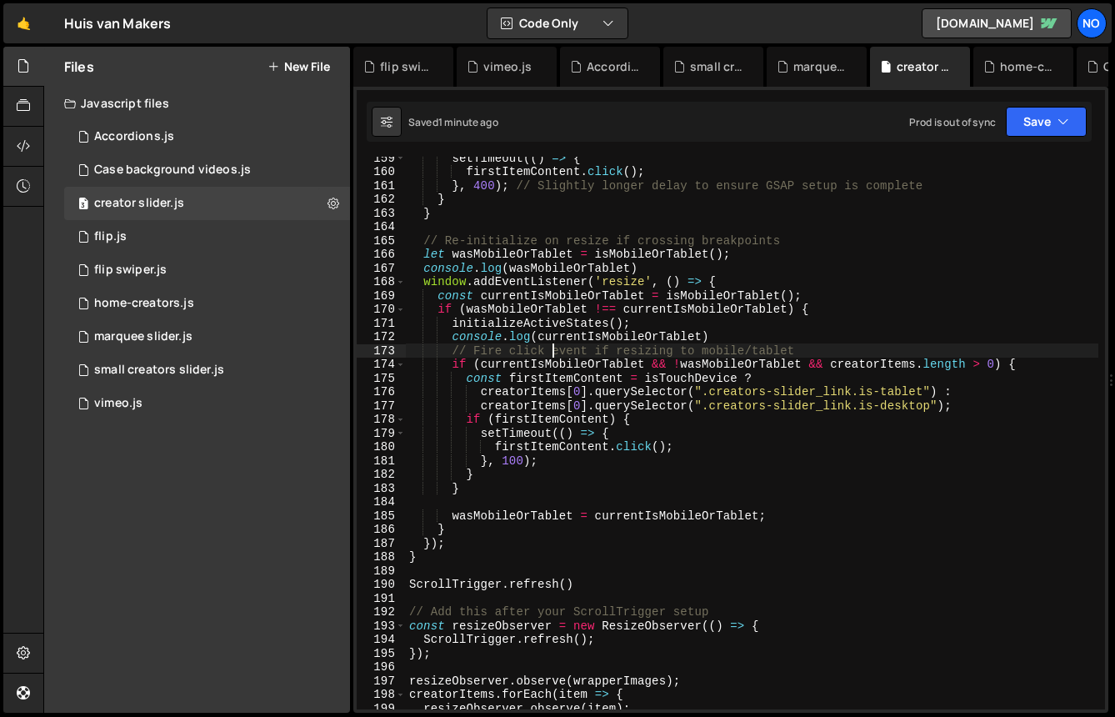
click at [552, 351] on div "setTimeout (( ) => { firstItemContent . click ( ) ; } , 400 ) ; // Slightly lon…" at bounding box center [752, 441] width 693 height 580
click at [557, 248] on div "setTimeout (( ) => { firstItemContent . click ( ) ; } , 400 ) ; // Slightly lon…" at bounding box center [752, 441] width 693 height 580
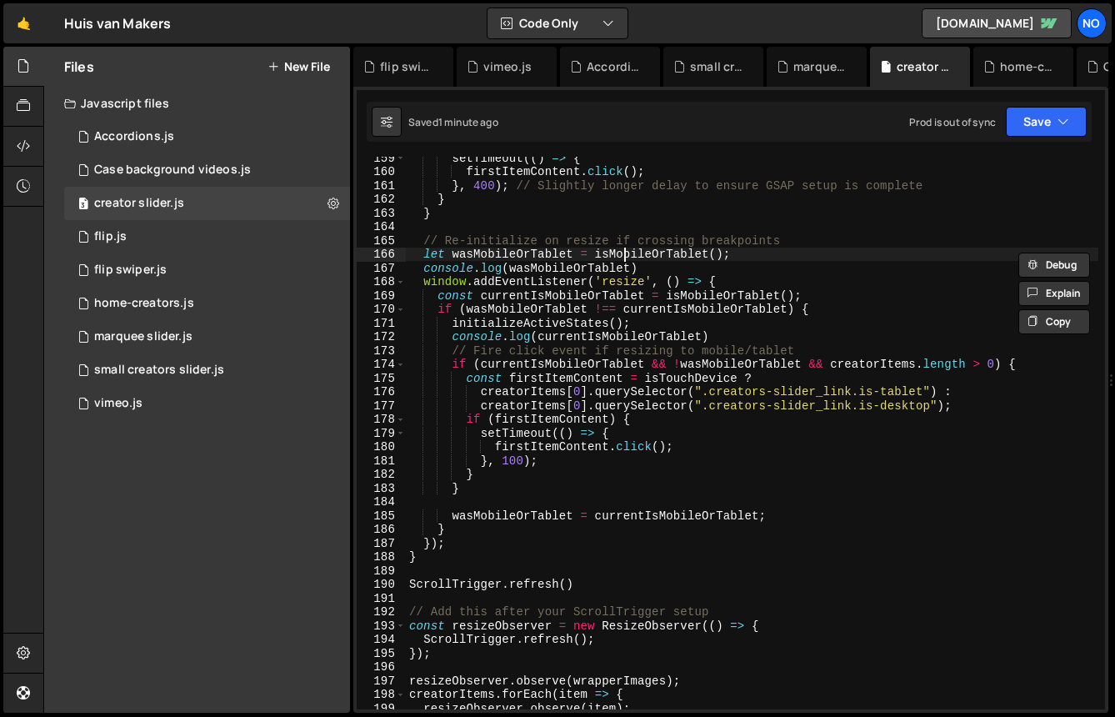
click at [624, 252] on div "setTimeout (( ) => { firstItemContent . click ( ) ; } , 400 ) ; // Slightly lon…" at bounding box center [752, 441] width 693 height 580
click at [544, 253] on div "setTimeout (( ) => { firstItemContent . click ( ) ; } , 400 ) ; // Slightly lon…" at bounding box center [752, 441] width 693 height 580
click at [566, 351] on div "setTimeout (( ) => { firstItemContent . click ( ) ; } , 400 ) ; // Slightly lon…" at bounding box center [752, 441] width 693 height 580
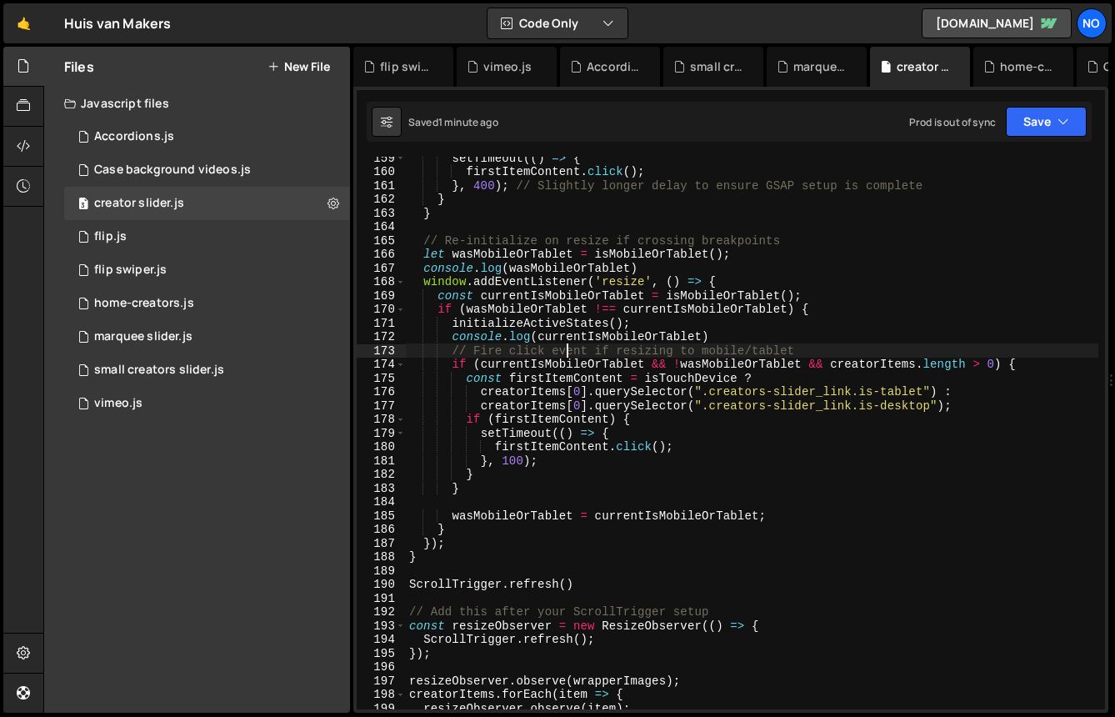
click at [519, 374] on div "setTimeout (( ) => { firstItemContent . click ( ) ; } , 400 ) ; // Slightly lon…" at bounding box center [752, 441] width 693 height 580
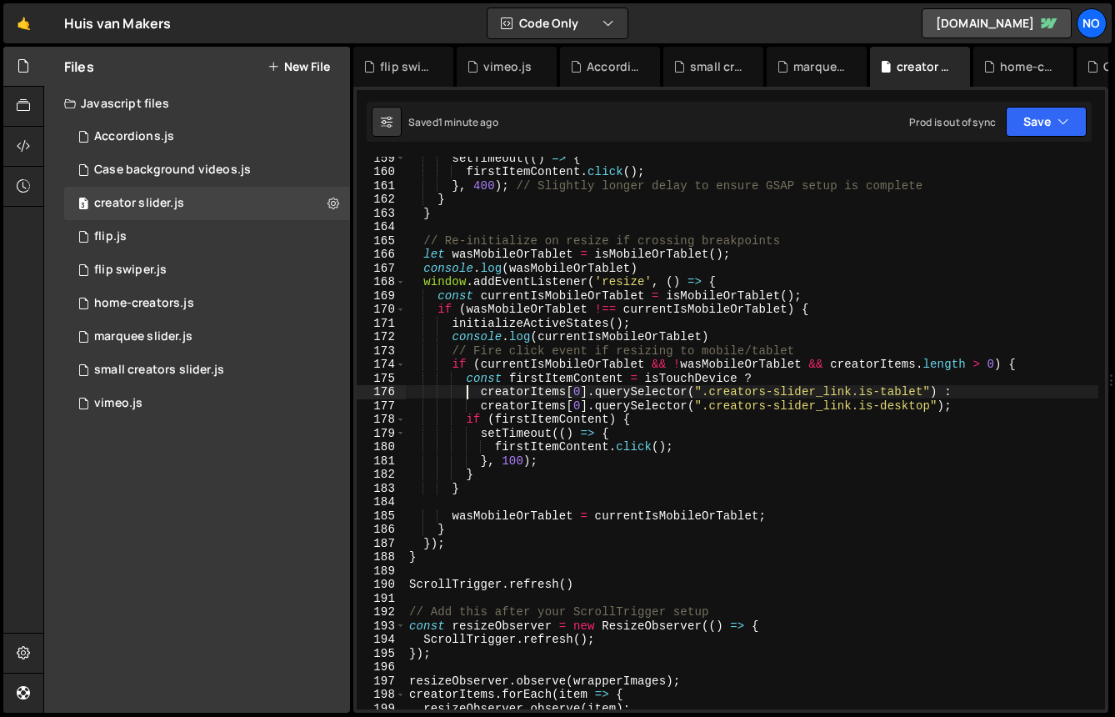
click at [467, 388] on div "setTimeout (( ) => { firstItemContent . click ( ) ; } , 400 ) ; // Slightly lon…" at bounding box center [752, 441] width 693 height 580
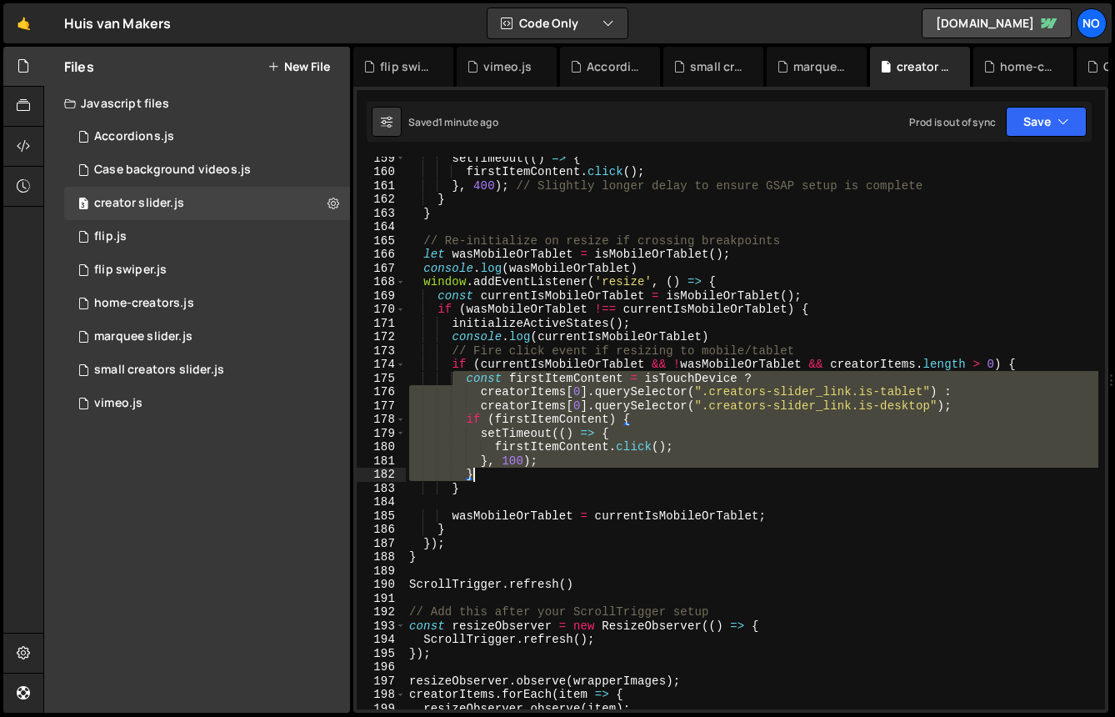
drag, startPoint x: 454, startPoint y: 376, endPoint x: 690, endPoint y: 469, distance: 253.7
click at [690, 469] on div "setTimeout (( ) => { firstItemContent . click ( ) ; } , 400 ) ; // Slightly lon…" at bounding box center [752, 441] width 693 height 580
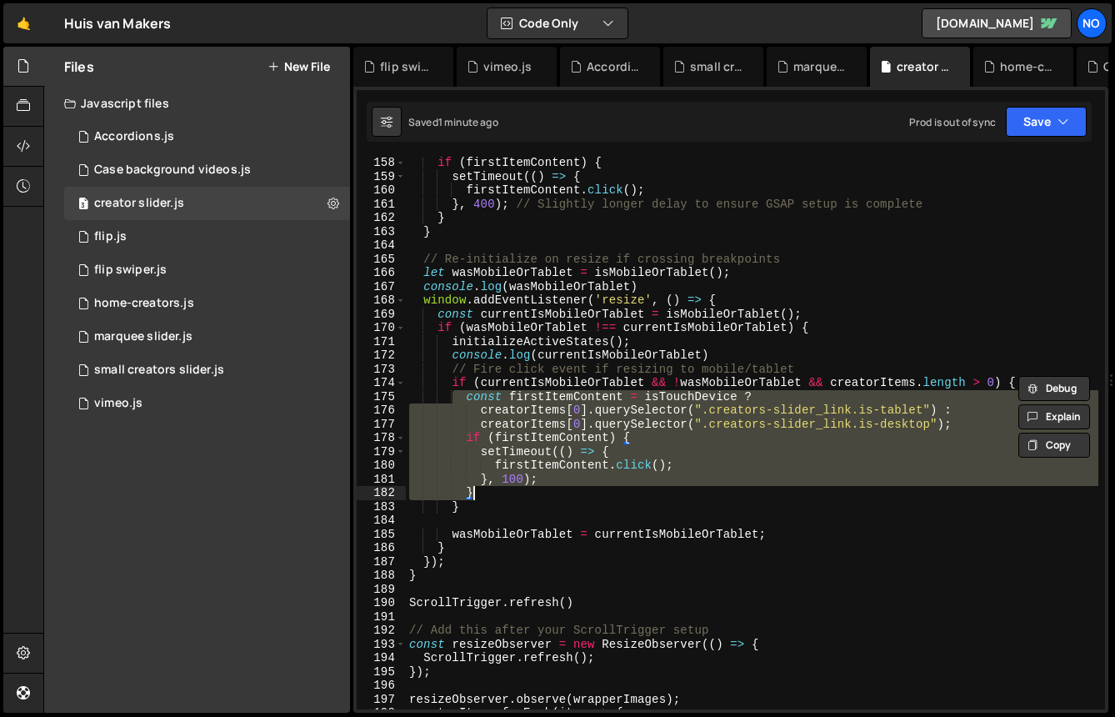
click at [483, 233] on div "if ( firstItemContent ) { setTimeout (( ) => { firstItemContent . click ( ) ; }…" at bounding box center [752, 446] width 693 height 580
type textarea "}"
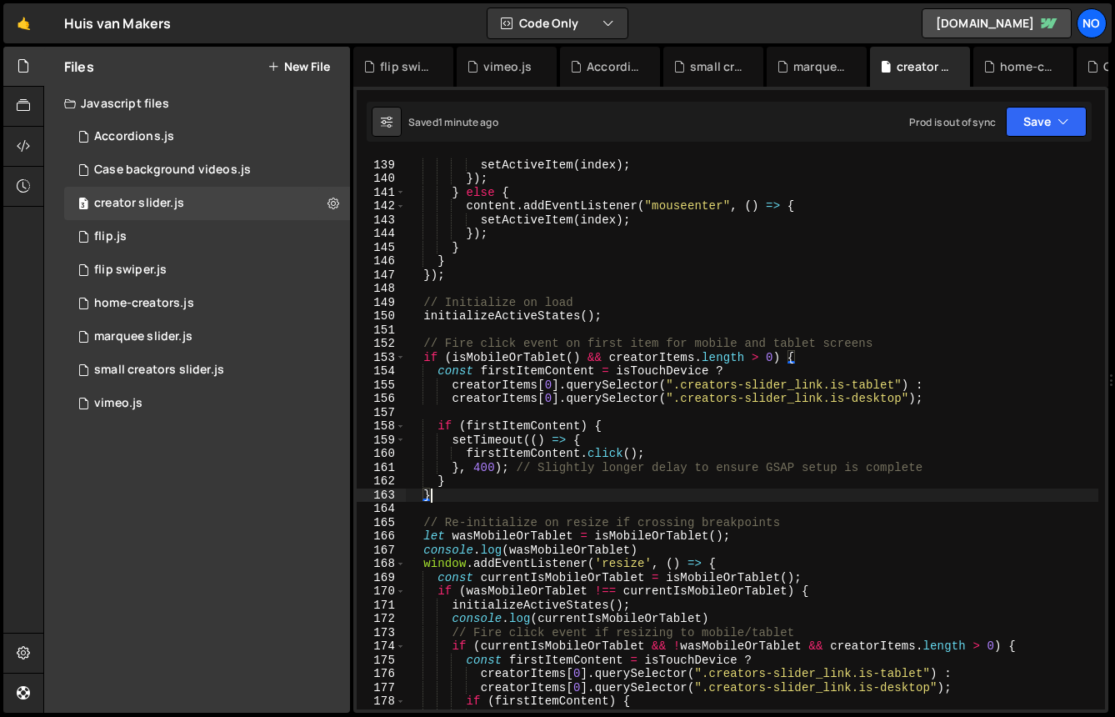
scroll to position [1900, 0]
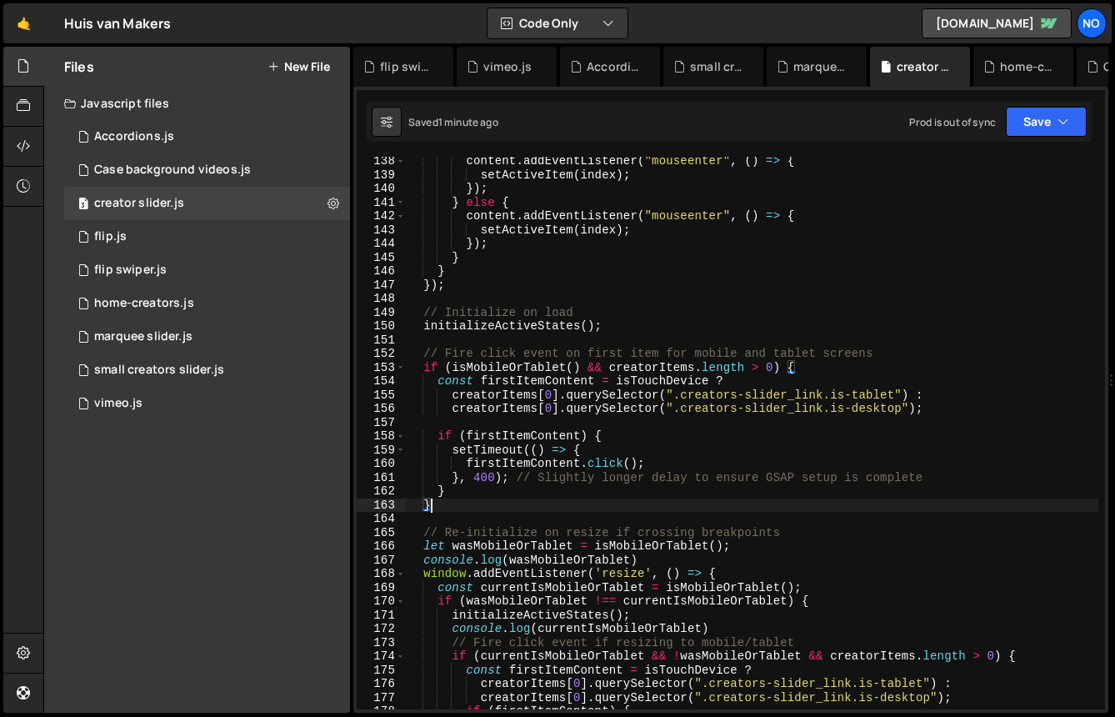
click at [586, 423] on div "content . addEventListener ( "mouseenter" , ( ) => { setActiveItem ( index ) ; …" at bounding box center [752, 444] width 693 height 580
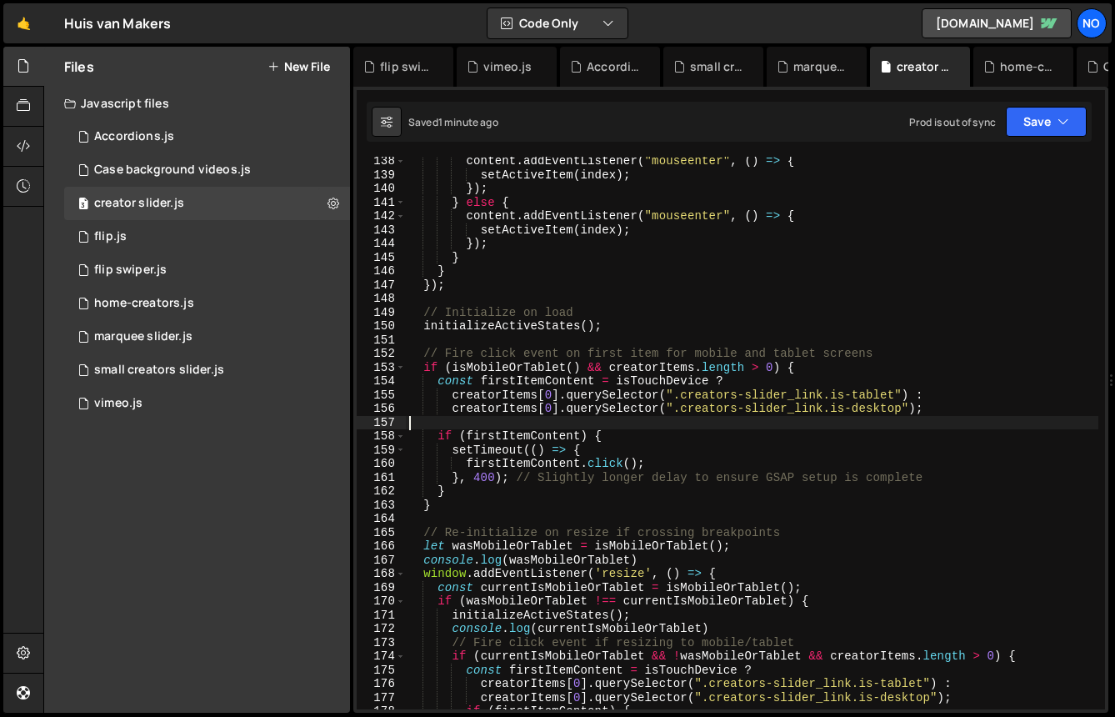
scroll to position [0, 0]
click at [594, 414] on div "content . addEventListener ( "mouseenter" , ( ) => { setActiveItem ( index ) ; …" at bounding box center [752, 444] width 693 height 580
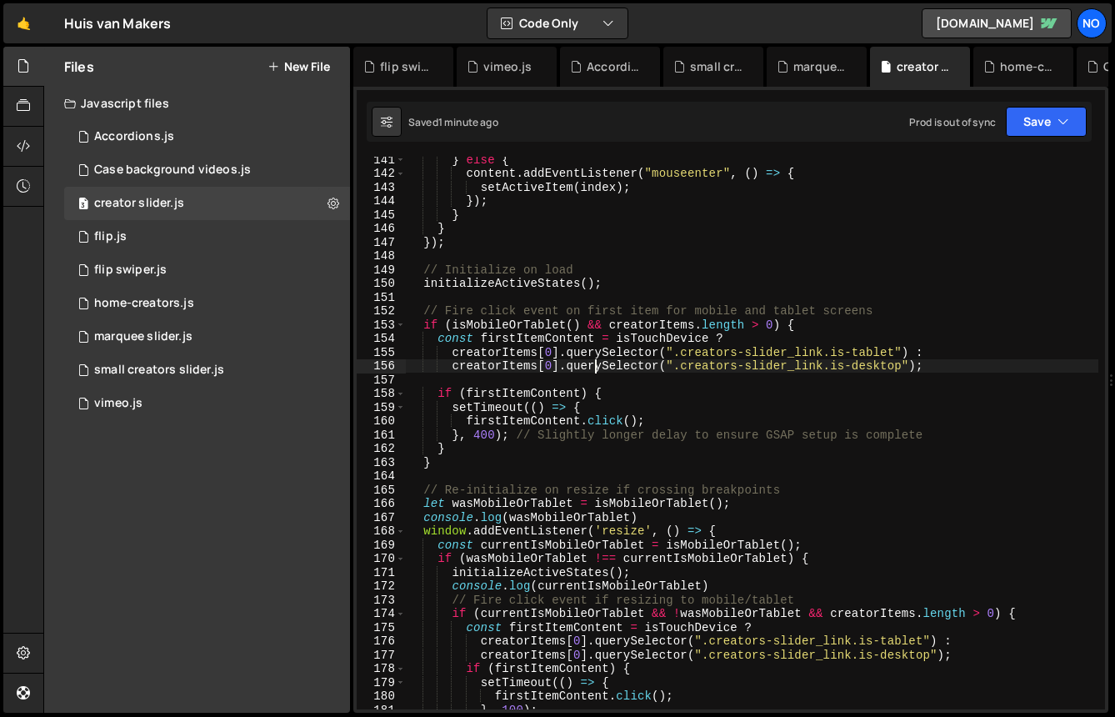
scroll to position [1996, 0]
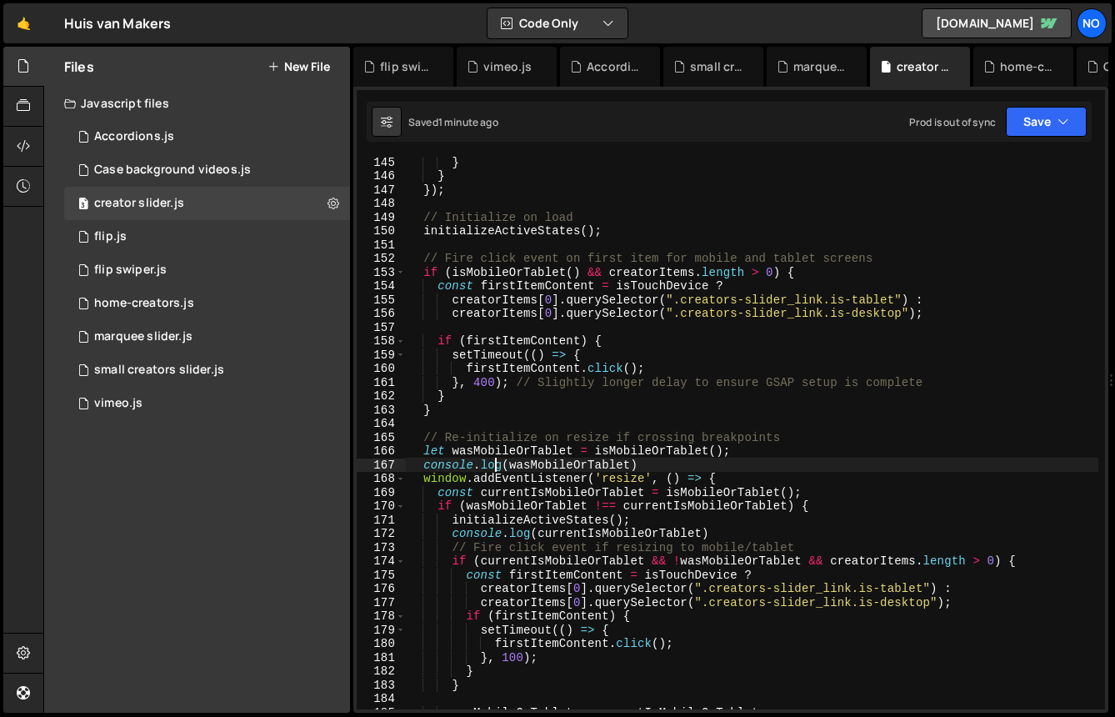
click at [498, 463] on div "} } }) ; // Initialize on load initializeActiveStates ( ) ; // Fire click event…" at bounding box center [752, 445] width 693 height 580
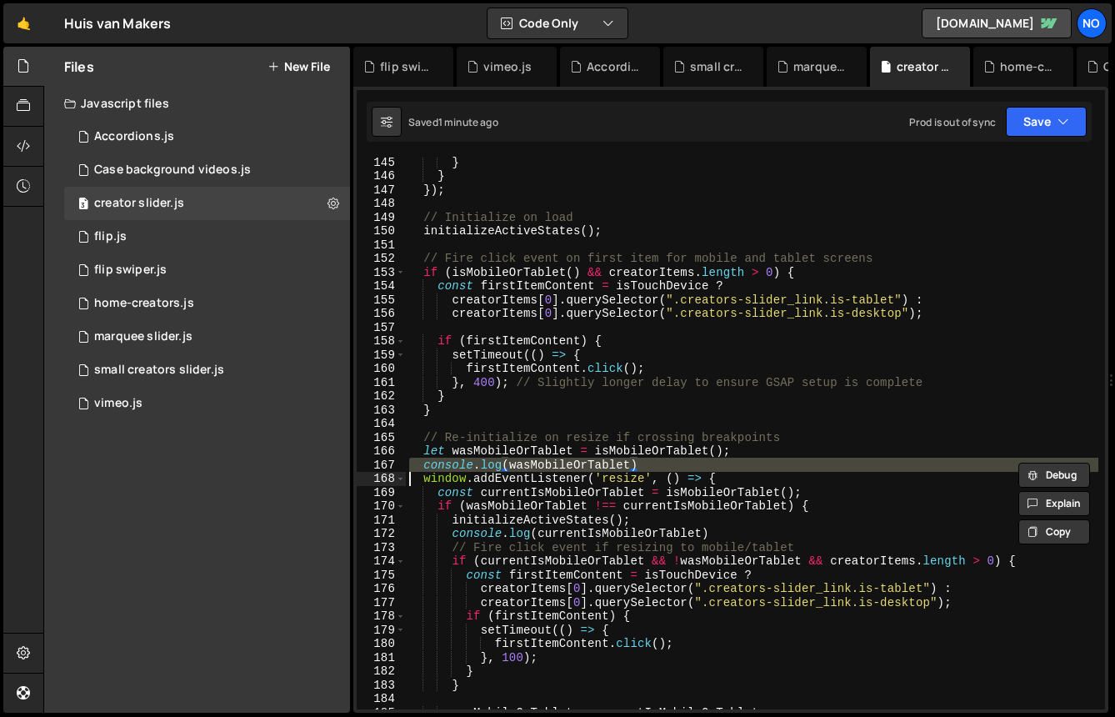
click at [498, 463] on div "} } }) ; // Initialize on load initializeActiveStates ( ) ; // Fire click event…" at bounding box center [752, 445] width 693 height 580
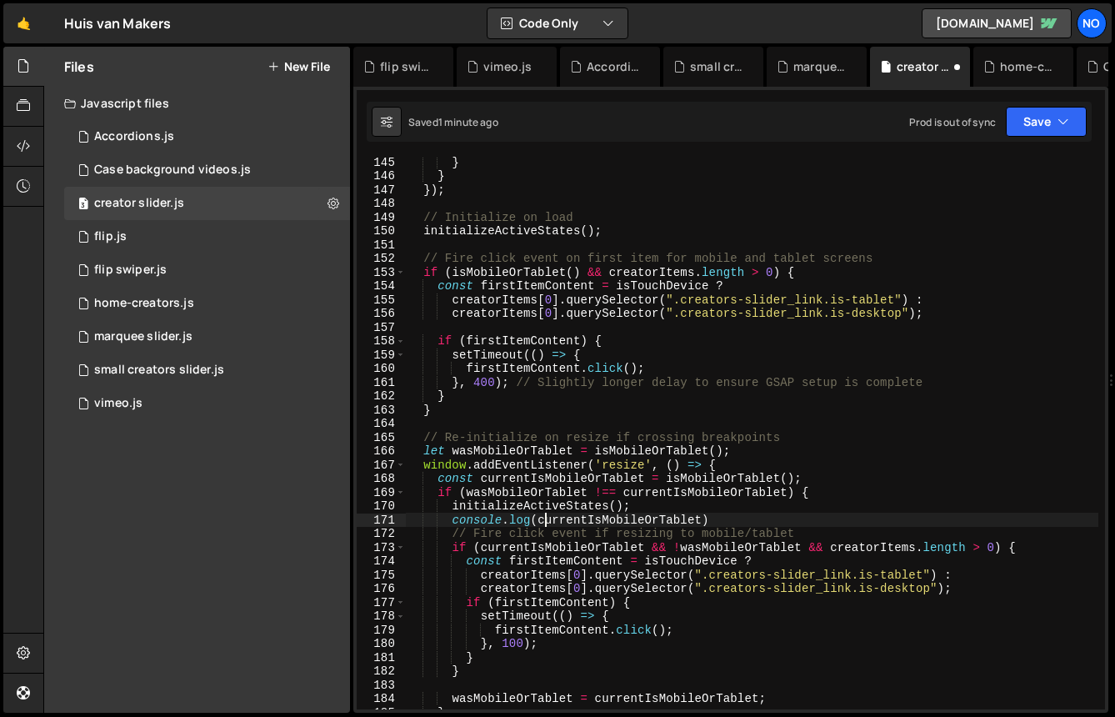
click at [549, 518] on div "} } }) ; // Initialize on load initializeActiveStates ( ) ; // Fire click event…" at bounding box center [752, 445] width 693 height 580
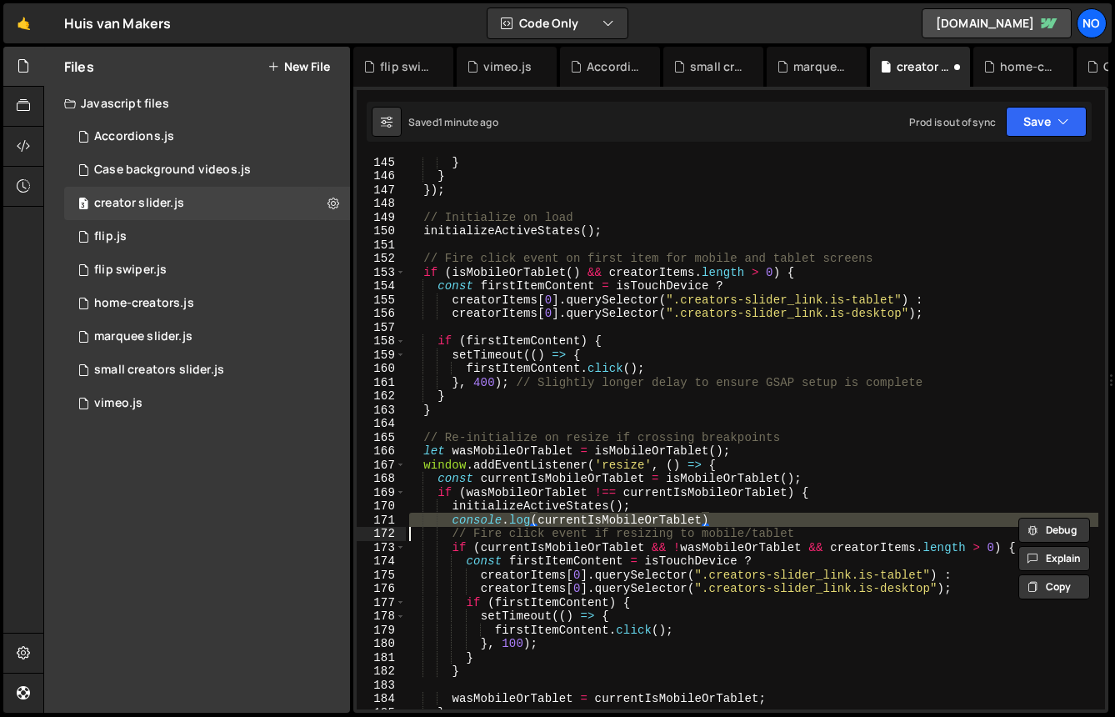
click at [549, 518] on div "} } }) ; // Initialize on load initializeActiveStates ( ) ; // Fire click event…" at bounding box center [752, 445] width 693 height 580
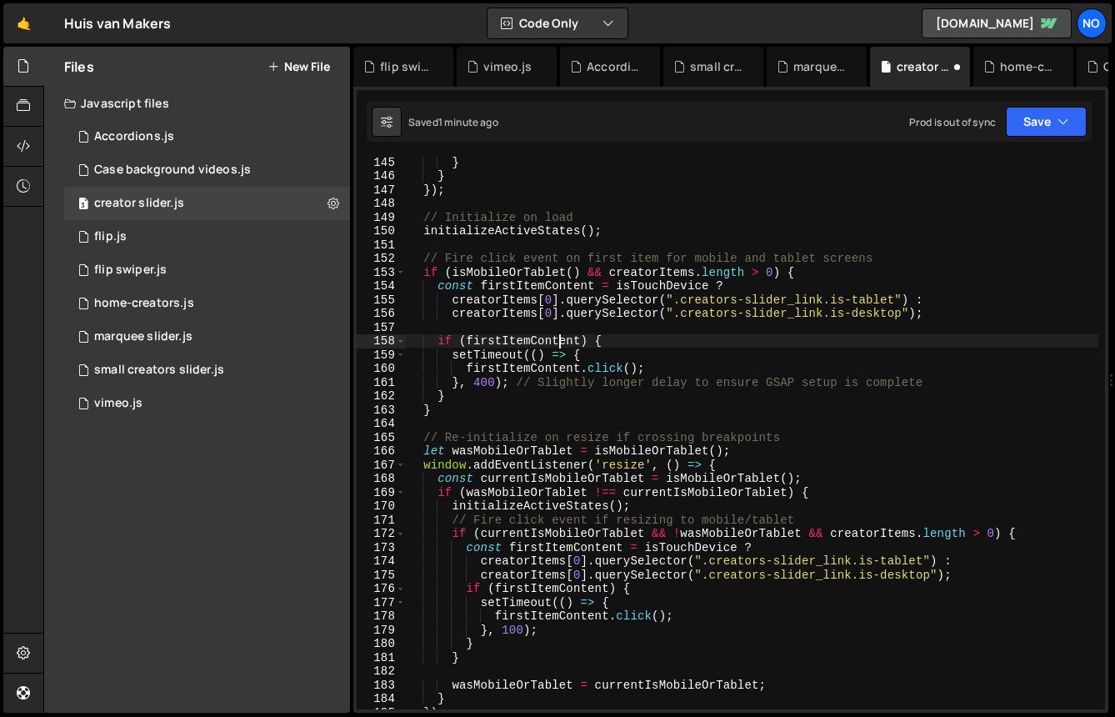
click at [561, 342] on div "} } }) ; // Initialize on load initializeActiveStates ( ) ; // Fire click event…" at bounding box center [752, 445] width 693 height 580
type textarea "if (firstItemContent) {"
click at [561, 342] on div "} } }) ; // Initialize on load initializeActiveStates ( ) ; // Fire click event…" at bounding box center [752, 445] width 693 height 580
click at [564, 324] on div "} } }) ; // Initialize on load initializeActiveStates ( ) ; // Fire click event…" at bounding box center [752, 445] width 693 height 580
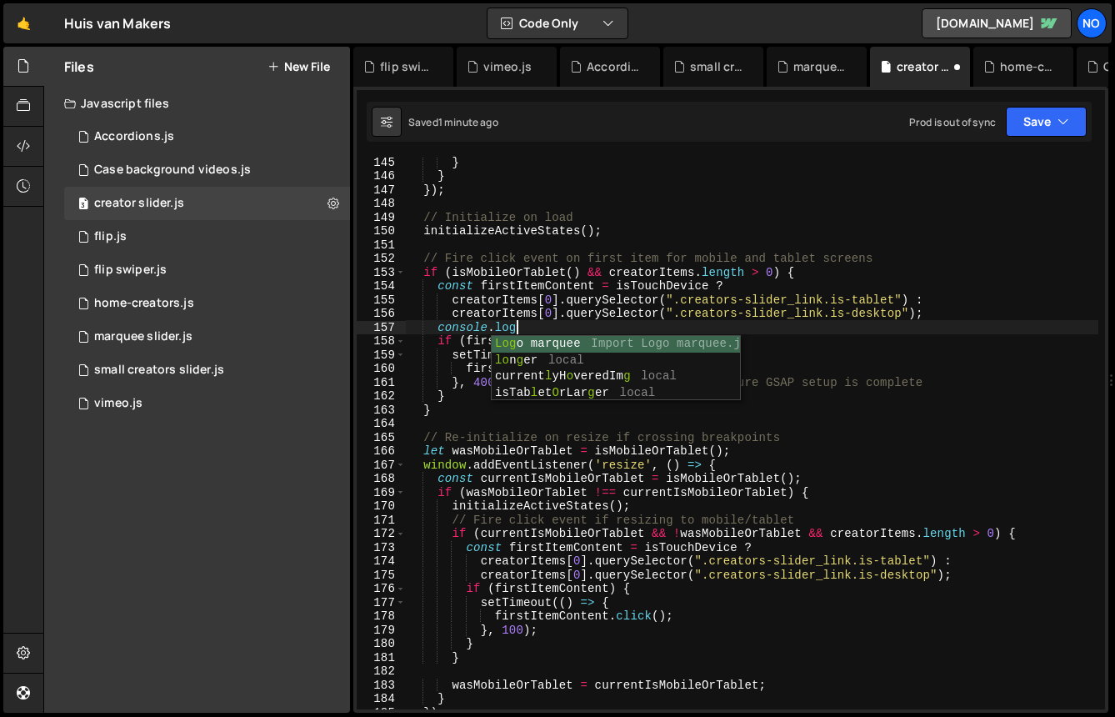
scroll to position [0, 7]
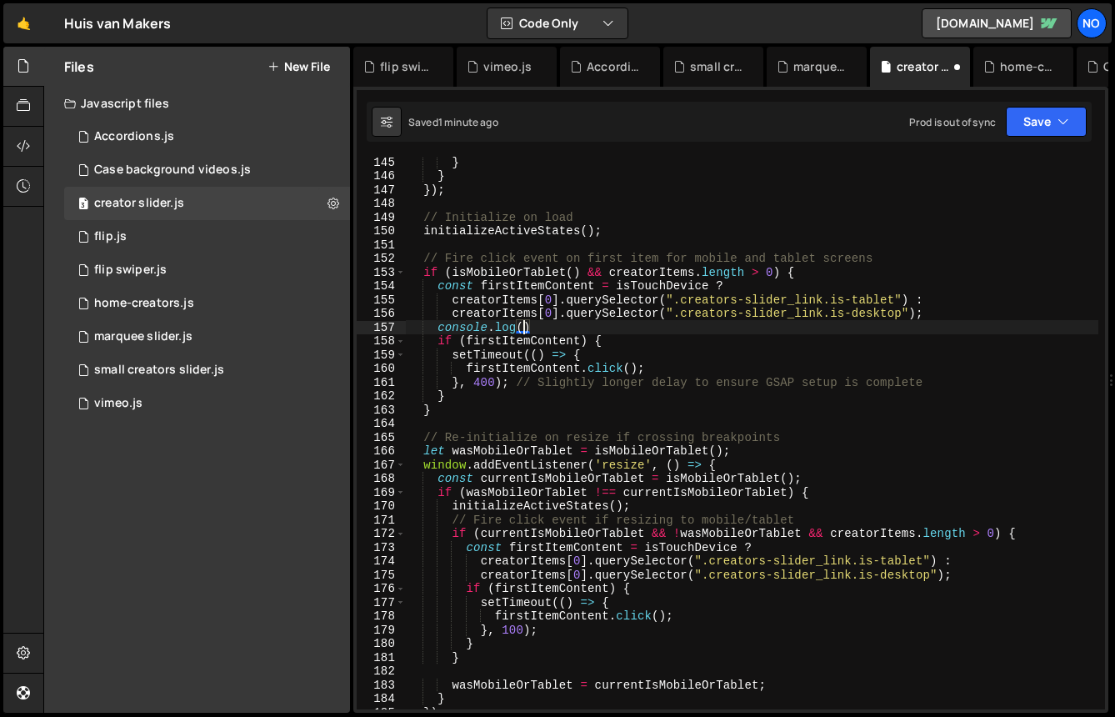
paste textarea "firstItemContent)"
click at [1050, 113] on button "Save" at bounding box center [1046, 122] width 81 height 30
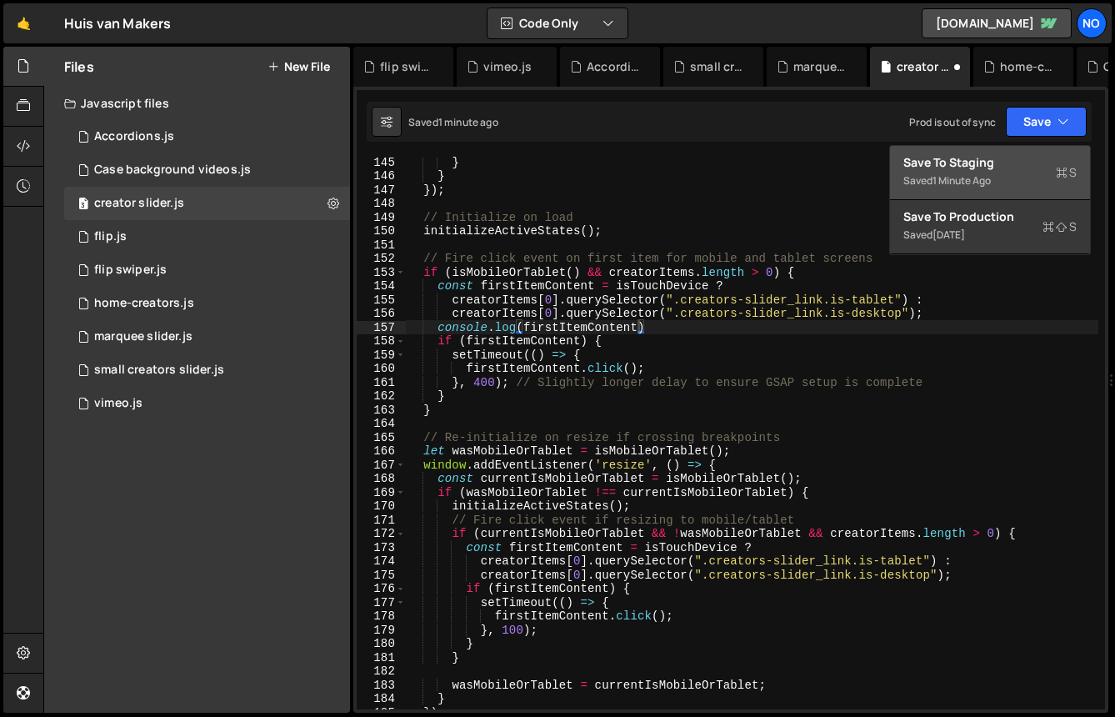
click at [997, 154] on div "Save to Staging S" at bounding box center [990, 162] width 173 height 17
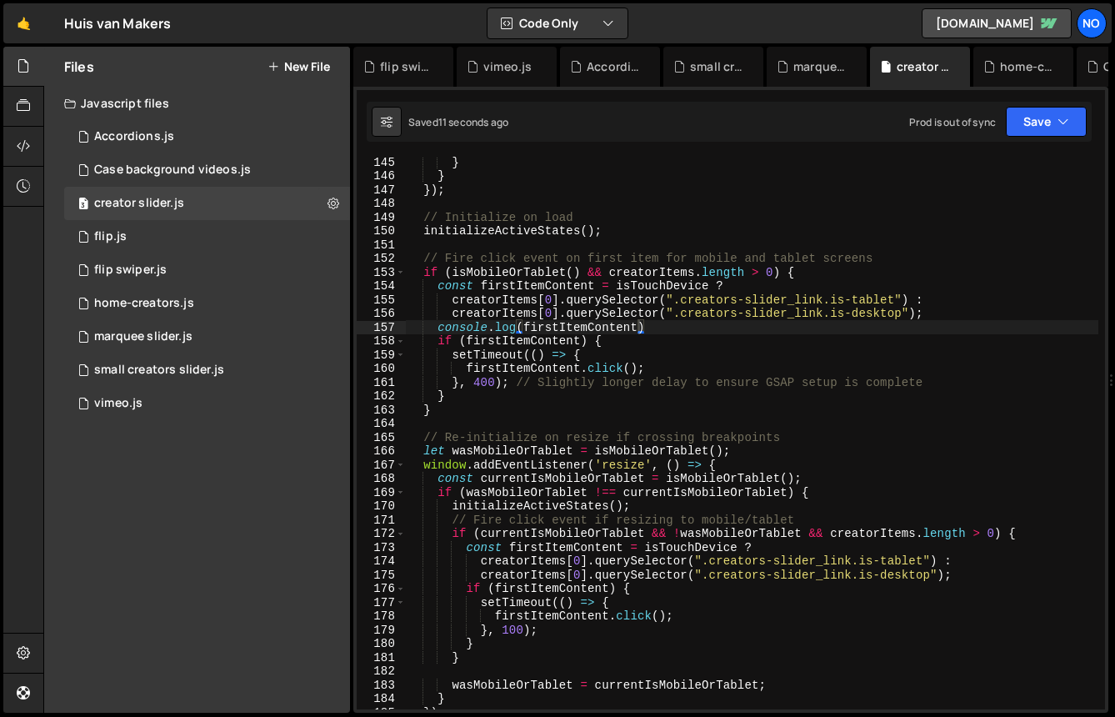
click at [565, 325] on div "} } }) ; // Initialize on load initializeActiveStates ( ) ; // Fire click event…" at bounding box center [752, 445] width 693 height 580
click at [598, 356] on div "} } }) ; // Initialize on load initializeActiveStates ( ) ; // Fire click event…" at bounding box center [752, 445] width 693 height 580
type textarea "setTimeout(() => {"
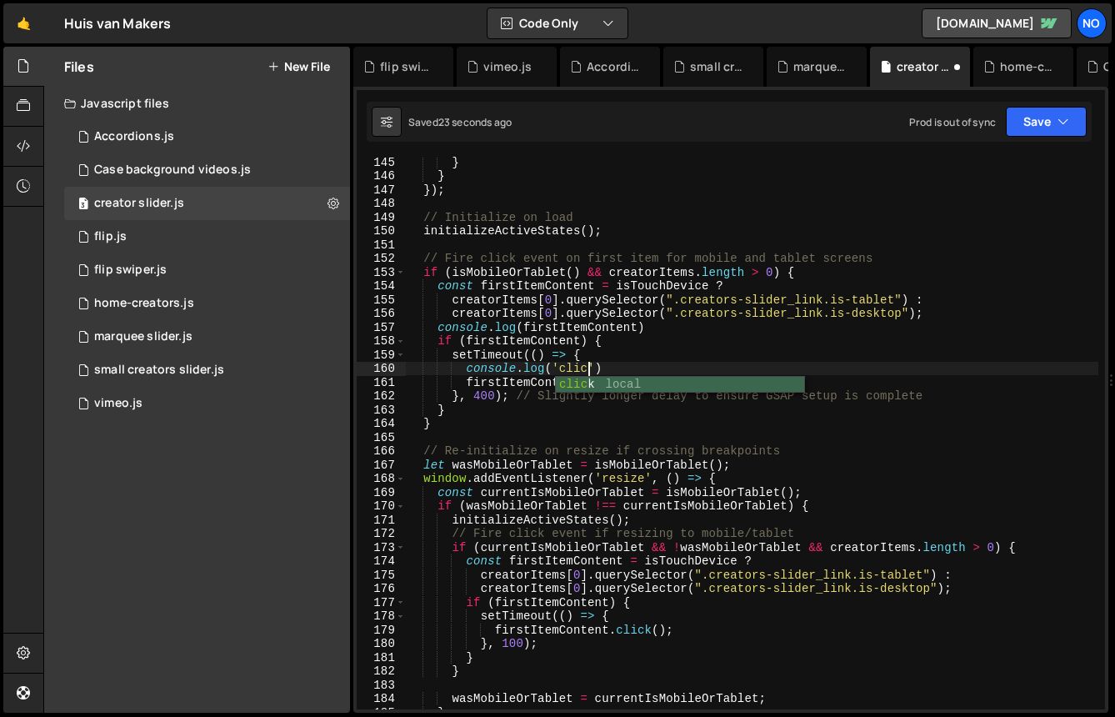
scroll to position [0, 13]
click at [1039, 119] on button "Save" at bounding box center [1046, 122] width 81 height 30
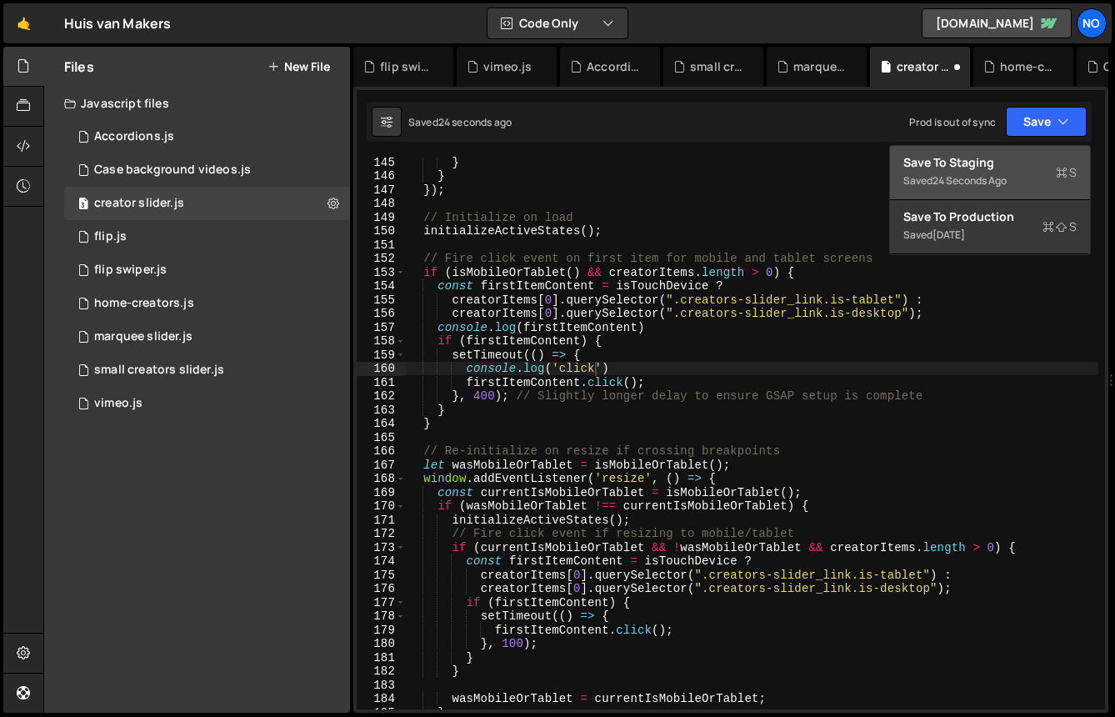
click at [989, 159] on div "Save to Staging S" at bounding box center [990, 162] width 173 height 17
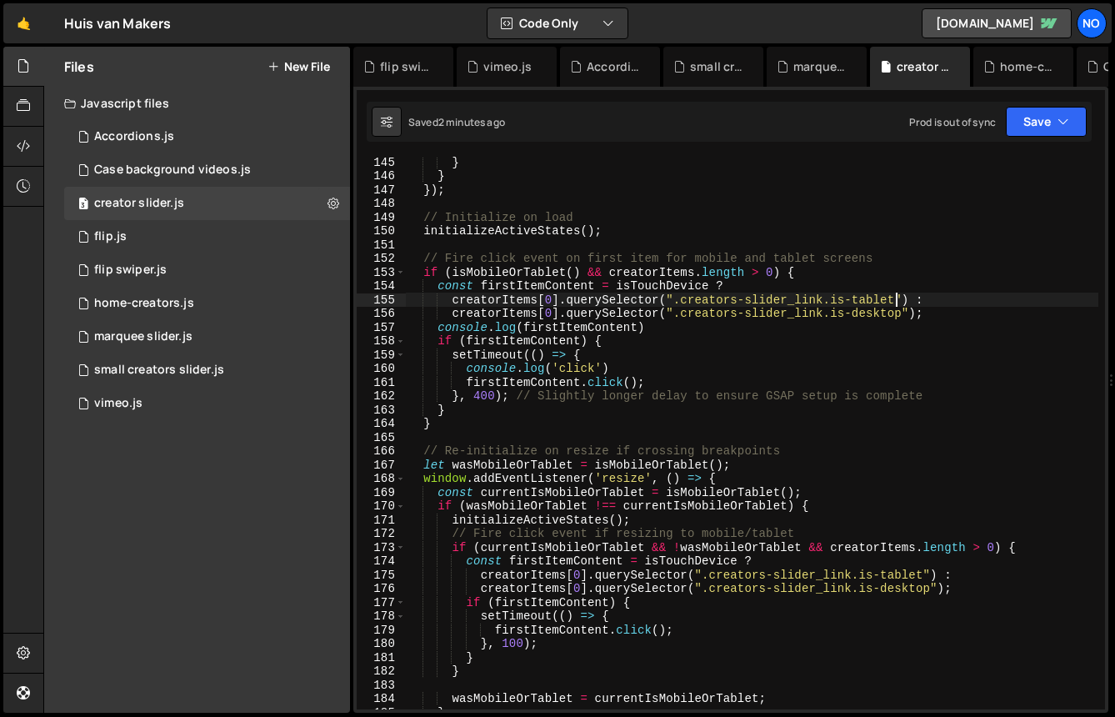
click at [896, 295] on div "} } }) ; // Initialize on load initializeActiveStates ( ) ; // Fire click event…" at bounding box center [752, 445] width 693 height 580
paste textarea "creators-slider_content"
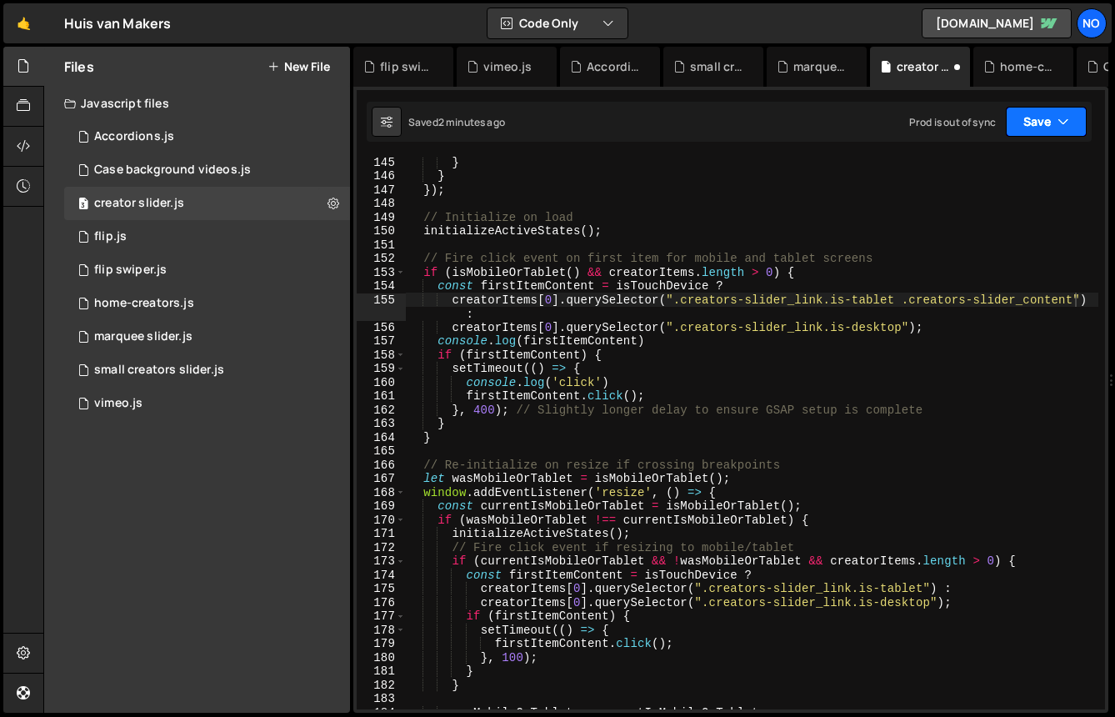
click at [1044, 123] on button "Save" at bounding box center [1046, 122] width 81 height 30
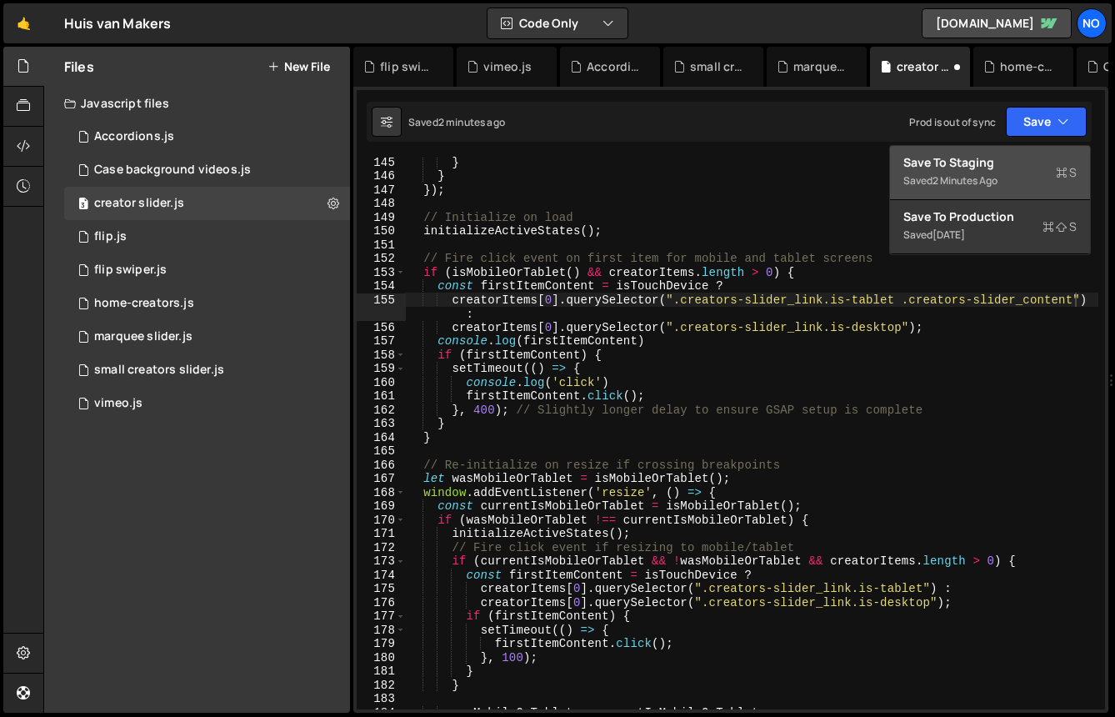
click at [1009, 156] on div "Save to Staging S" at bounding box center [990, 162] width 173 height 17
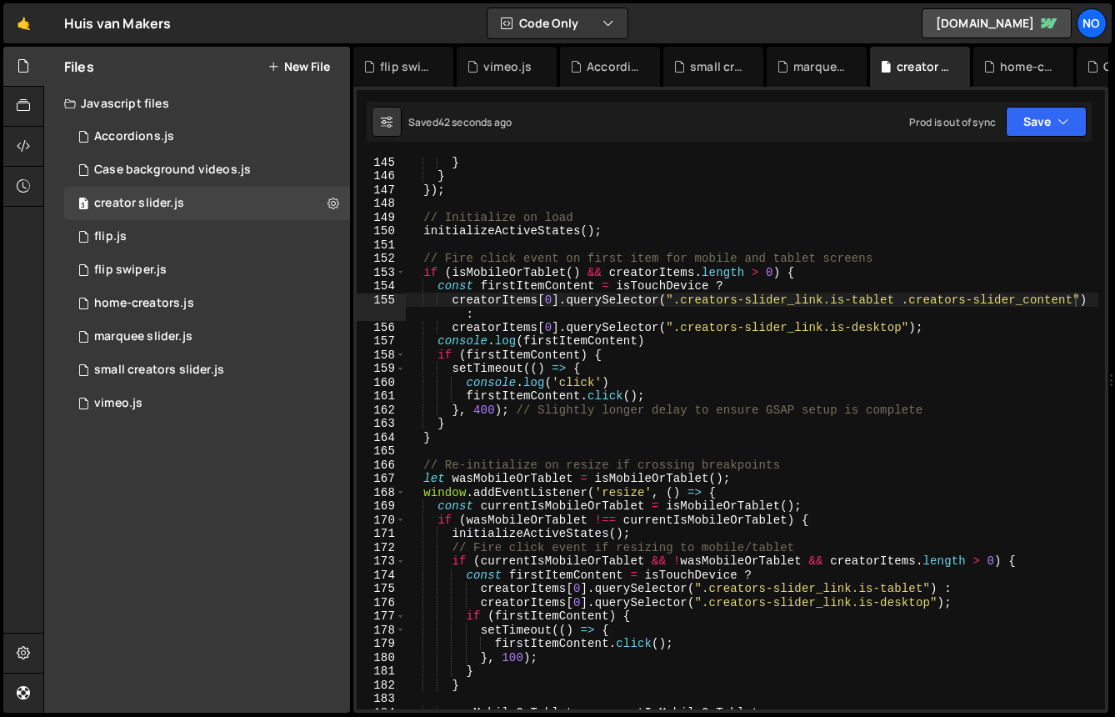
type textarea "console.log('click')"
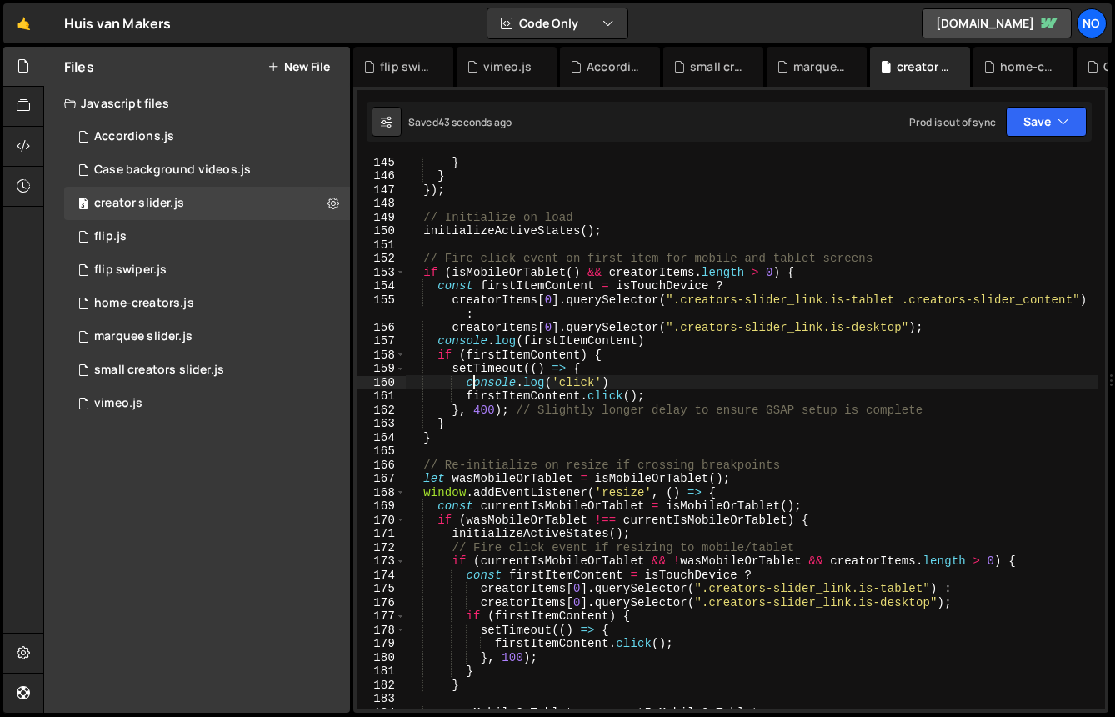
scroll to position [0, 13]
drag, startPoint x: 470, startPoint y: 383, endPoint x: 640, endPoint y: 383, distance: 170.1
click at [640, 383] on div "} } }) ; // Initialize on load initializeActiveStates ( ) ; // Fire click event…" at bounding box center [752, 445] width 693 height 580
click at [640, 383] on div "} } }) ; // Initialize on load initializeActiveStates ( ) ; // Fire click event…" at bounding box center [752, 433] width 693 height 553
drag, startPoint x: 642, startPoint y: 383, endPoint x: 412, endPoint y: 382, distance: 230.1
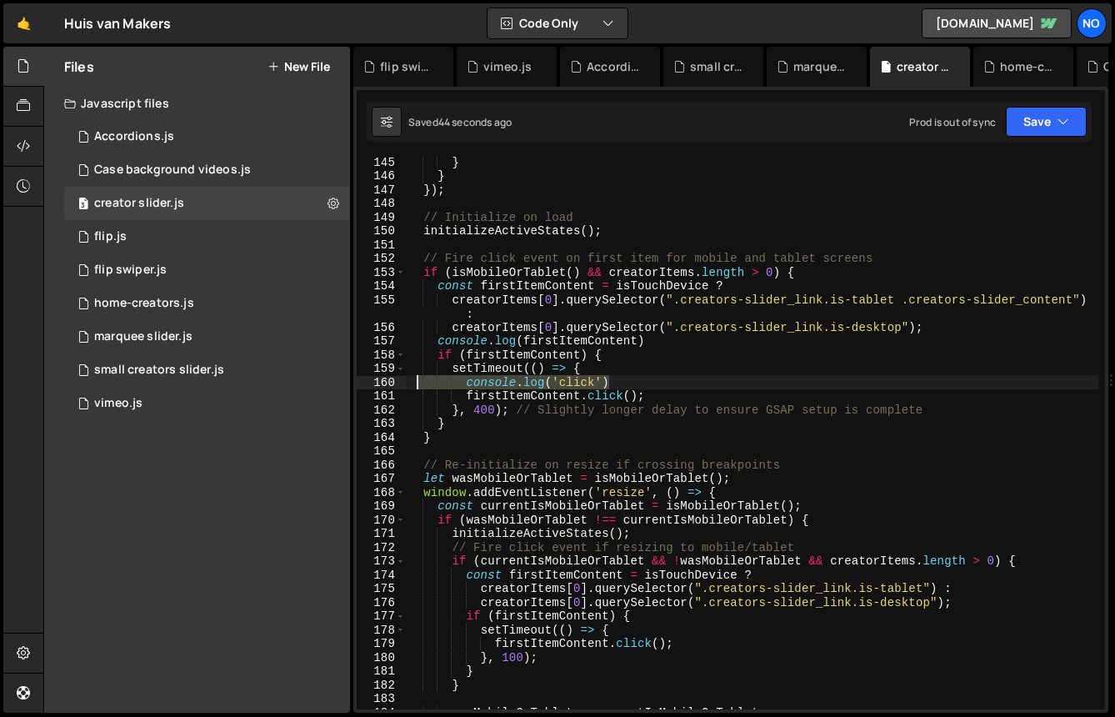
click at [412, 382] on div "} } }) ; // Initialize on load initializeActiveStates ( ) ; // Fire click event…" at bounding box center [752, 445] width 693 height 580
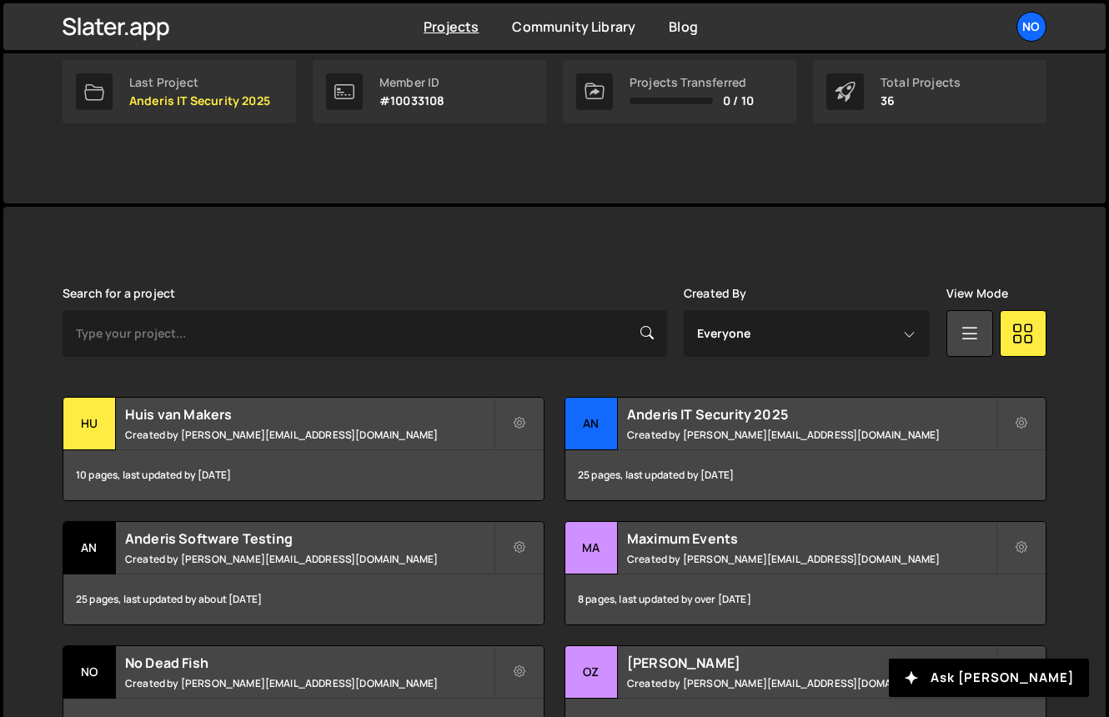
scroll to position [295, 0]
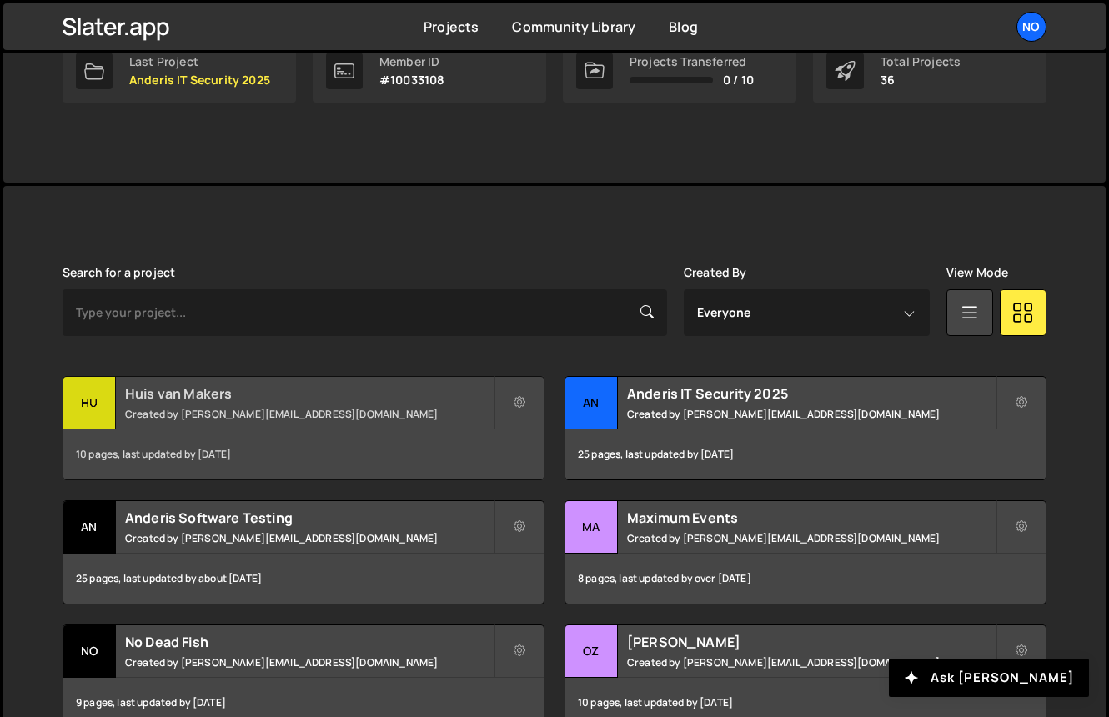
click at [254, 401] on h2 "Huis van Makers" at bounding box center [309, 393] width 368 height 18
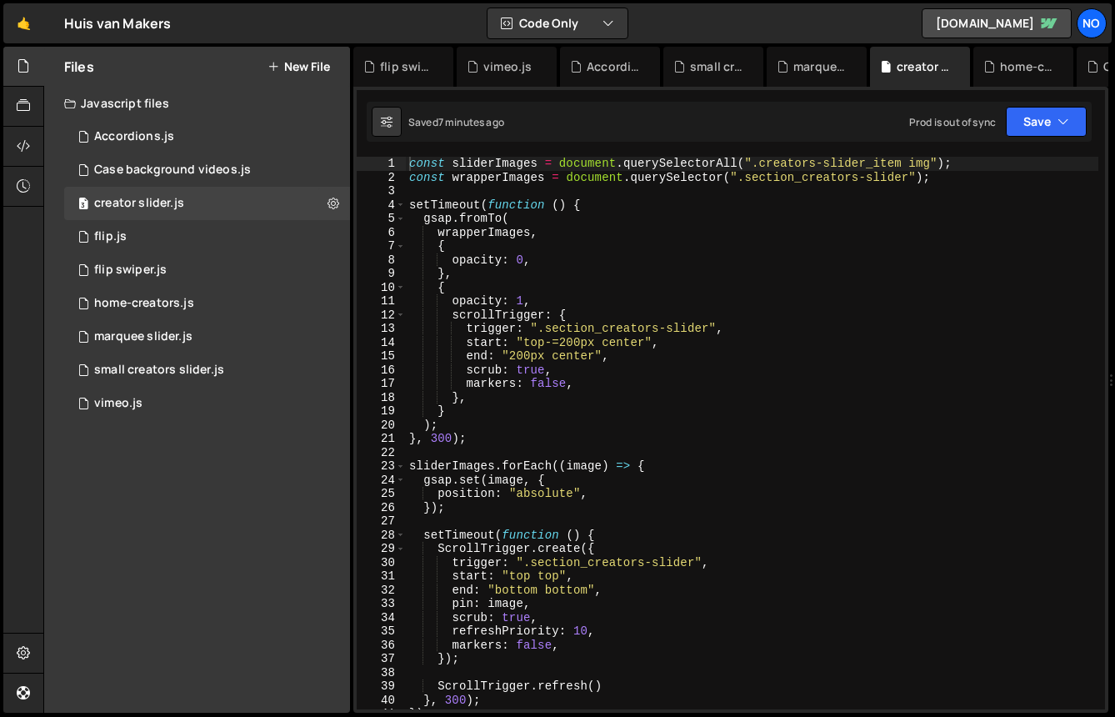
scroll to position [12515, 0]
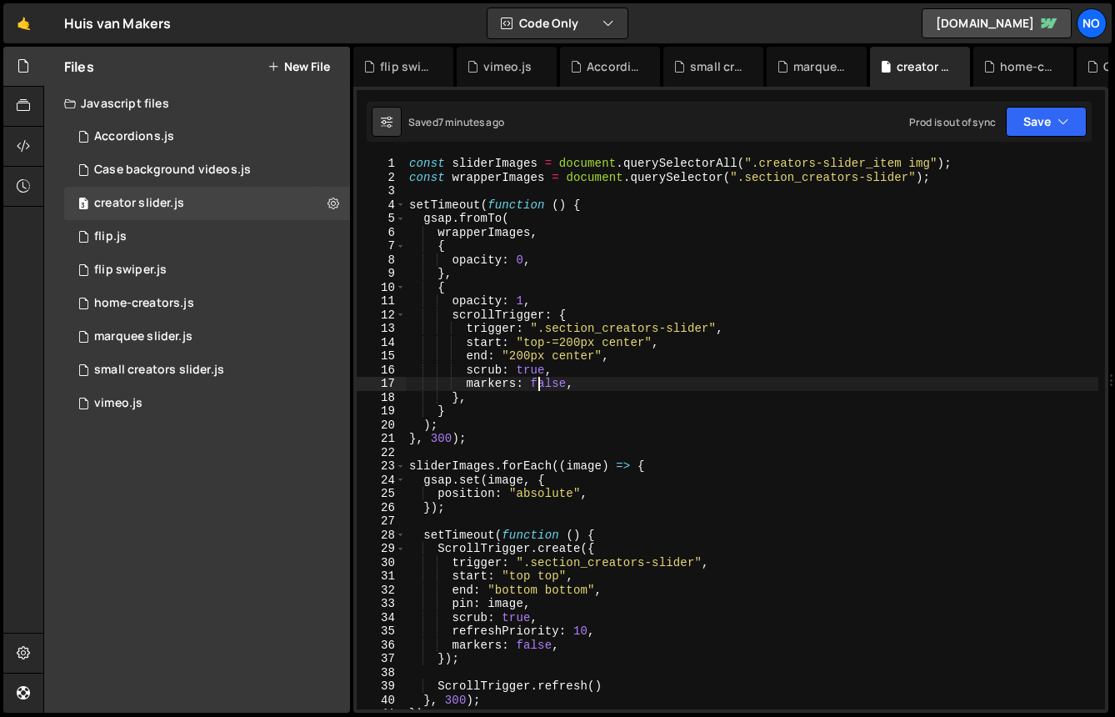
click at [539, 381] on div "const sliderImages = document . querySelectorAll ( ".creators-slider_item img" …" at bounding box center [752, 447] width 693 height 580
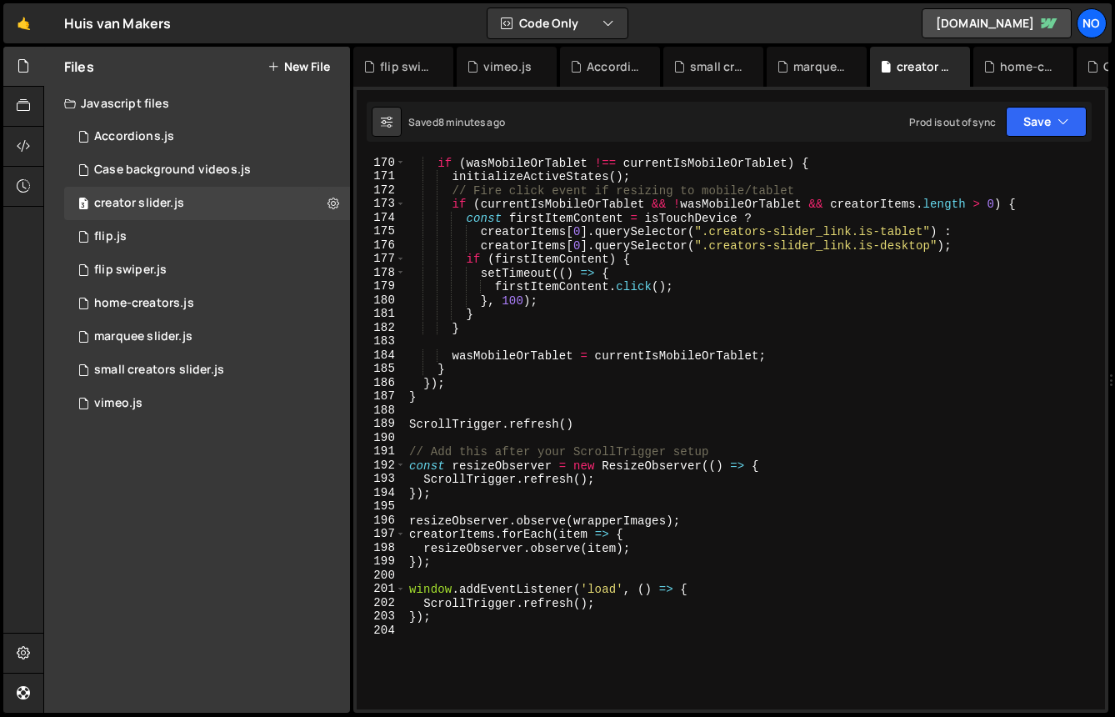
scroll to position [2249, 0]
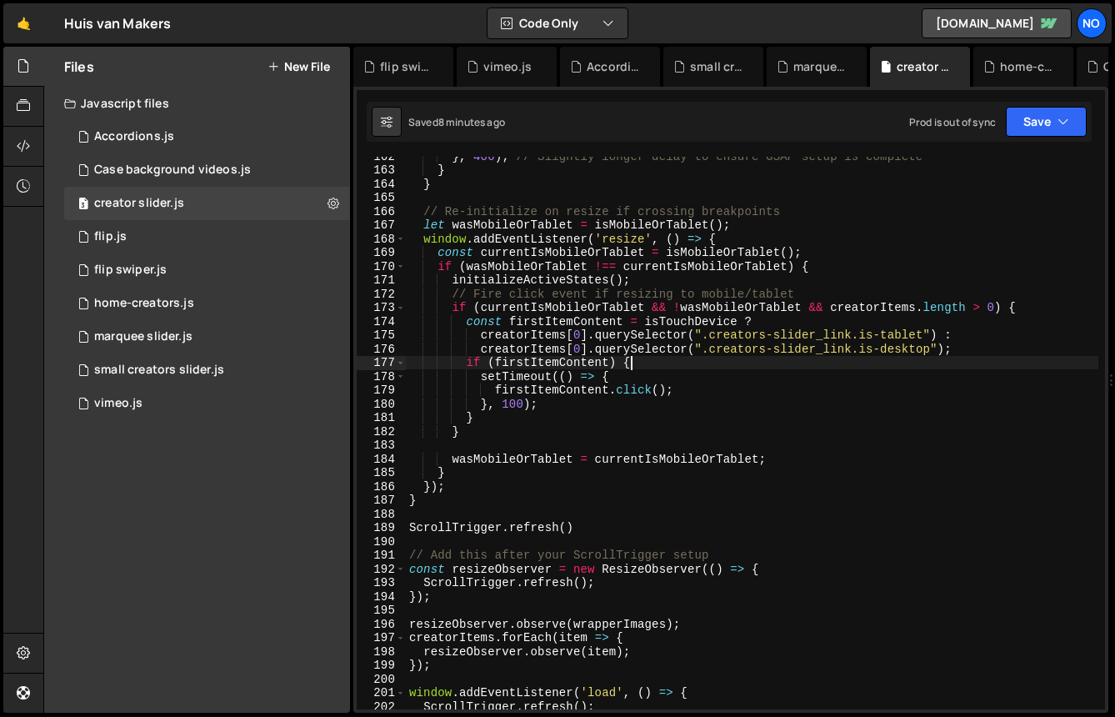
click at [665, 359] on div "} , 400 ) ; // Slightly longer delay to ensure GSAP setup is complete } } // Re…" at bounding box center [752, 439] width 693 height 580
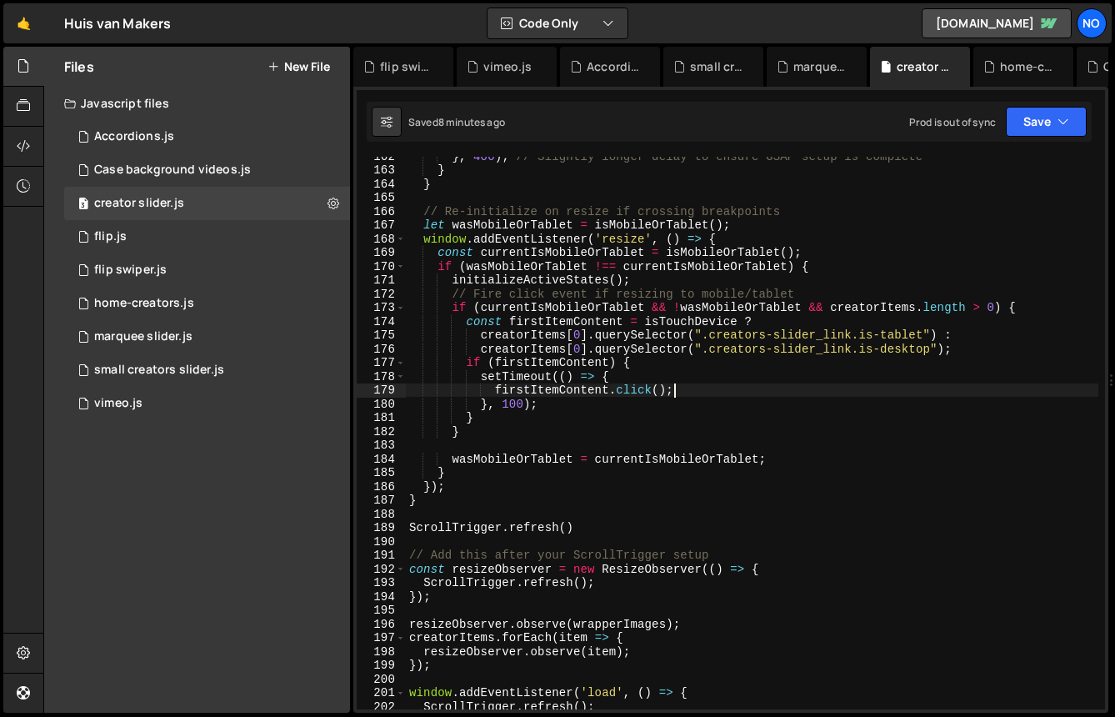
click at [691, 383] on div "} , 400 ) ; // Slightly longer delay to ensure GSAP setup is complete } } // Re…" at bounding box center [752, 439] width 693 height 580
type textarea "[DOMAIN_NAME]();"
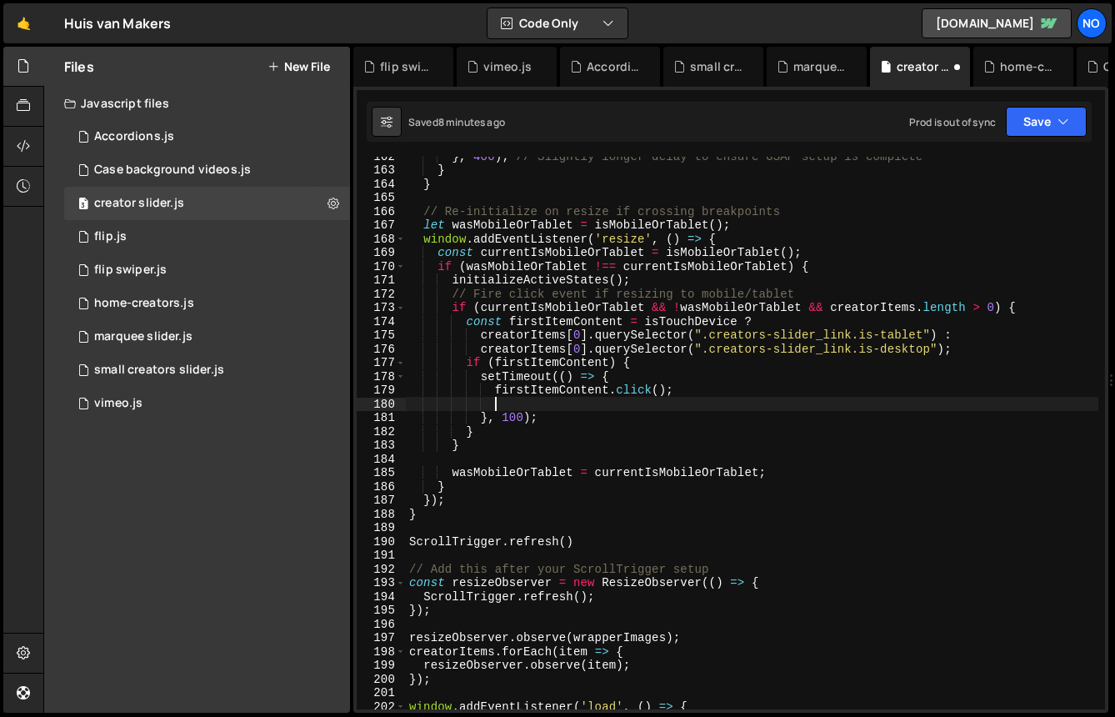
paste textarea "firstItemContent.dispatchEvent(mouseEnterEvent);"
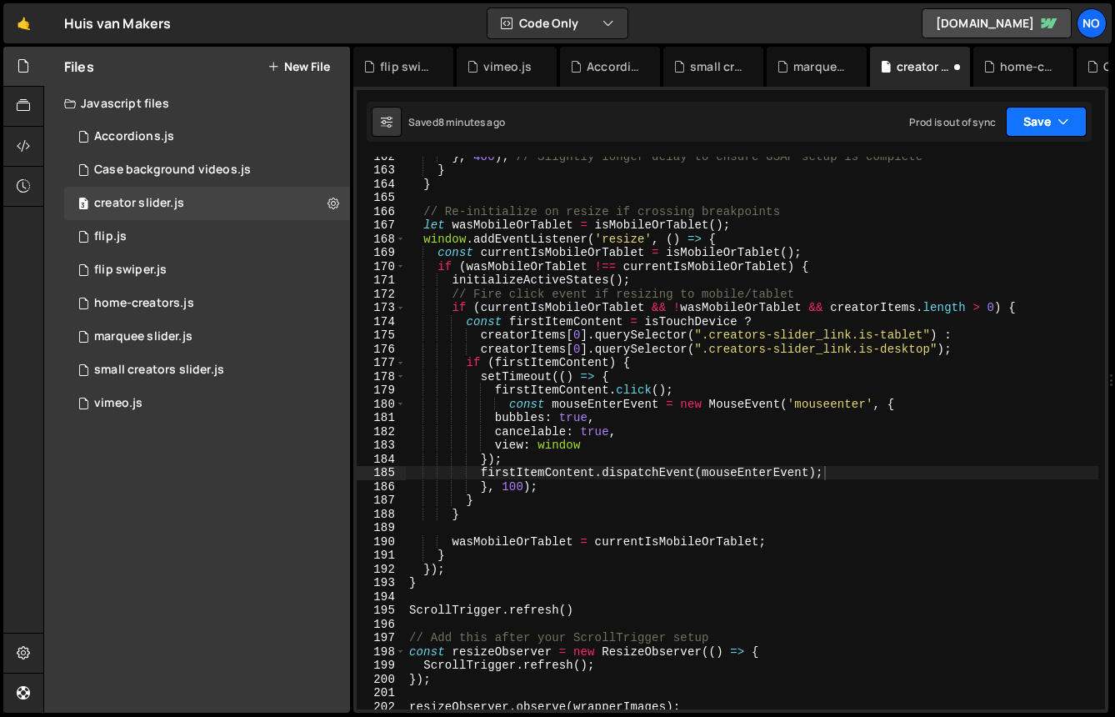
click at [1060, 113] on icon "button" at bounding box center [1064, 121] width 12 height 17
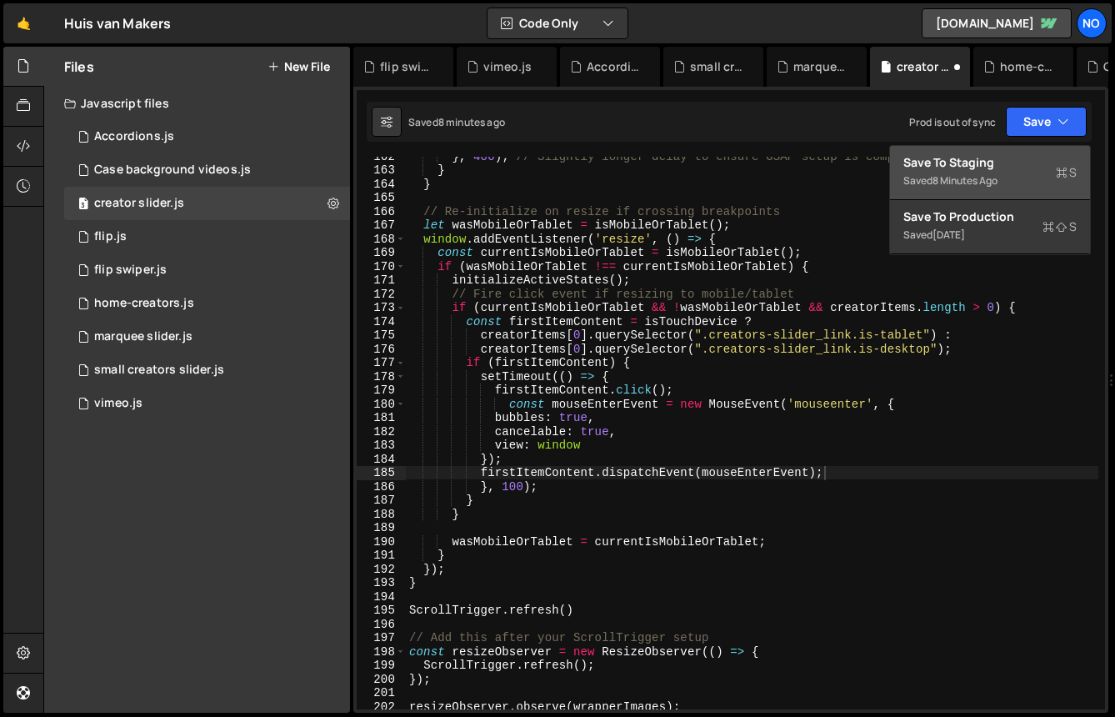
click at [1005, 163] on div "Save to Staging S" at bounding box center [990, 162] width 173 height 17
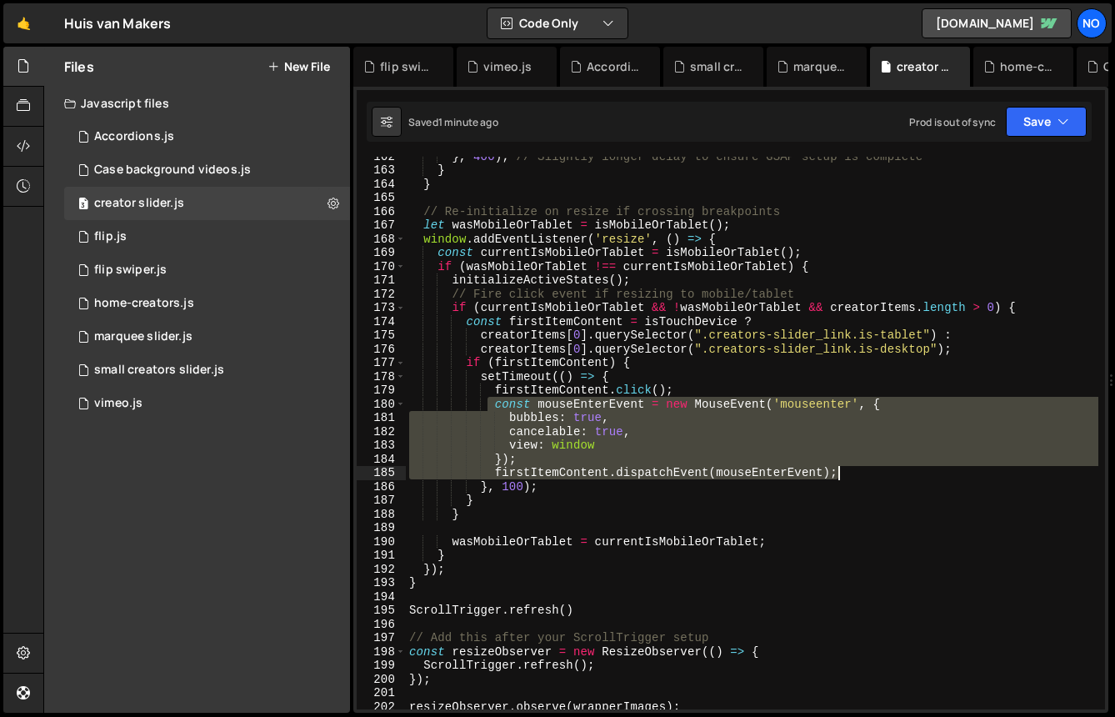
drag, startPoint x: 486, startPoint y: 405, endPoint x: 890, endPoint y: 473, distance: 409.9
click at [890, 473] on div "} , 400 ) ; // Slightly longer delay to ensure GSAP setup is complete } } // Re…" at bounding box center [752, 439] width 693 height 580
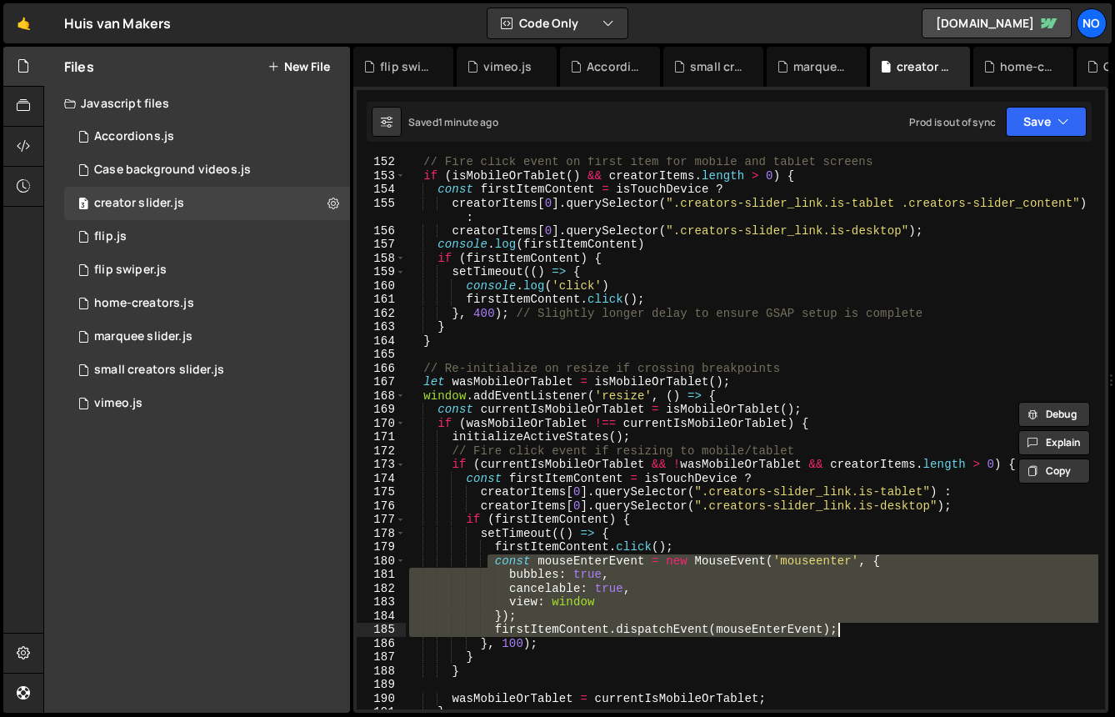
scroll to position [2082, 0]
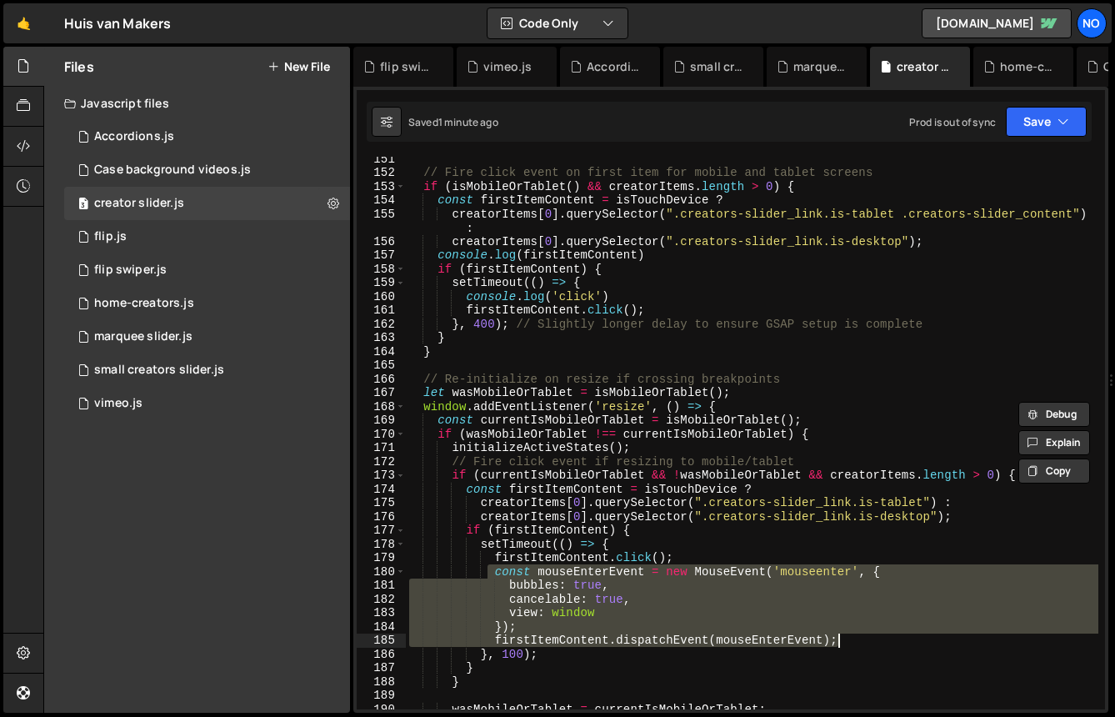
click at [687, 306] on div "// Fire click event on first item for mobile and tablet screens if ( isMobileOr…" at bounding box center [752, 442] width 693 height 580
type textarea "[DOMAIN_NAME]();"
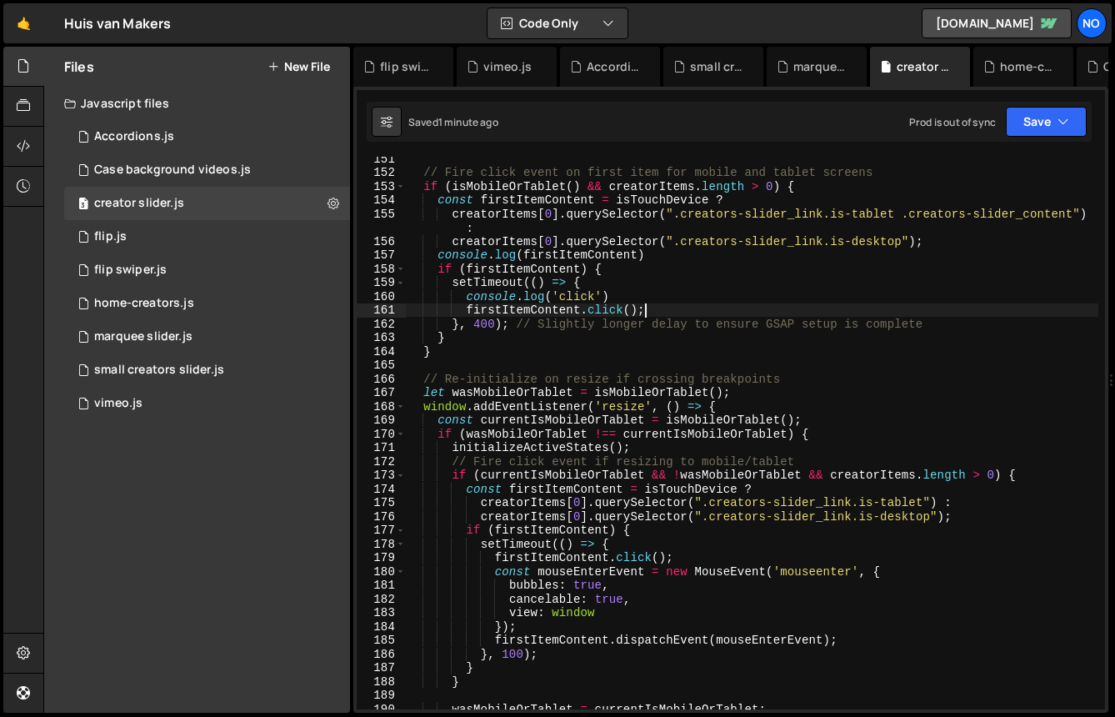
scroll to position [0, 3]
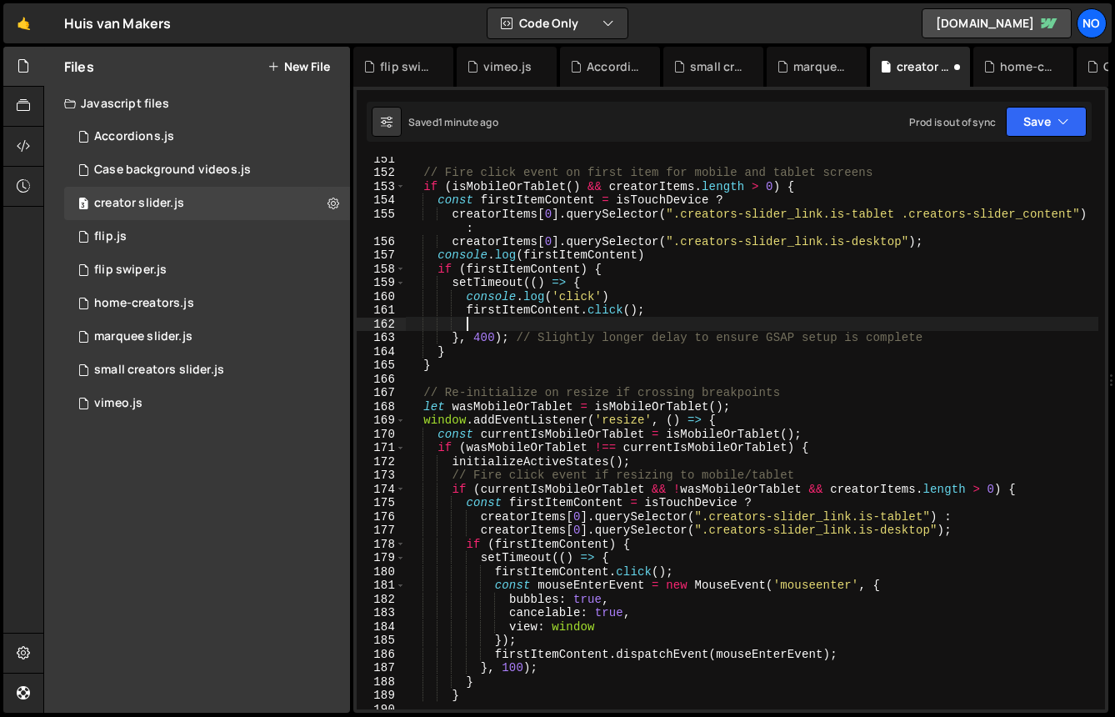
paste textarea "firstItemContent.dispatchEvent(mouseEnterEvent);"
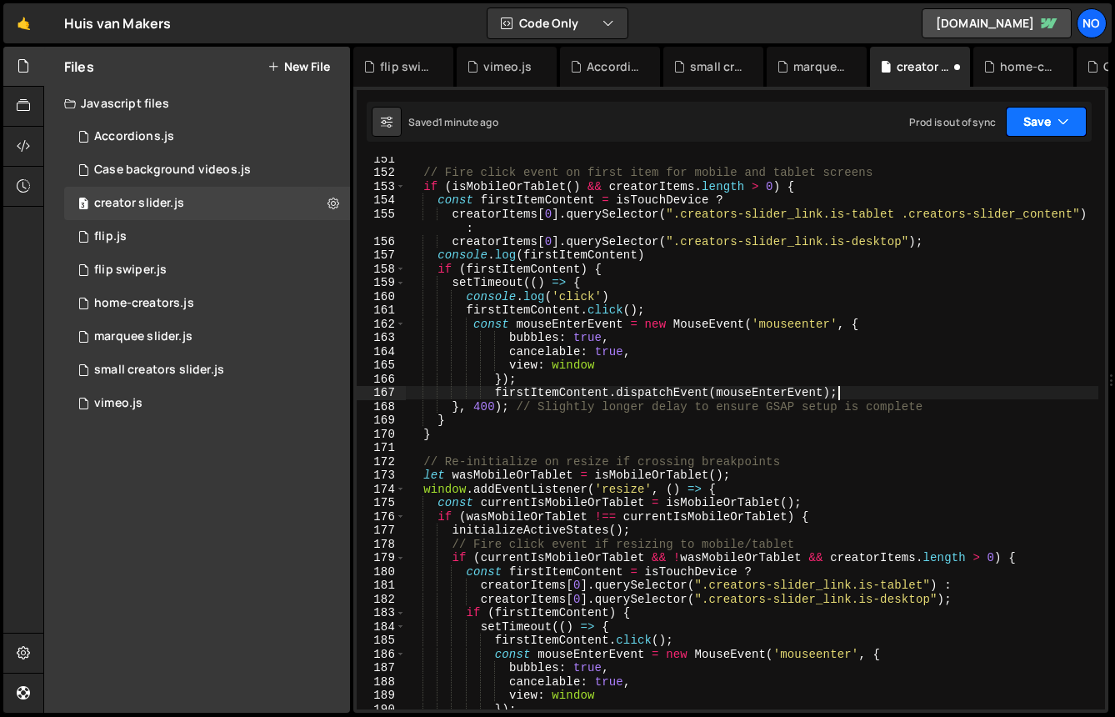
type textarea "firstItemContent.dispatchEvent(mouseEnterEvent);"
click at [1061, 119] on icon "button" at bounding box center [1064, 121] width 12 height 17
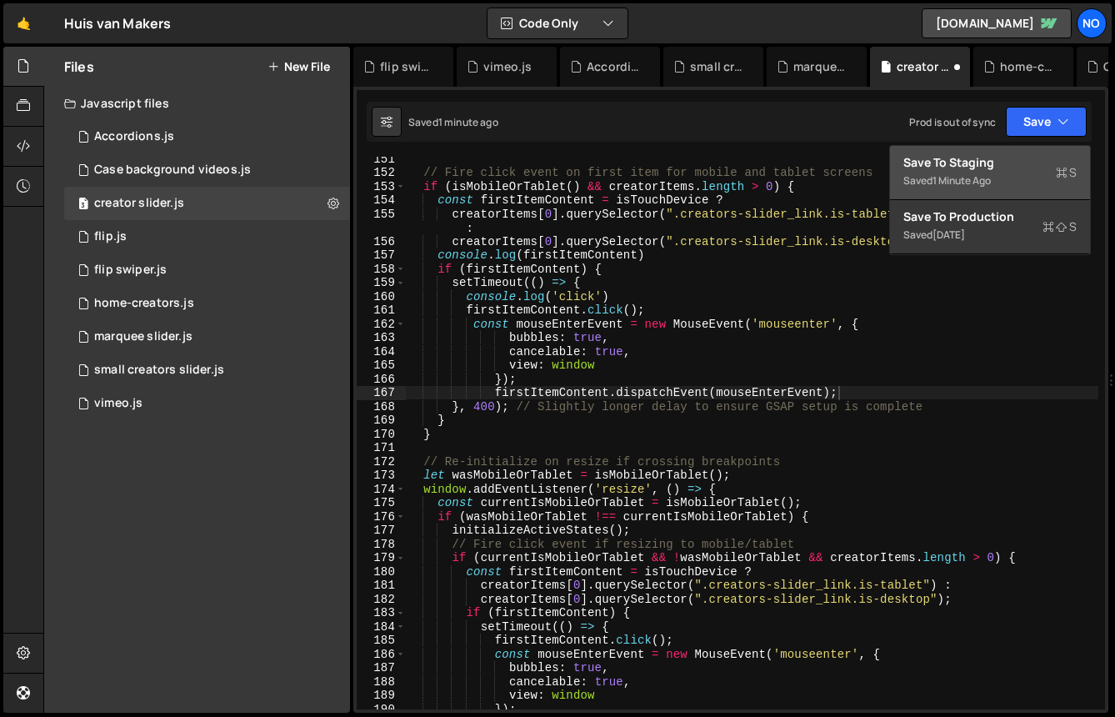
click at [1004, 168] on div "Save to Staging S" at bounding box center [990, 162] width 173 height 17
